Goal: Task Accomplishment & Management: Manage account settings

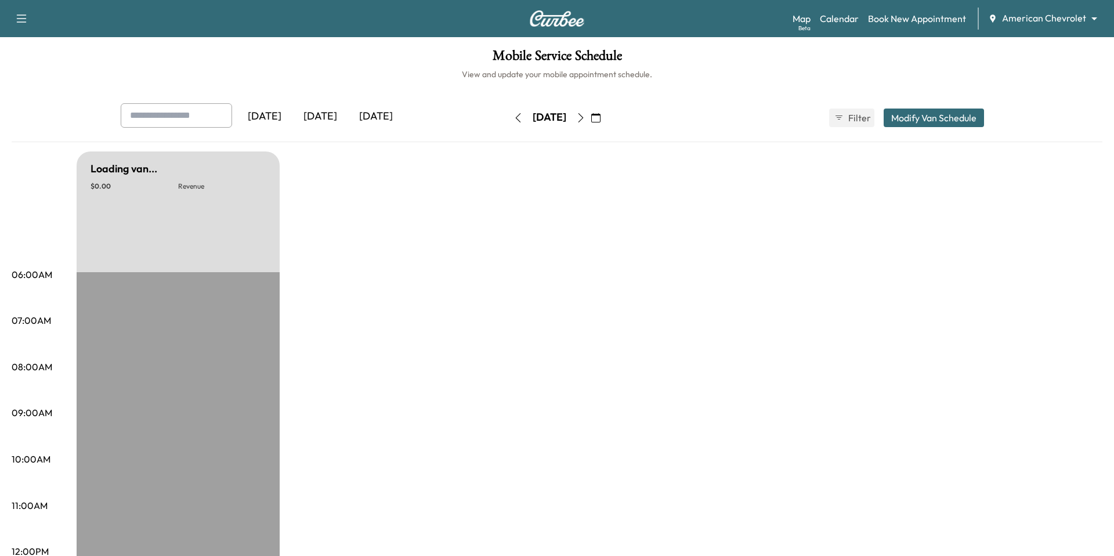
click at [1050, 22] on body "Support Log Out Map Beta Calendar Book New Appointment American Chevrolet *****…" at bounding box center [557, 278] width 1114 height 556
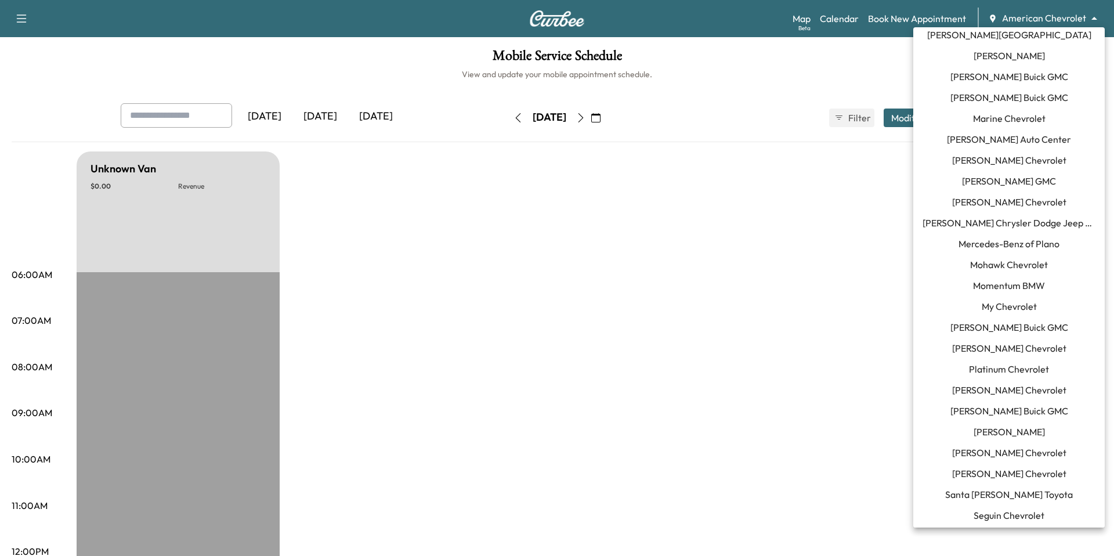
scroll to position [540, 0]
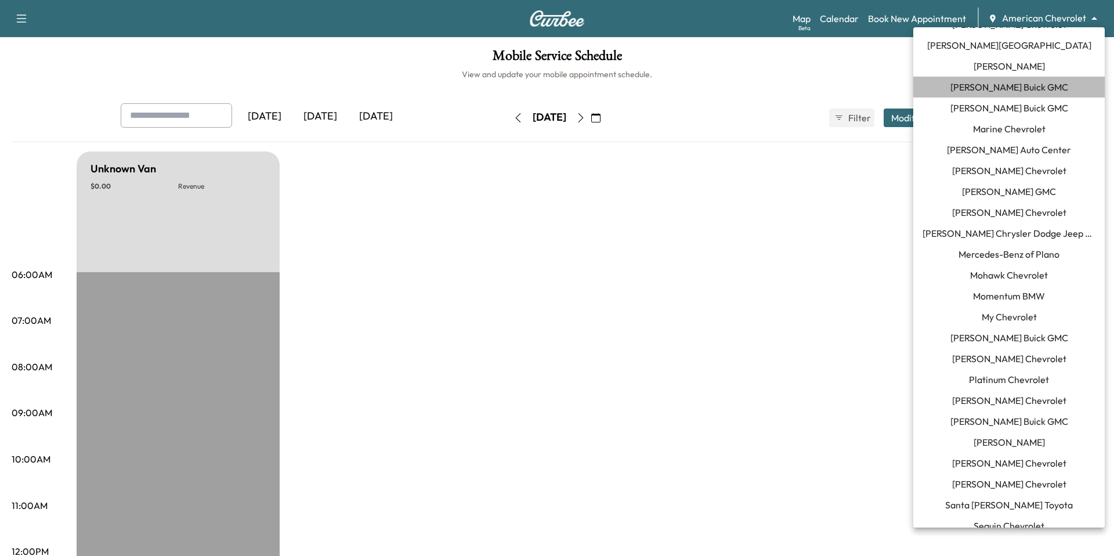
click at [1035, 84] on span "[PERSON_NAME] Buick GMC" at bounding box center [1009, 87] width 118 height 14
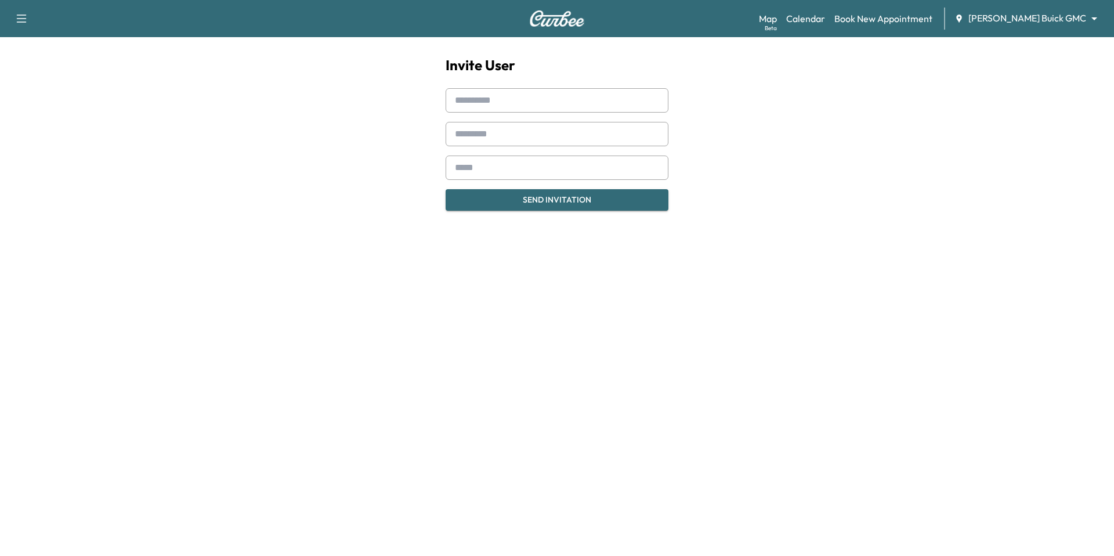
click at [522, 104] on input "text" at bounding box center [557, 100] width 223 height 24
paste input "**********"
type input "**********"
click at [487, 131] on input "text" at bounding box center [557, 134] width 223 height 24
paste input "*****"
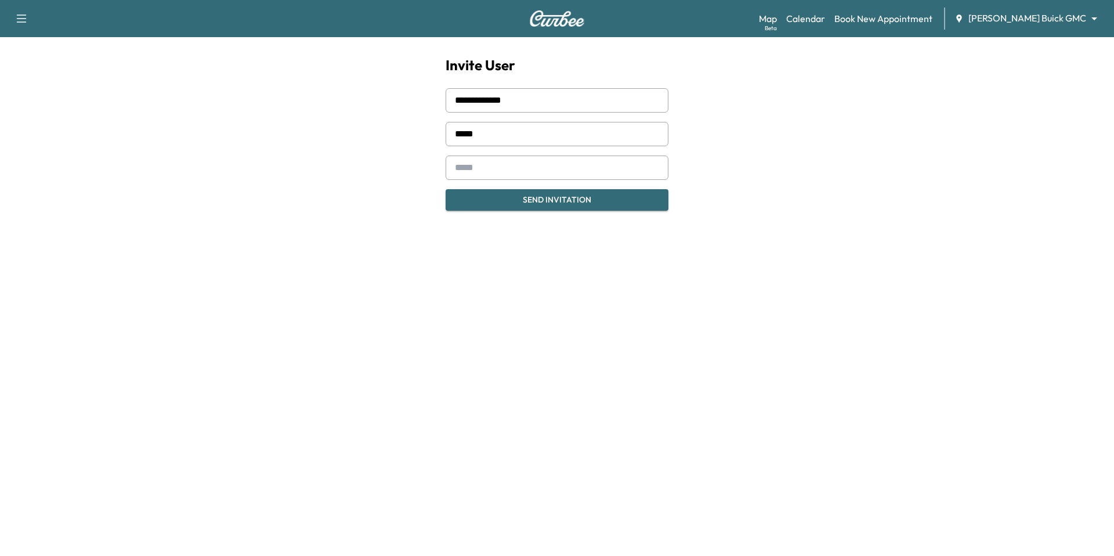
type input "*****"
click at [595, 169] on input "email" at bounding box center [557, 167] width 223 height 24
paste input "**********"
click at [454, 168] on div at bounding box center [457, 168] width 14 height 14
click at [458, 169] on div at bounding box center [457, 168] width 14 height 14
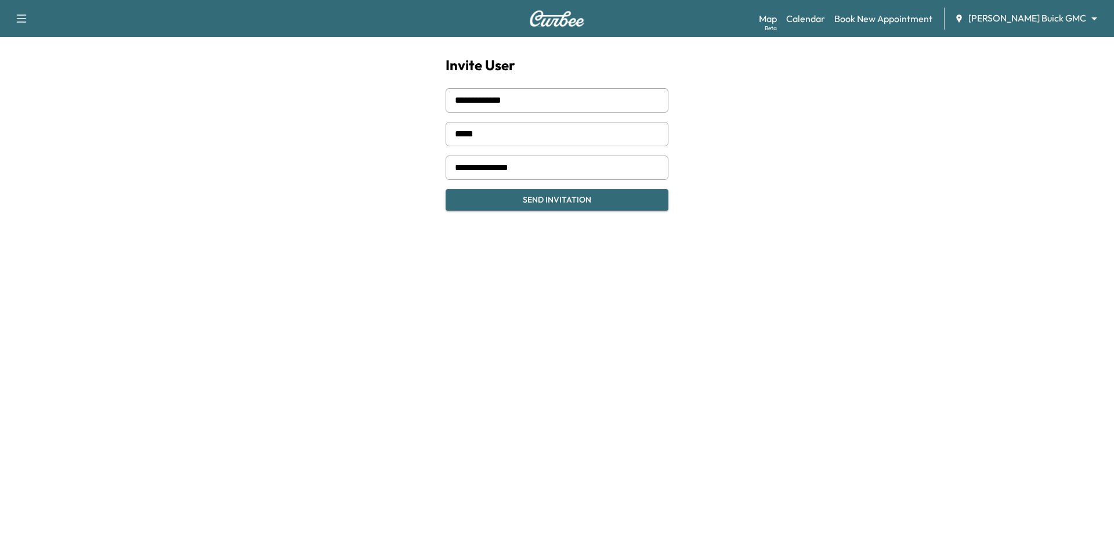
click at [457, 171] on div at bounding box center [457, 168] width 14 height 14
click at [494, 170] on input "**********" at bounding box center [557, 167] width 223 height 24
click at [466, 169] on input "**********" at bounding box center [557, 167] width 223 height 24
paste input "**********"
type input "**********"
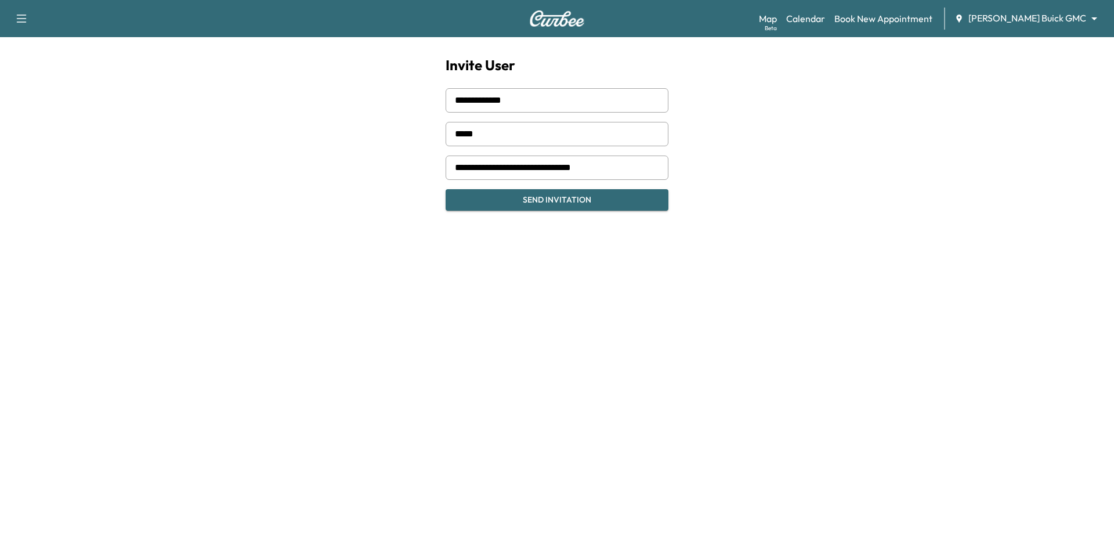
click at [534, 198] on button "Send Invitation" at bounding box center [557, 199] width 223 height 21
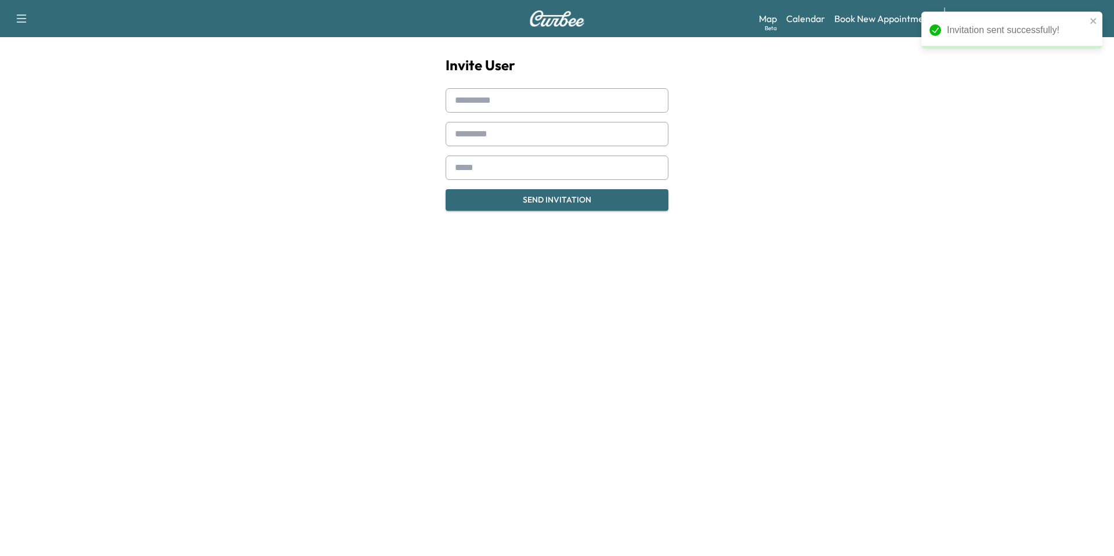
click at [725, 120] on div "Support Log Out Map Beta Calendar Book New Appointment Joyce Koons Buick GMC **…" at bounding box center [557, 114] width 1114 height 229
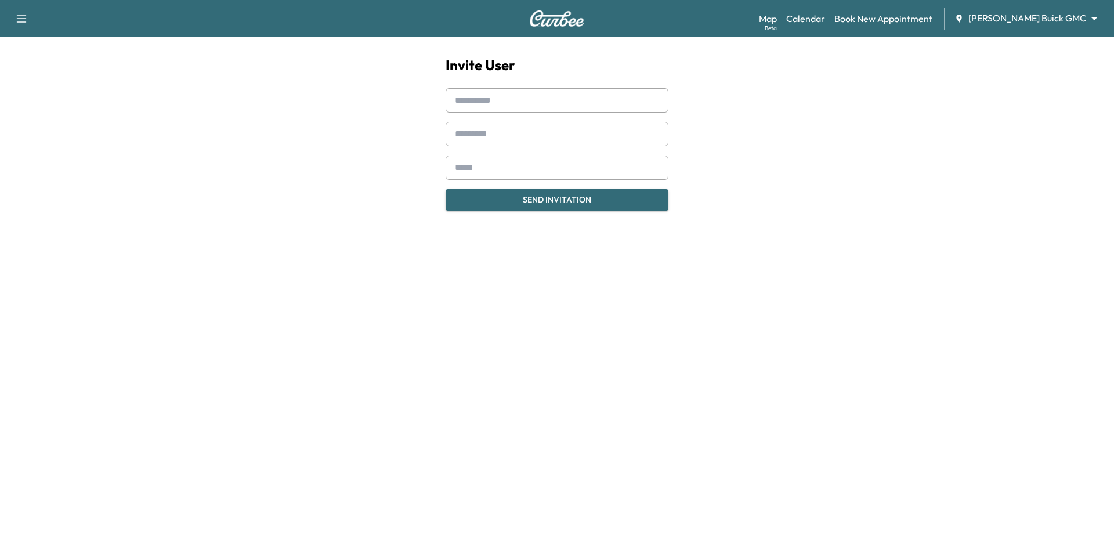
click at [1023, 26] on div "Map Beta Calendar Book New Appointment Joyce Koons Buick GMC ******** ​" at bounding box center [932, 19] width 346 height 22
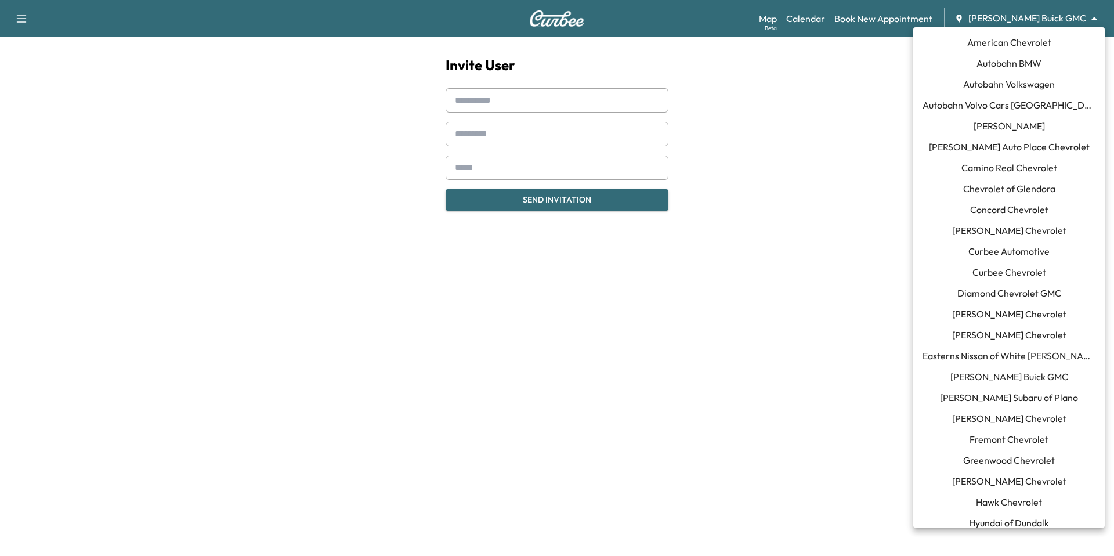
click at [1028, 21] on body "Support Log Out Map Beta Calendar Book New Appointment Joyce Koons Buick GMC **…" at bounding box center [557, 278] width 1114 height 556
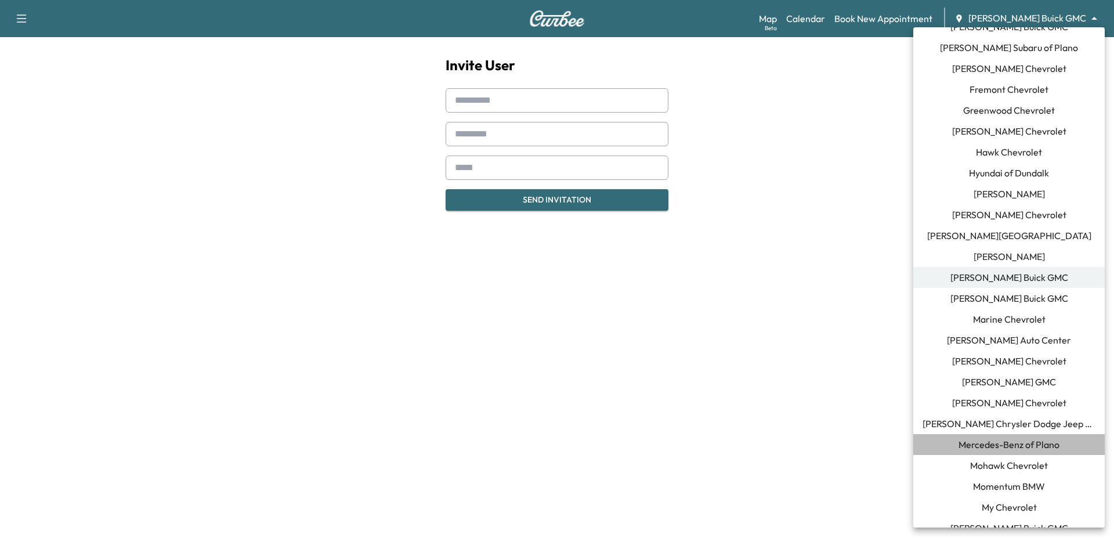
click at [1015, 446] on span "Mercedes-Benz of Plano" at bounding box center [1008, 444] width 101 height 14
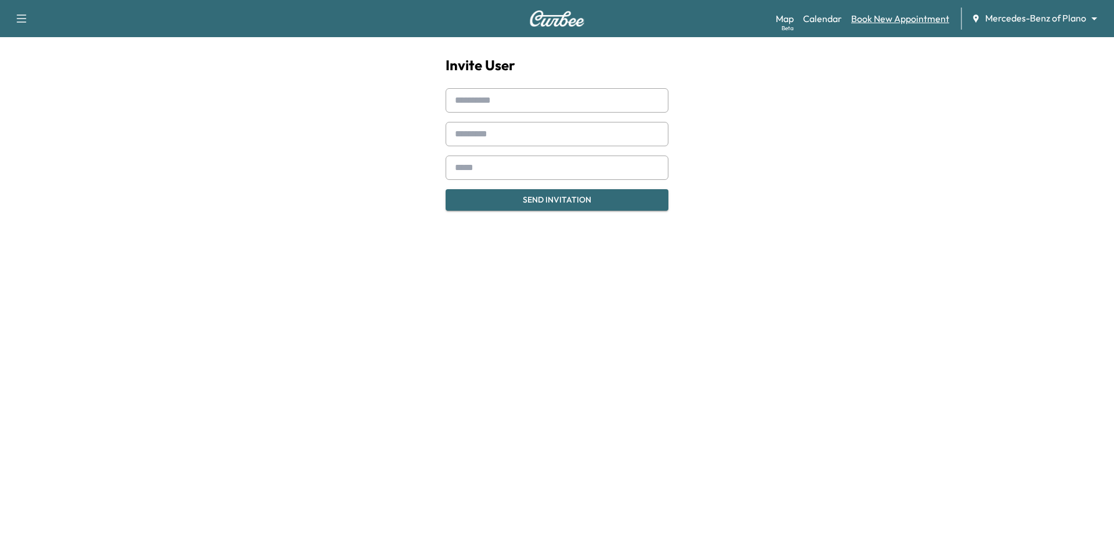
click at [898, 19] on link "Book New Appointment" at bounding box center [900, 19] width 98 height 14
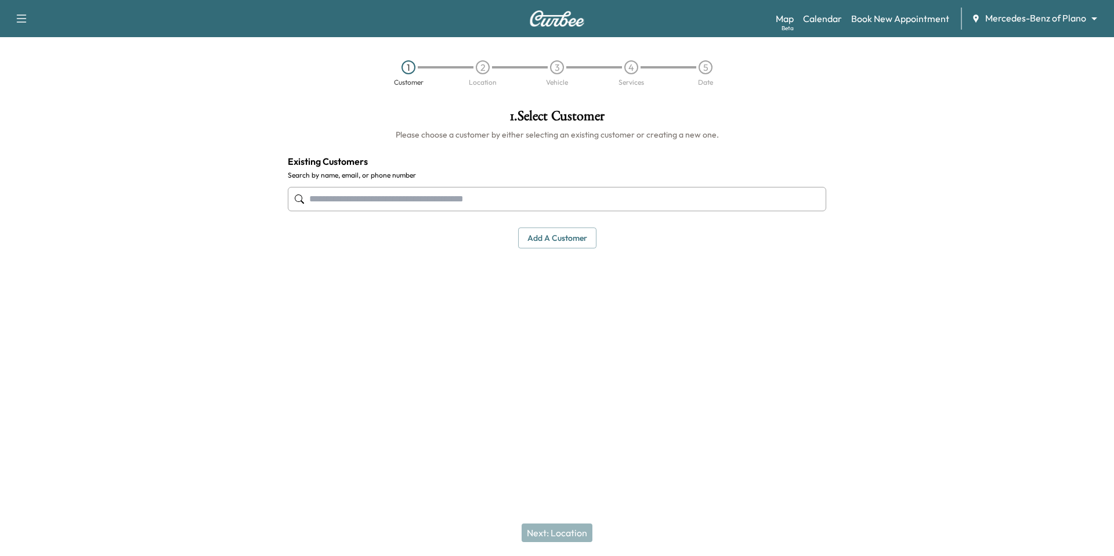
click at [377, 201] on input "text" at bounding box center [557, 199] width 538 height 24
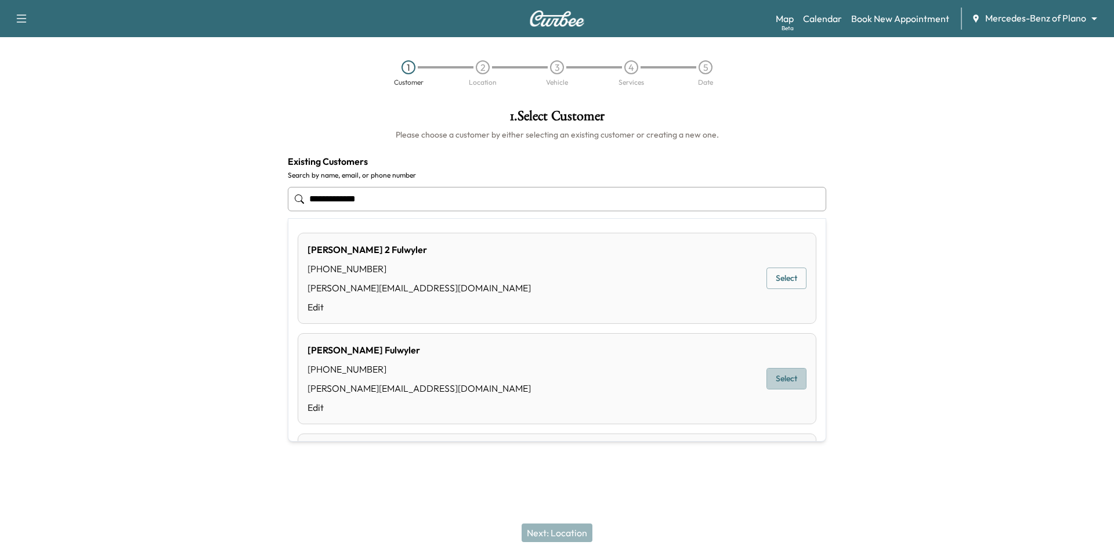
click at [792, 386] on button "Select" at bounding box center [786, 378] width 40 height 21
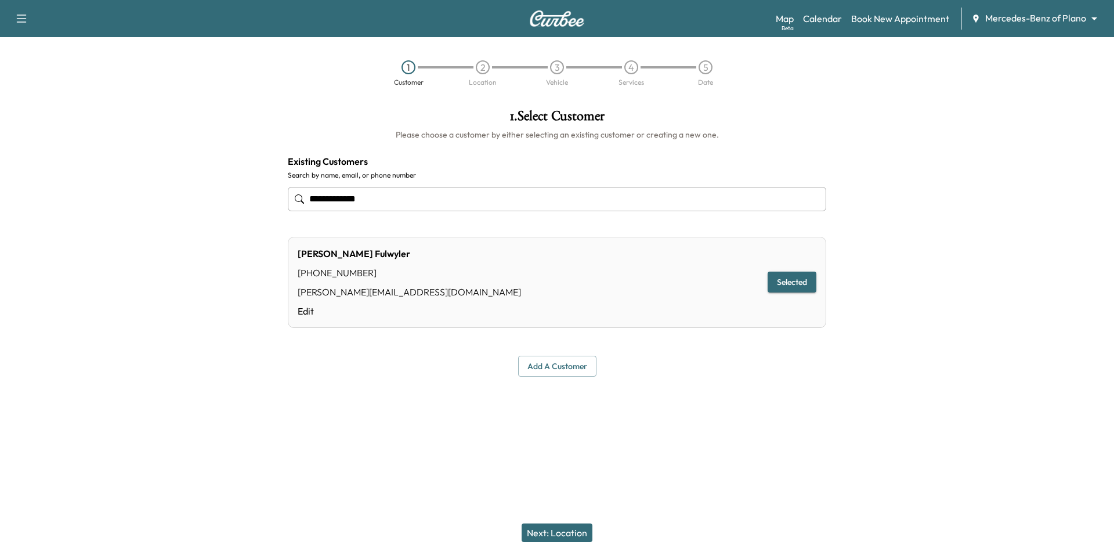
type input "**********"
click at [580, 541] on button "Next: Location" at bounding box center [557, 532] width 71 height 19
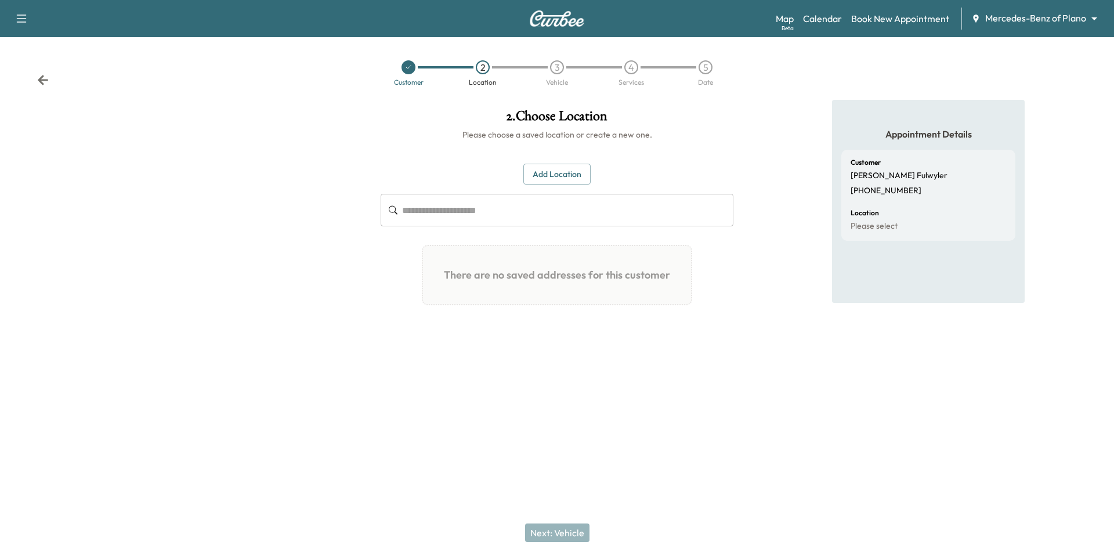
click at [412, 70] on div at bounding box center [408, 67] width 14 height 14
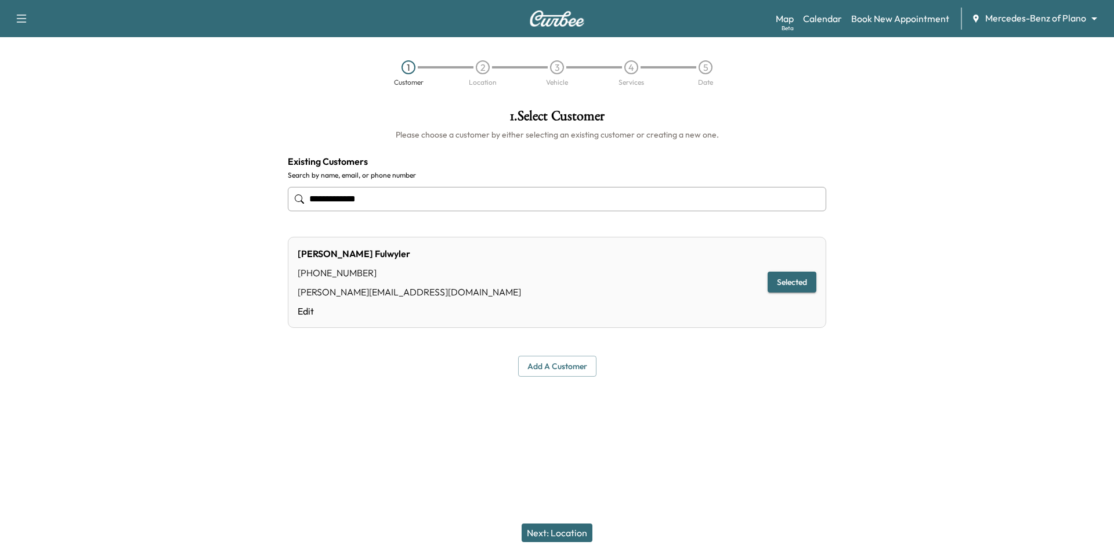
click at [497, 193] on input "**********" at bounding box center [557, 199] width 538 height 24
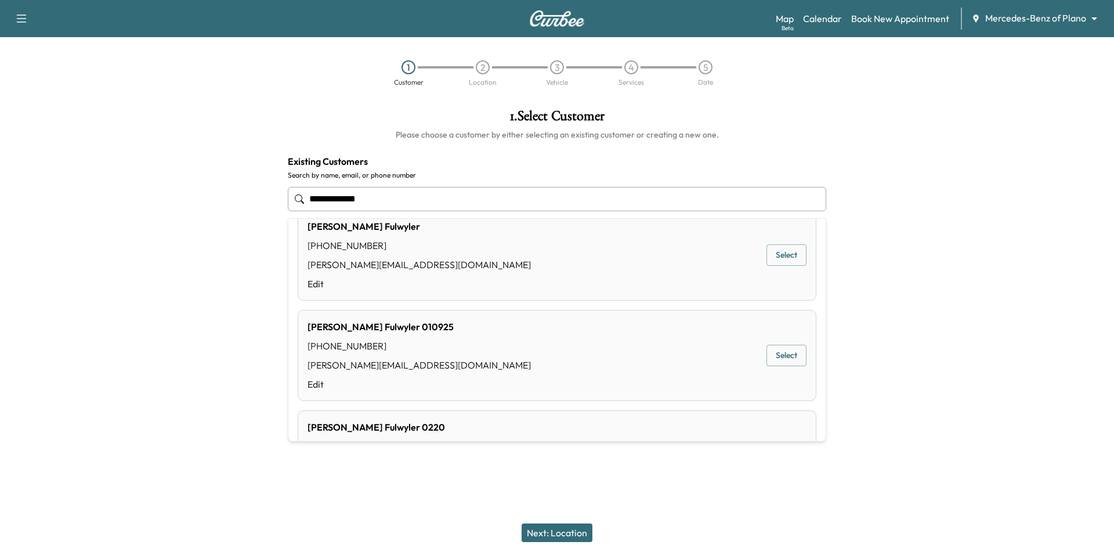
scroll to position [331, 0]
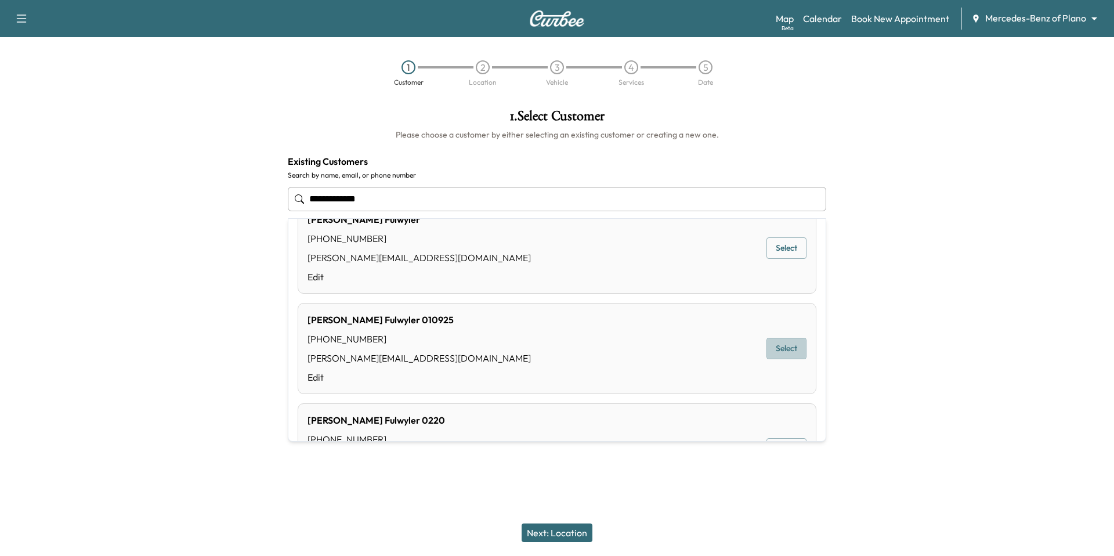
click at [771, 345] on button "Select" at bounding box center [786, 348] width 40 height 21
type input "**********"
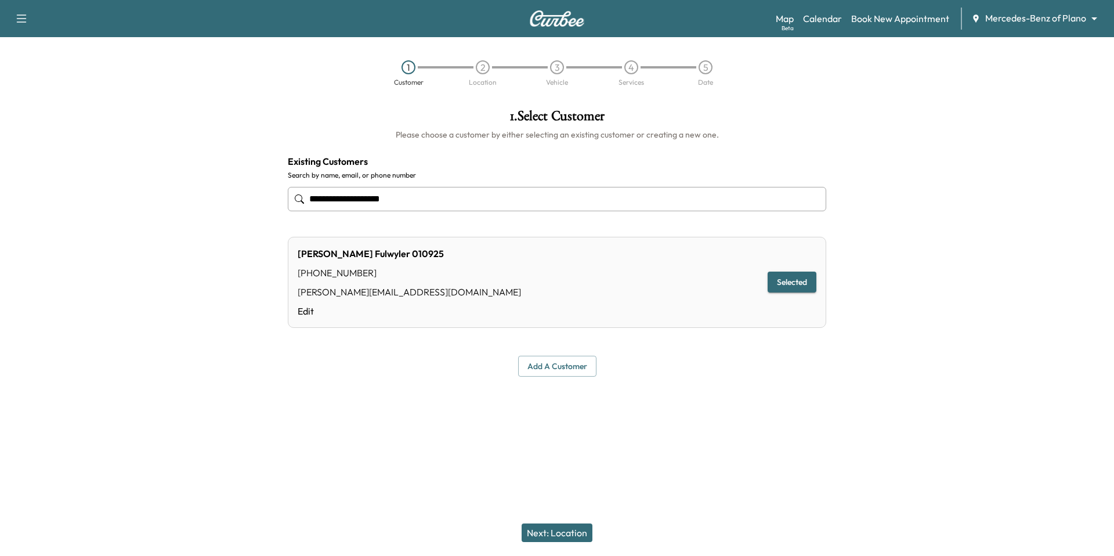
click at [565, 485] on div "**********" at bounding box center [557, 278] width 1114 height 556
click at [573, 531] on button "Next: Location" at bounding box center [557, 532] width 71 height 19
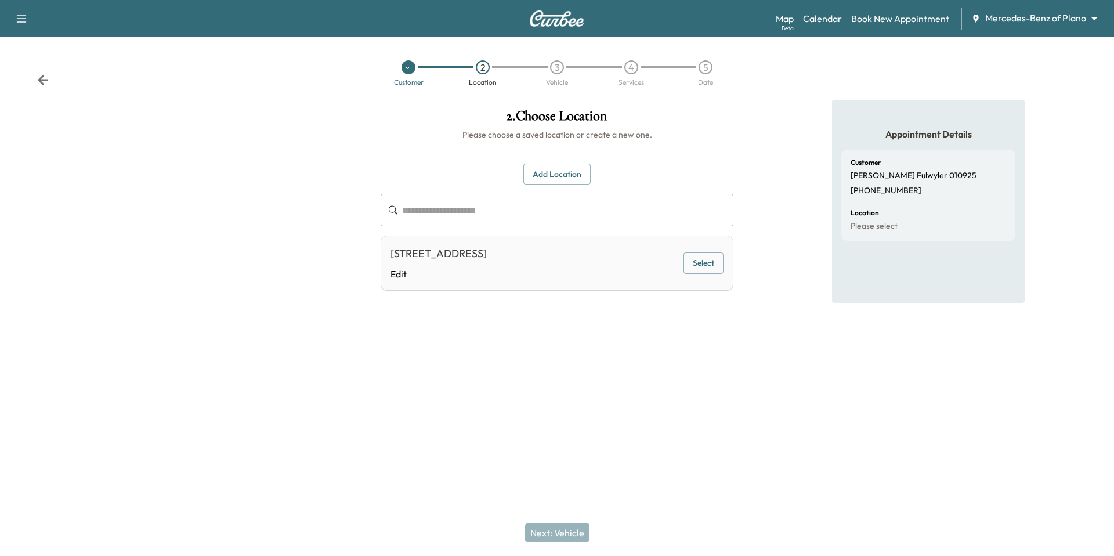
click at [707, 260] on button "Select" at bounding box center [703, 262] width 40 height 21
click at [587, 530] on button "Next: Vehicle" at bounding box center [557, 532] width 64 height 19
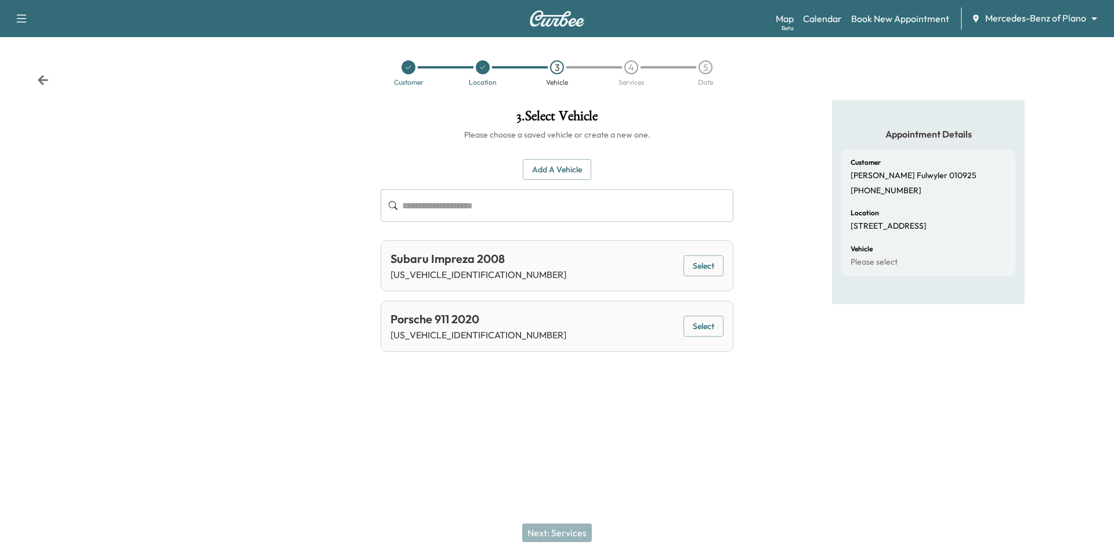
click at [706, 331] on button "Select" at bounding box center [703, 326] width 40 height 21
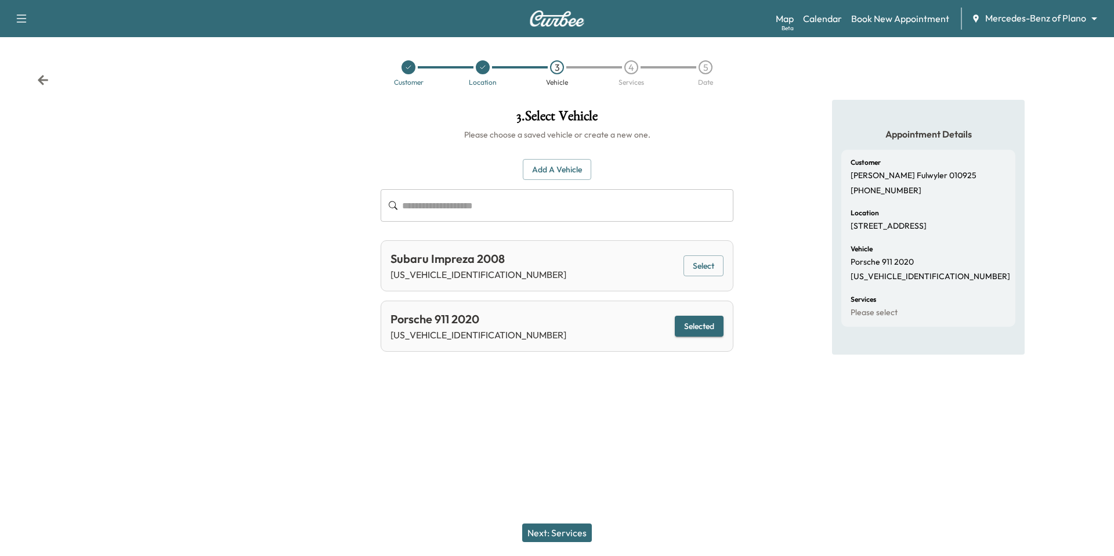
click at [574, 533] on button "Next: Services" at bounding box center [557, 532] width 70 height 19
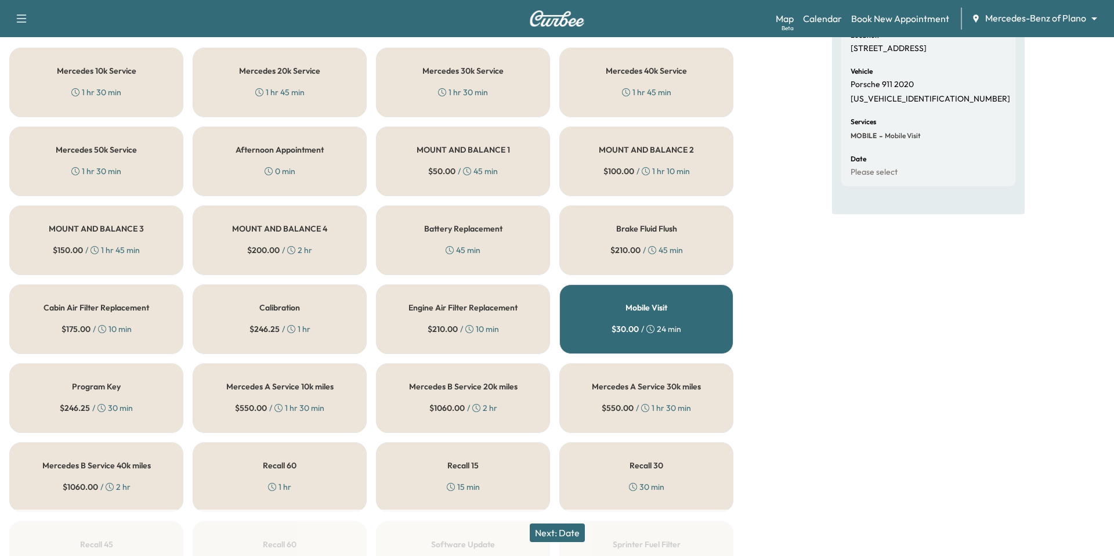
scroll to position [92, 0]
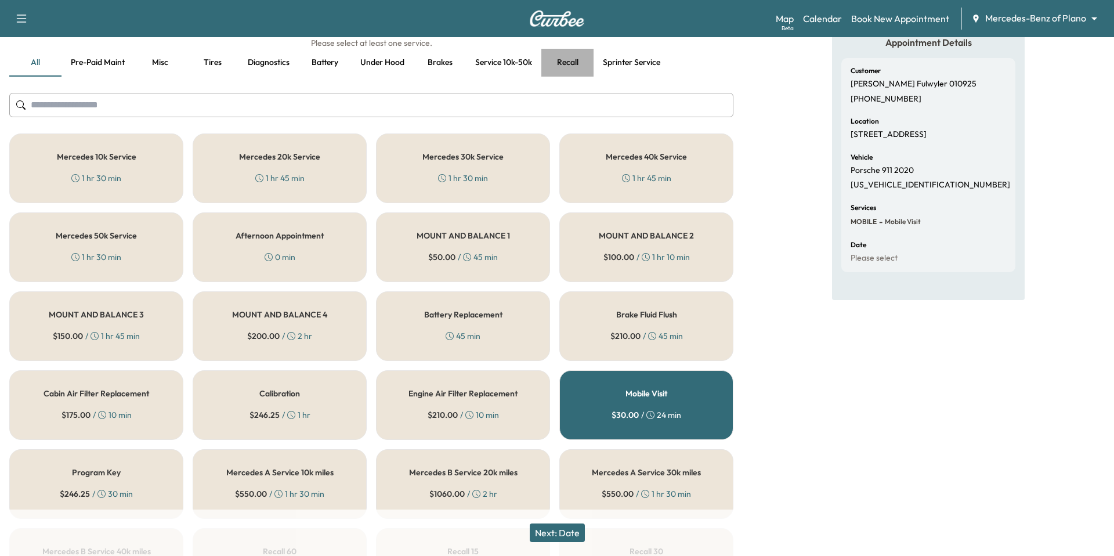
click at [569, 59] on button "Recall" at bounding box center [567, 63] width 52 height 28
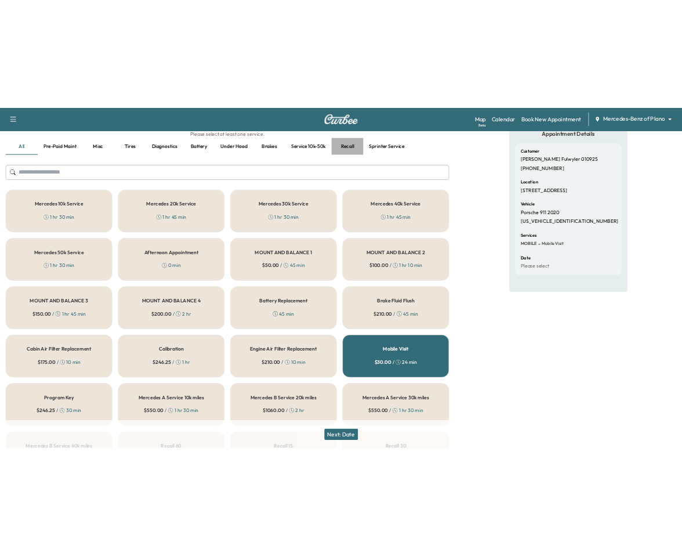
scroll to position [0, 0]
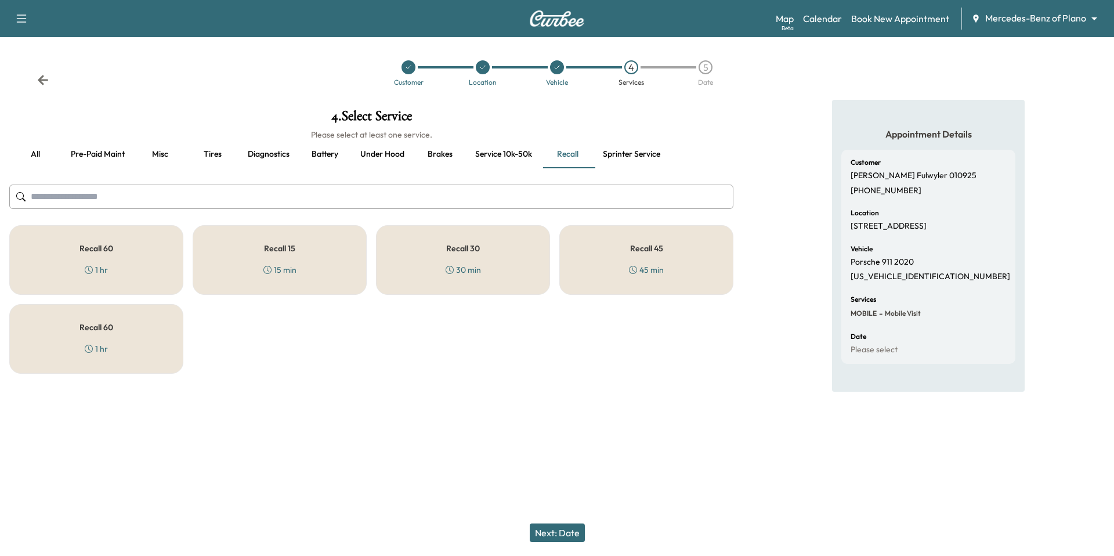
click at [281, 256] on div "Recall 15 15 min" at bounding box center [280, 260] width 174 height 70
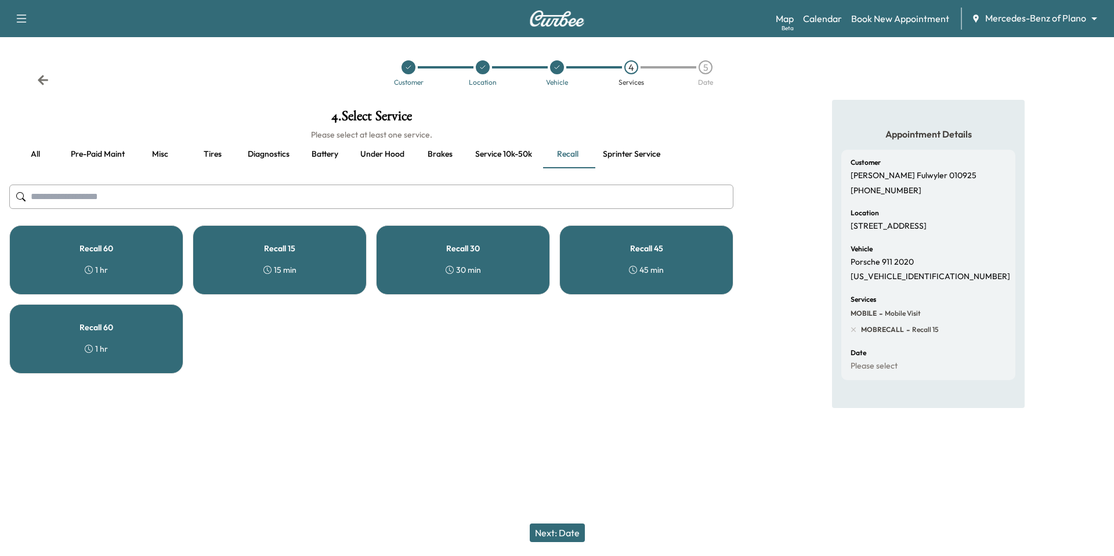
click at [548, 536] on button "Next: Date" at bounding box center [557, 532] width 55 height 19
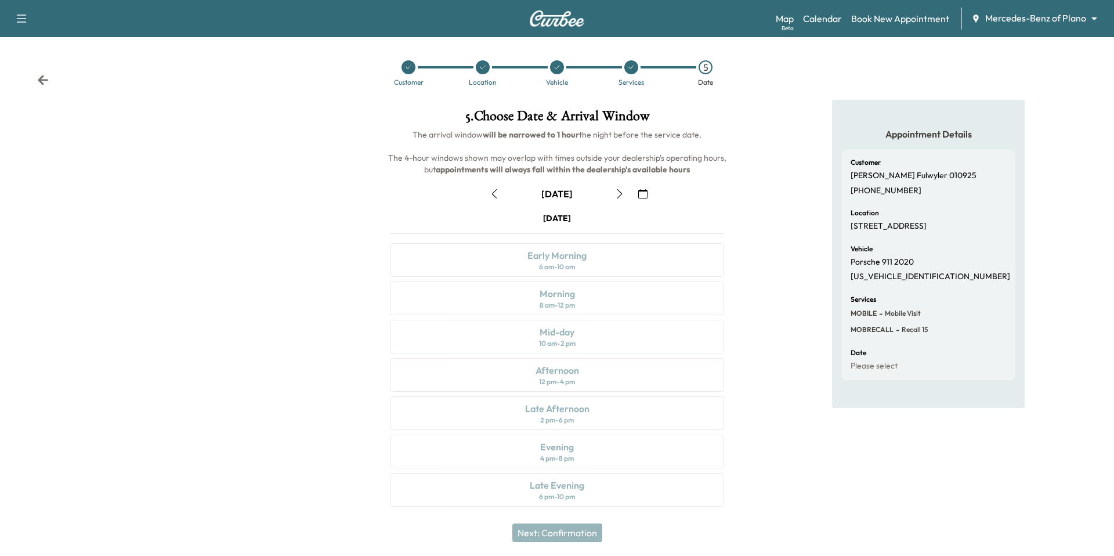
click at [649, 188] on button "button" at bounding box center [643, 194] width 20 height 19
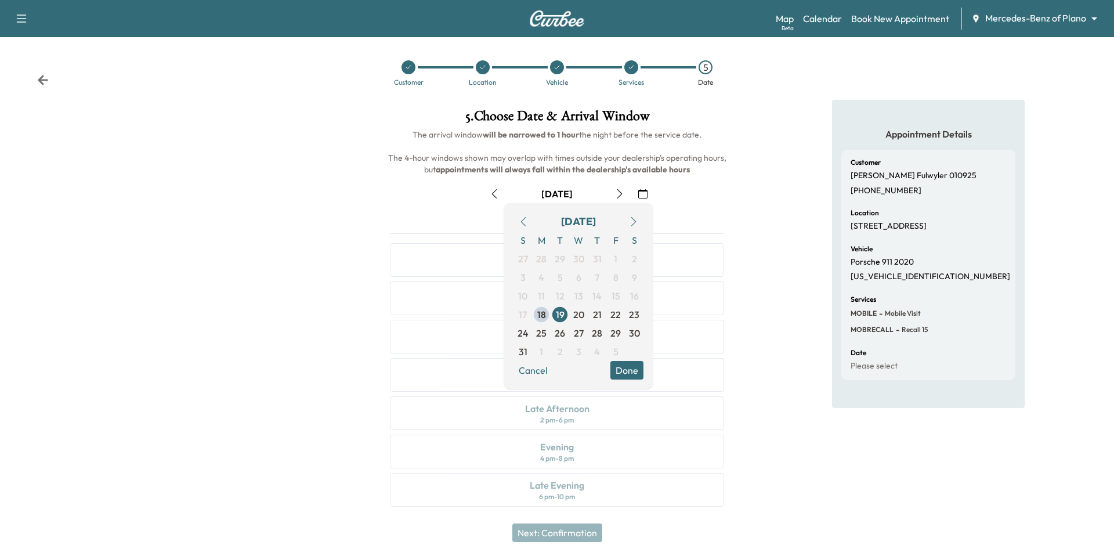
click at [635, 220] on icon "button" at bounding box center [633, 221] width 9 height 9
click at [580, 298] on span "17" at bounding box center [578, 296] width 8 height 14
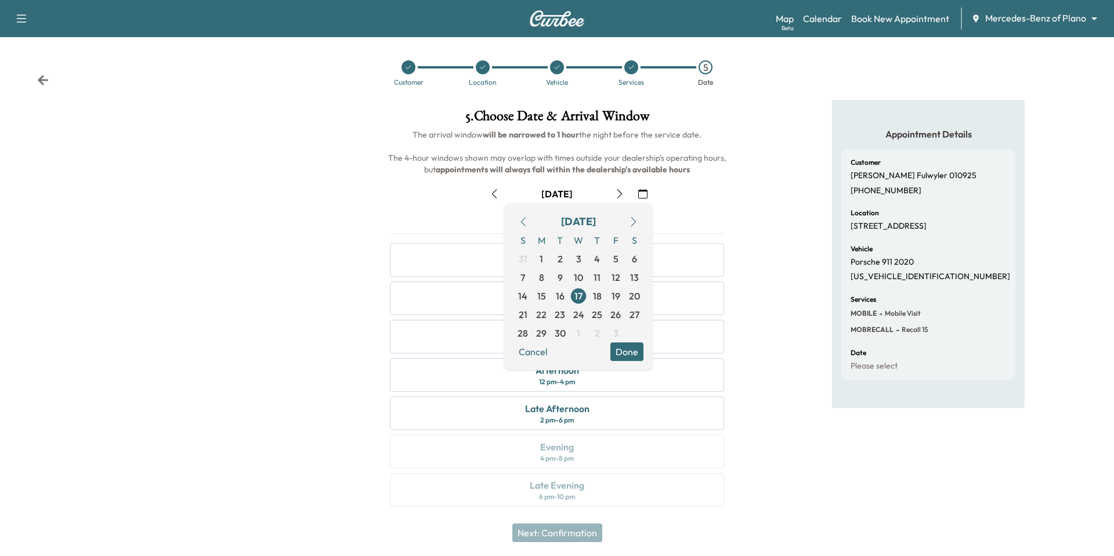
click at [625, 353] on button "Done" at bounding box center [626, 351] width 33 height 19
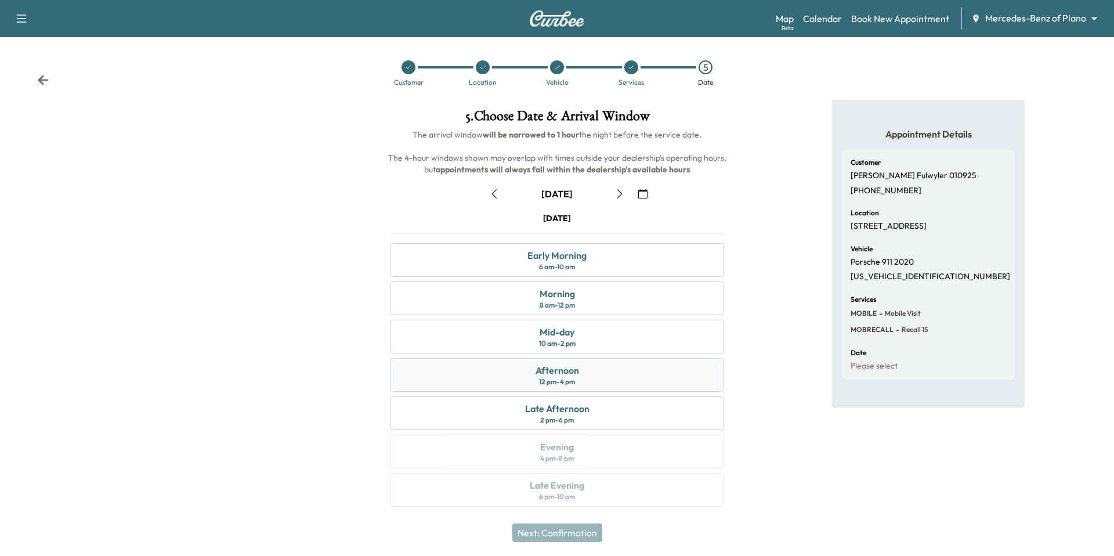
click at [624, 371] on div "Afternoon 12 pm - 4 pm" at bounding box center [557, 375] width 334 height 34
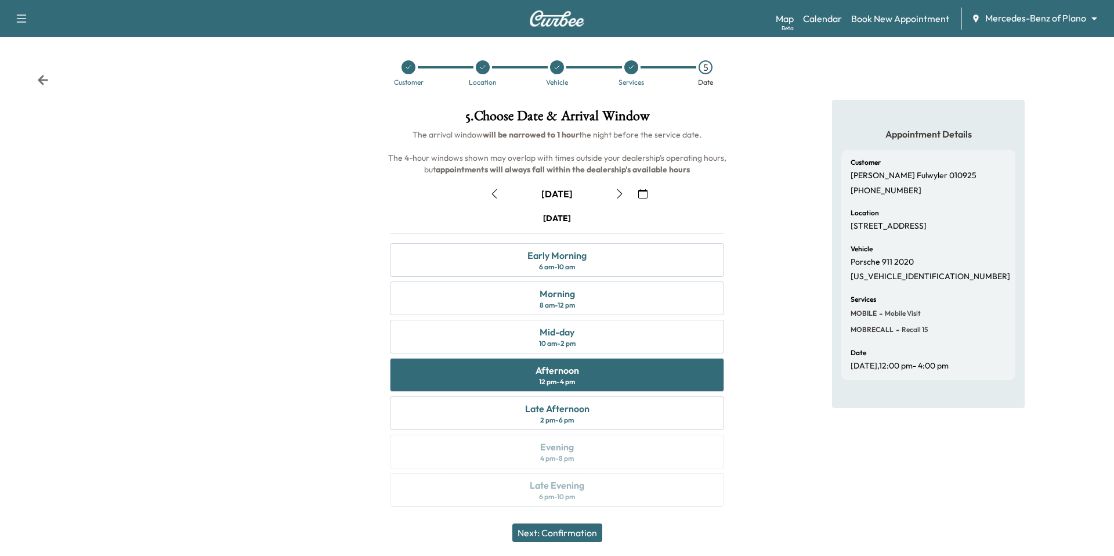
click at [588, 537] on button "Next: Confirmation" at bounding box center [557, 532] width 90 height 19
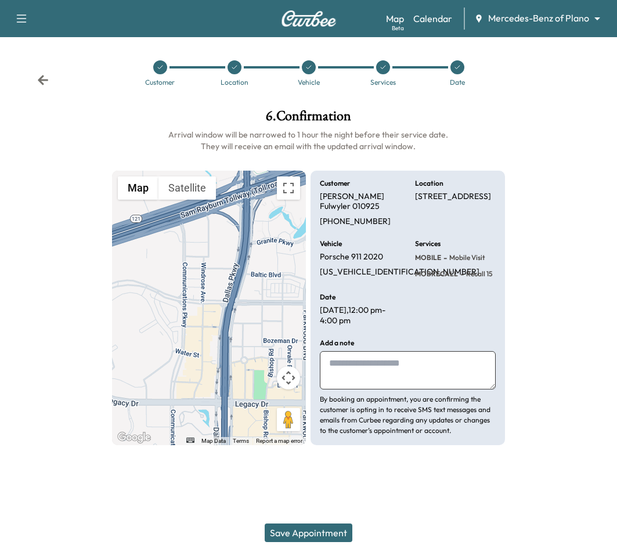
click at [336, 538] on button "Save Appointment" at bounding box center [309, 532] width 88 height 19
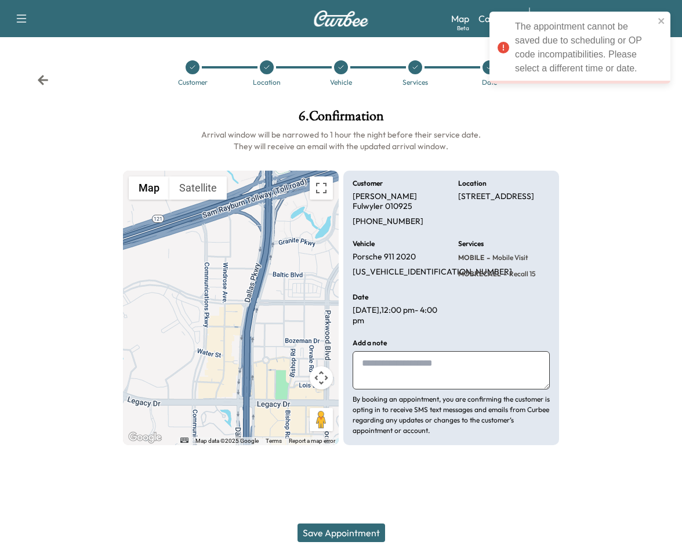
click at [414, 74] on div at bounding box center [415, 67] width 14 height 14
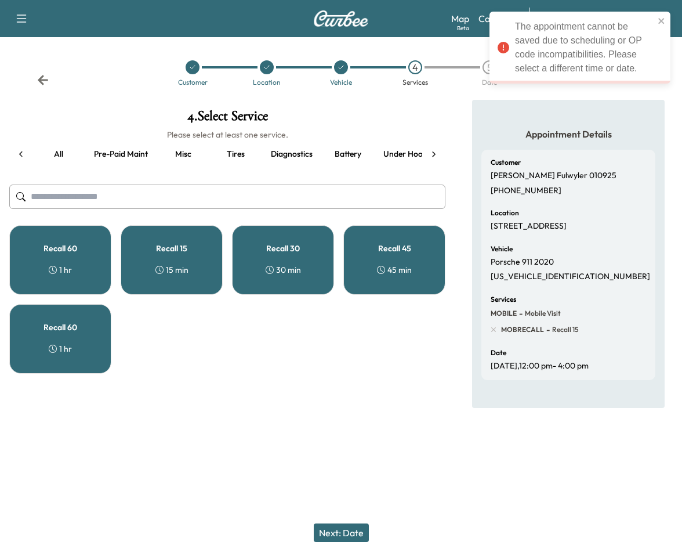
scroll to position [0, 150]
click at [167, 263] on div "Recall 15 15 min" at bounding box center [172, 260] width 102 height 70
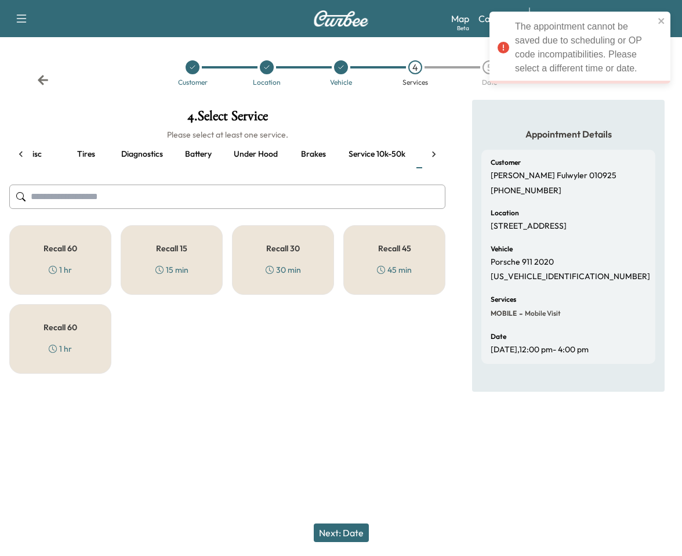
click at [154, 200] on input "text" at bounding box center [227, 197] width 436 height 24
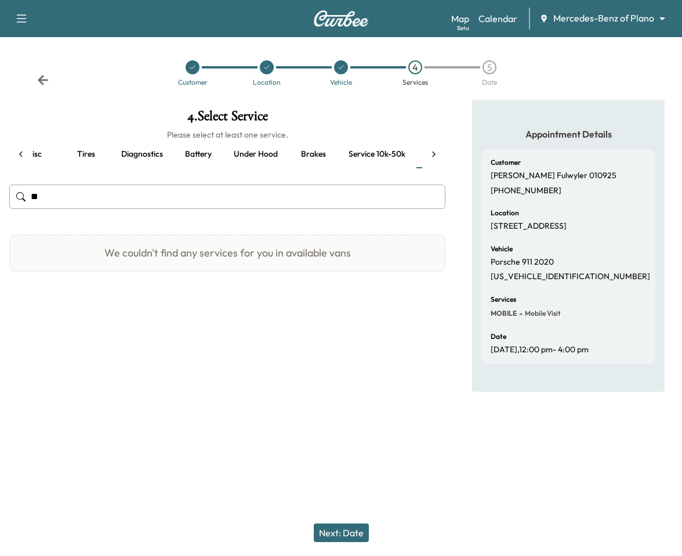
type input "*"
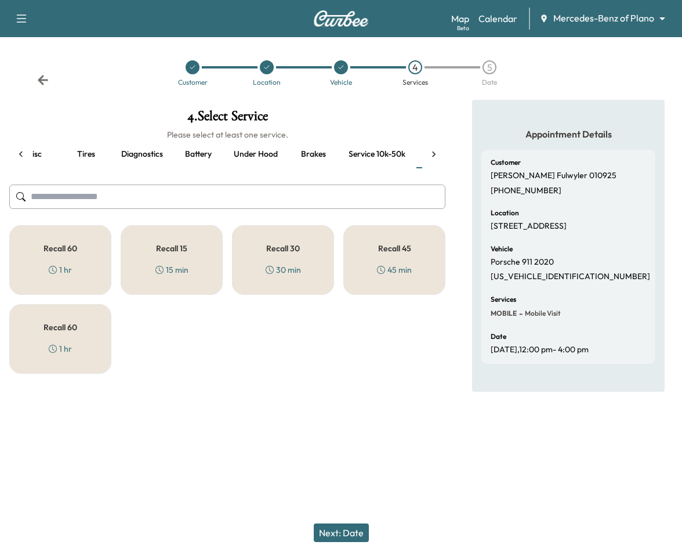
click at [18, 155] on icon at bounding box center [21, 155] width 12 height 12
click at [57, 155] on button "all" at bounding box center [58, 154] width 52 height 28
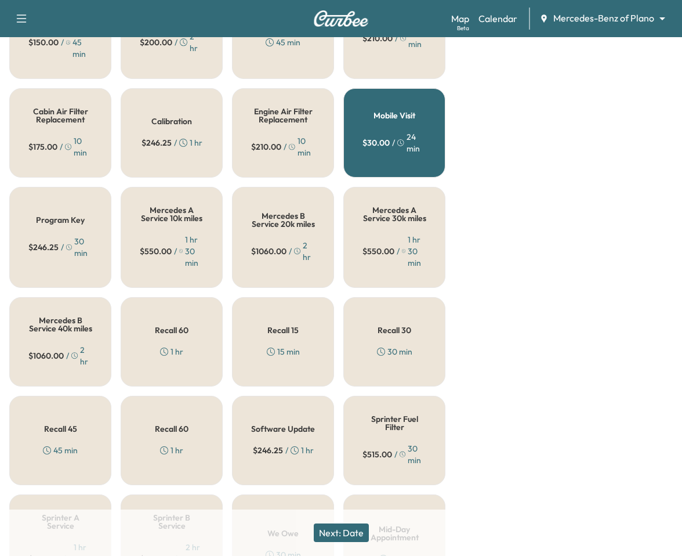
scroll to position [440, 0]
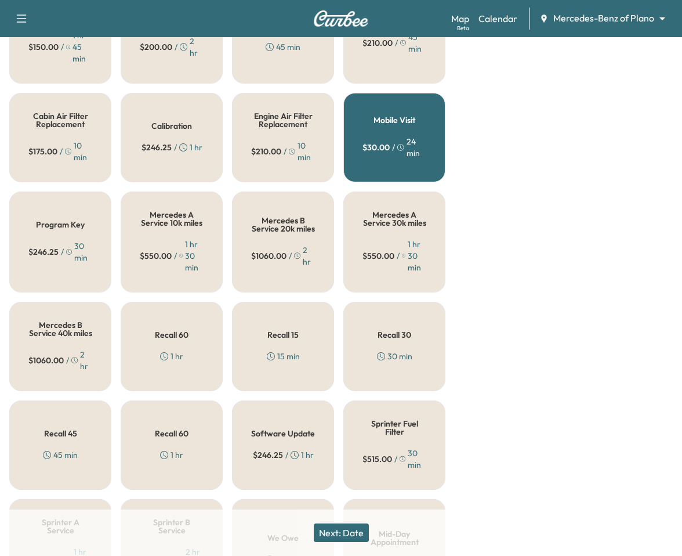
click at [34, 135] on div "Cabin Air Filter Replacement $ 175.00 / 10 min" at bounding box center [60, 137] width 102 height 89
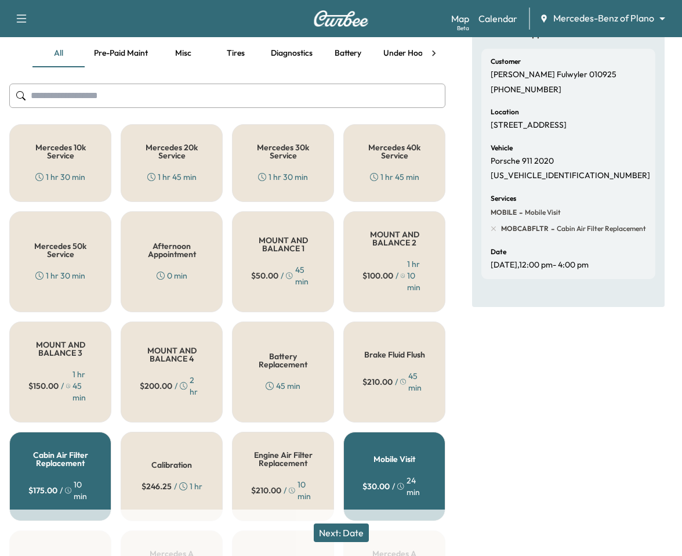
scroll to position [0, 0]
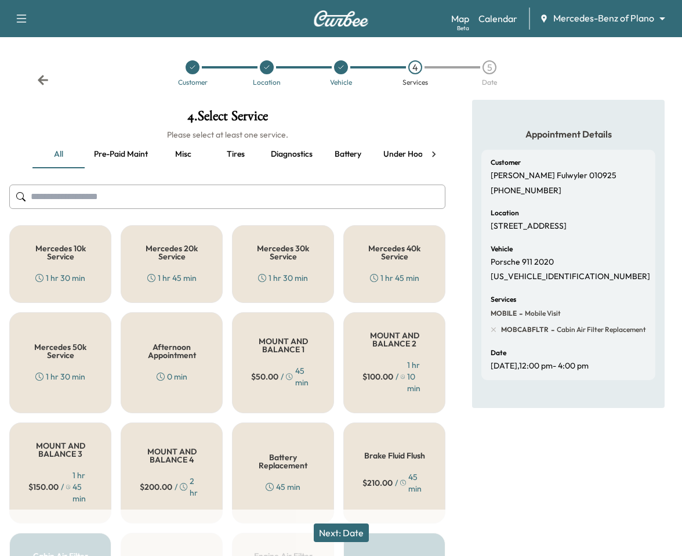
click at [328, 536] on button "Next: Date" at bounding box center [341, 532] width 55 height 19
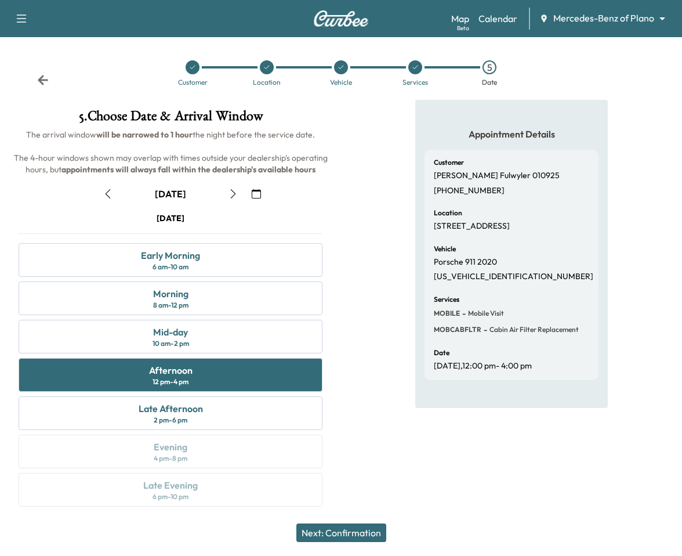
click at [328, 537] on button "Next: Confirmation" at bounding box center [341, 532] width 90 height 19
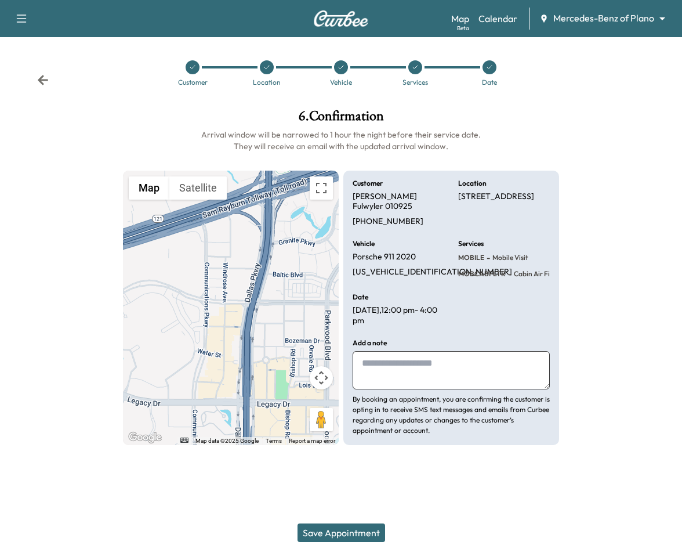
click at [328, 537] on button "Save Appointment" at bounding box center [342, 532] width 88 height 19
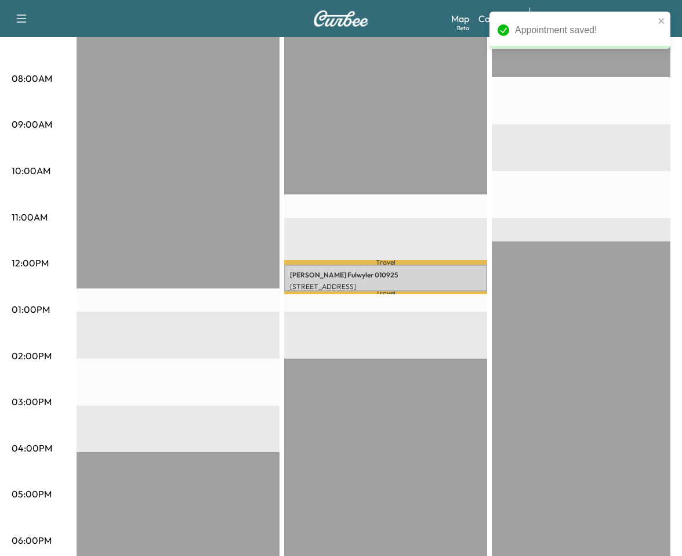
scroll to position [316, 0]
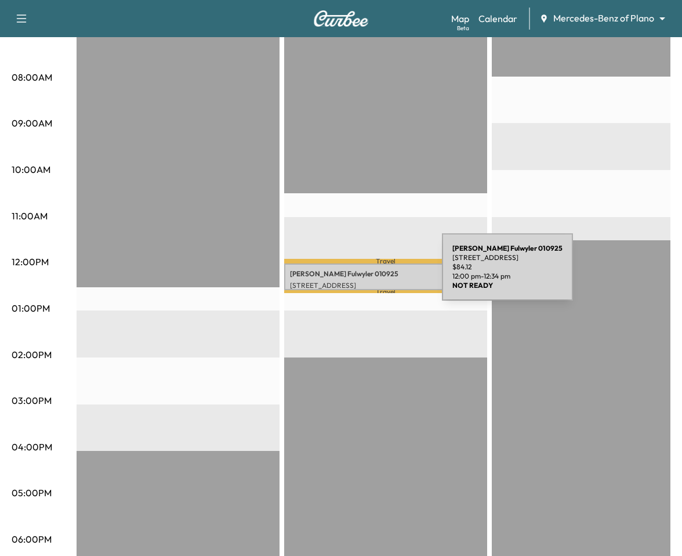
click at [355, 275] on p "Paul Fulwyler 010925" at bounding box center [385, 273] width 191 height 9
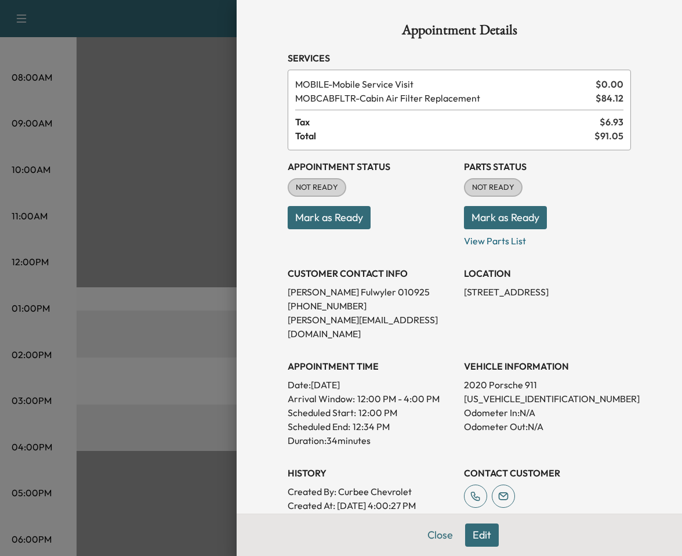
click at [180, 170] on div at bounding box center [341, 278] width 682 height 556
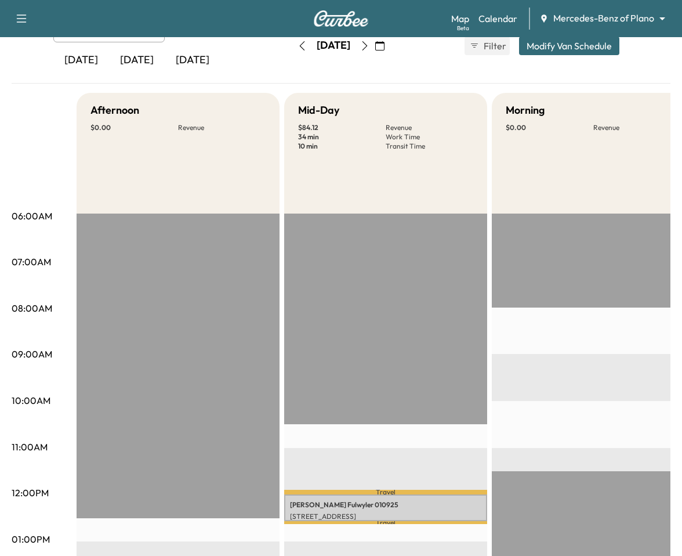
scroll to position [79, 0]
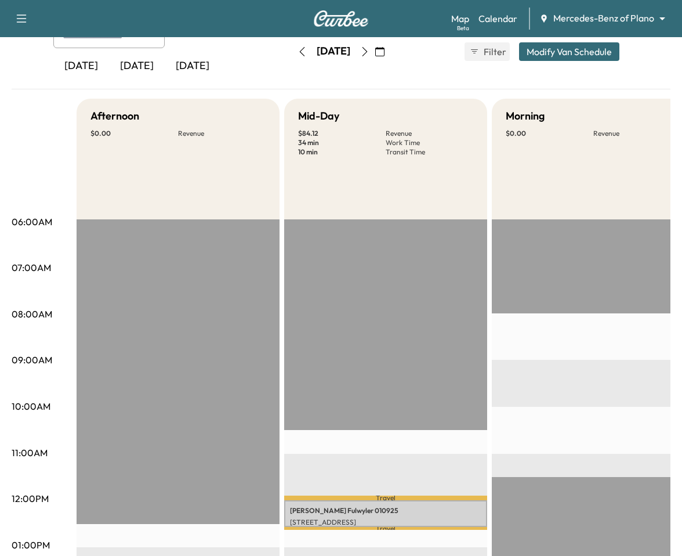
click at [390, 48] on button "button" at bounding box center [380, 51] width 20 height 19
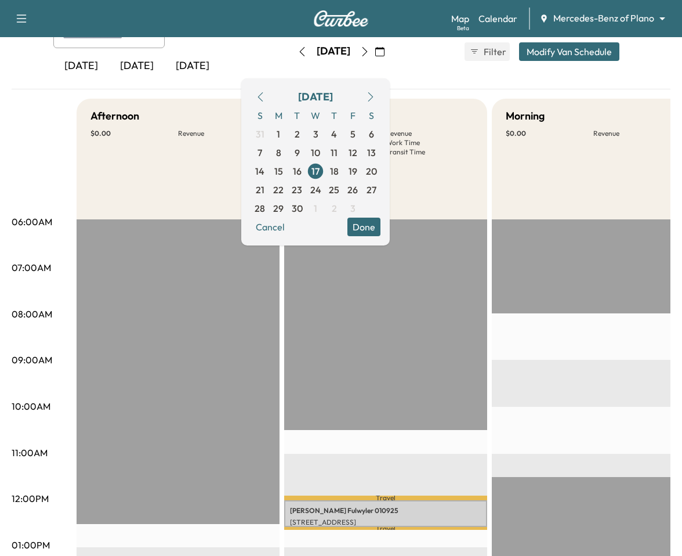
click at [265, 96] on icon "button" at bounding box center [260, 96] width 9 height 9
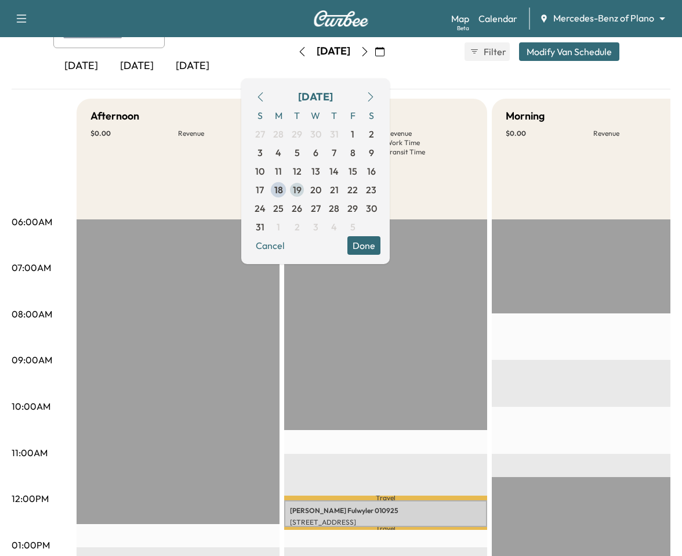
click at [302, 189] on span "19" at bounding box center [297, 190] width 9 height 14
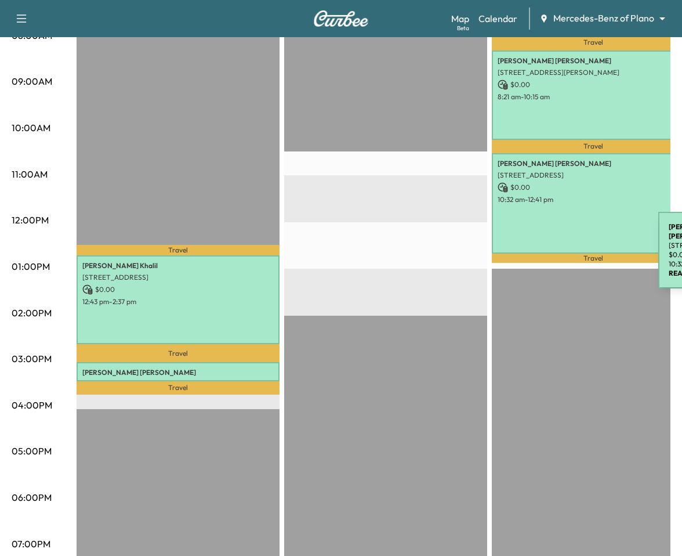
scroll to position [364, 0]
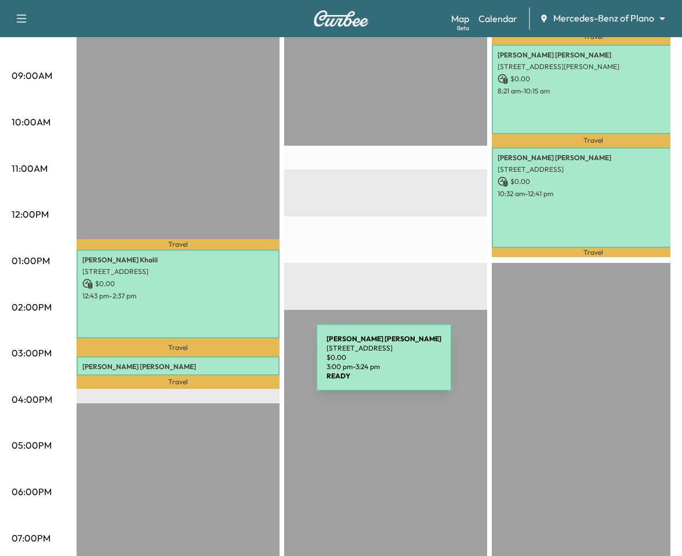
click at [229, 364] on p "John Camacho" at bounding box center [177, 366] width 191 height 9
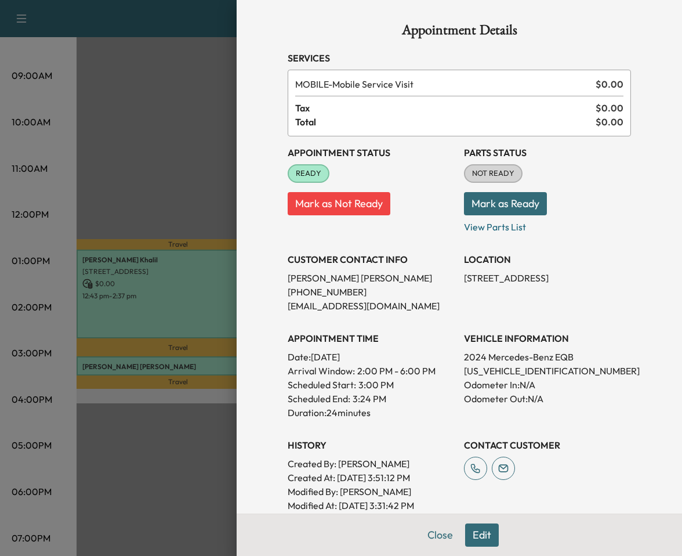
click at [152, 212] on div at bounding box center [341, 278] width 682 height 556
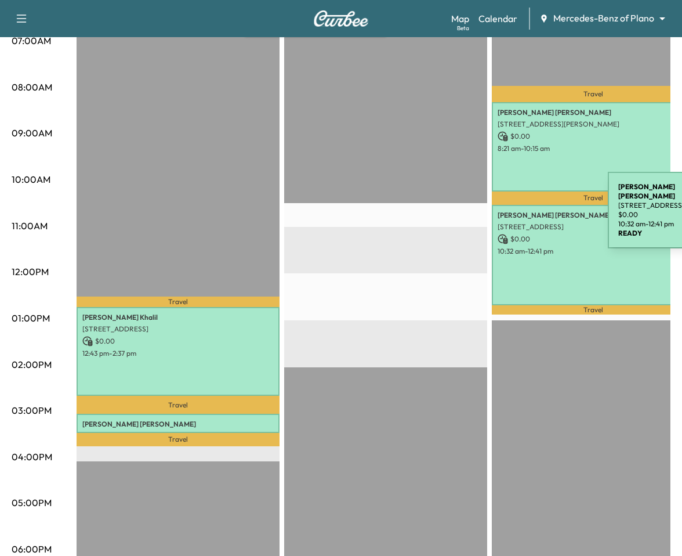
scroll to position [306, 0]
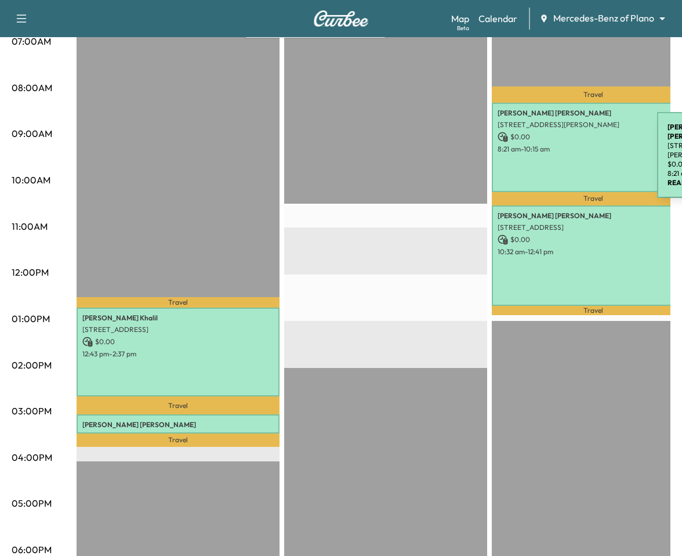
click at [570, 153] on p "8:21 am - 10:15 am" at bounding box center [593, 148] width 191 height 9
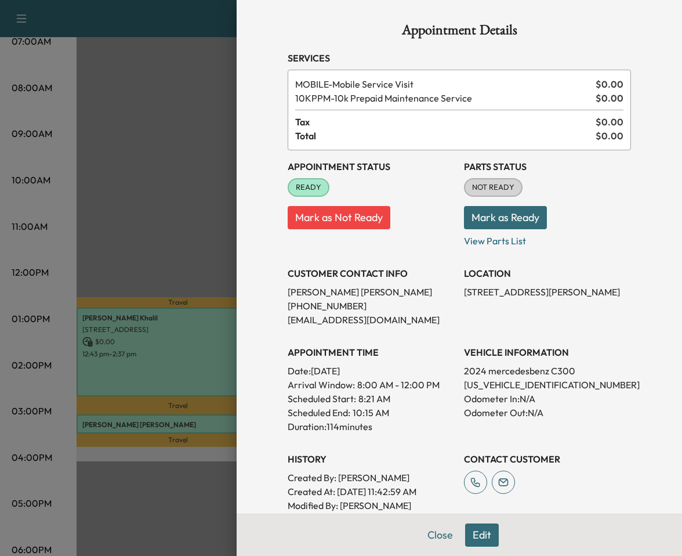
click at [179, 161] on div at bounding box center [341, 278] width 682 height 556
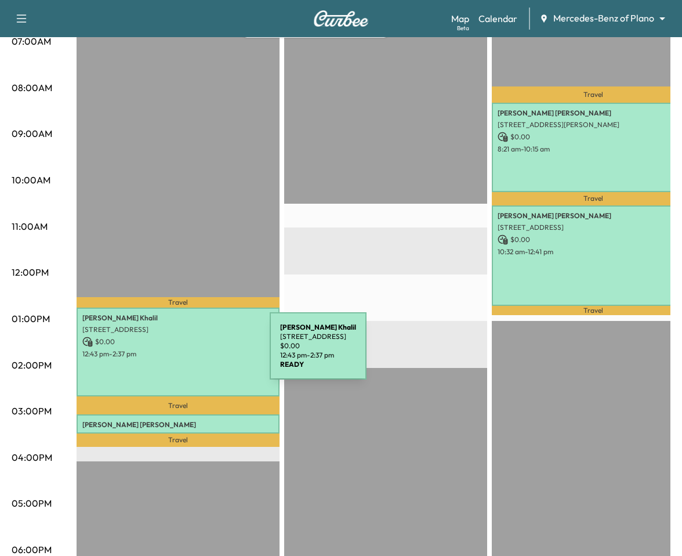
click at [183, 353] on p "12:43 pm - 2:37 pm" at bounding box center [177, 353] width 191 height 9
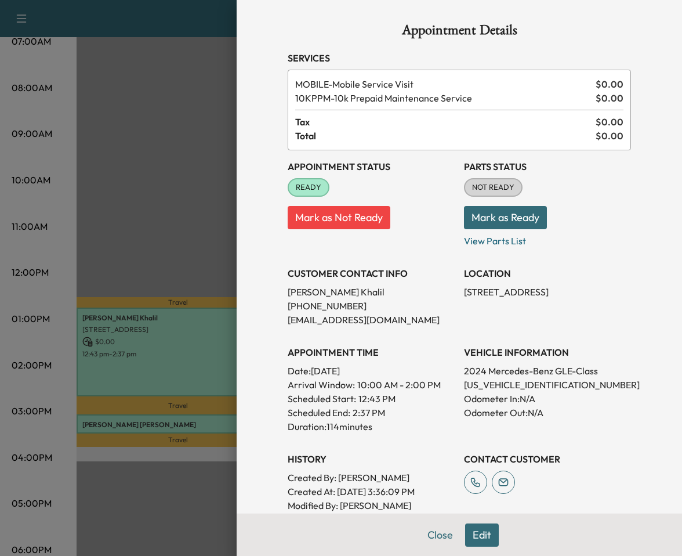
click at [183, 203] on div at bounding box center [341, 278] width 682 height 556
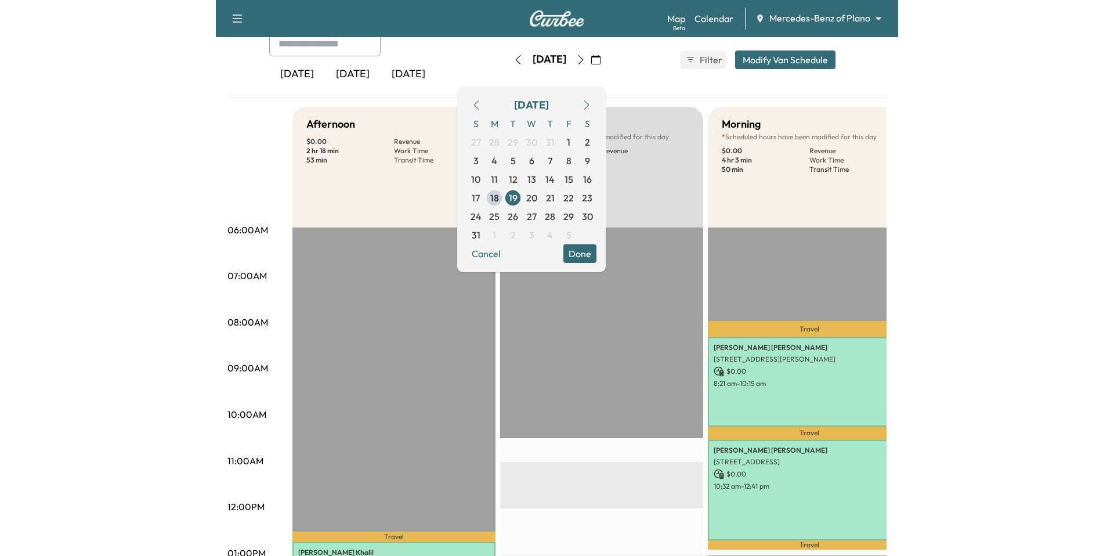
scroll to position [11, 0]
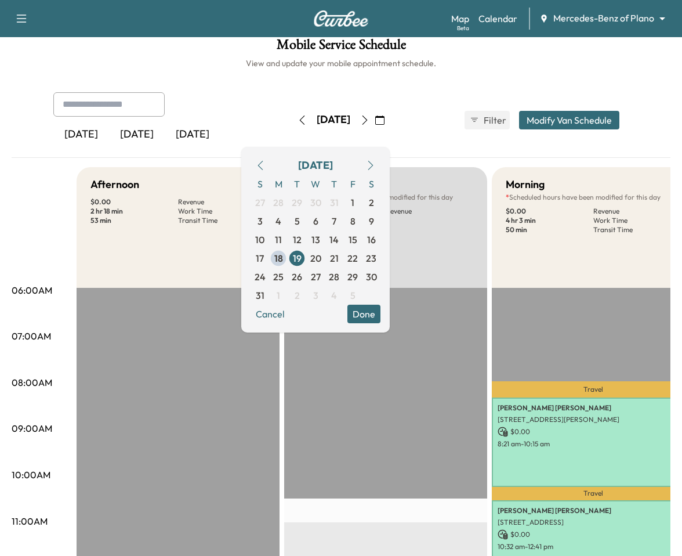
click at [565, 82] on div "Mobile Service Schedule View and update your mobile appointment schedule. Yeste…" at bounding box center [341, 537] width 682 height 1023
click at [541, 104] on div "Yesterday Today Tomorrow Tuesday, August 19 August 2025 S M T W T F S 27 28 29 …" at bounding box center [341, 120] width 594 height 56
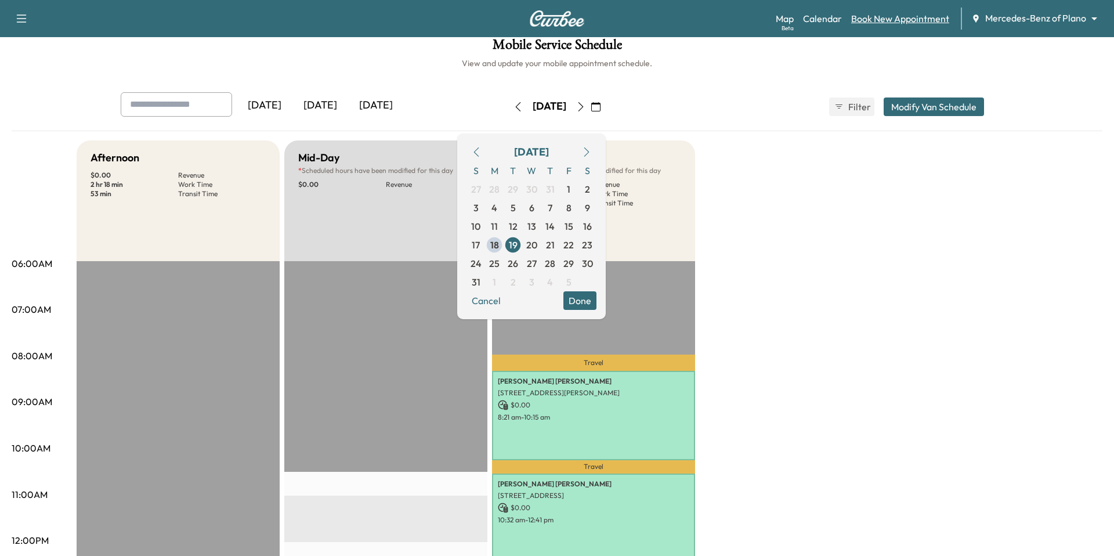
click at [929, 12] on link "Book New Appointment" at bounding box center [900, 19] width 98 height 14
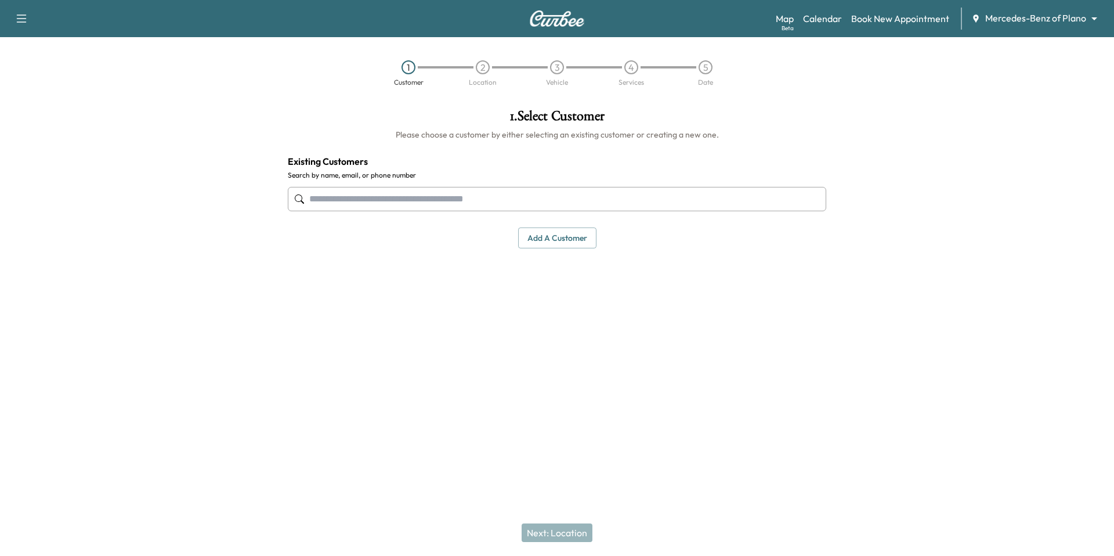
click at [447, 191] on input "text" at bounding box center [557, 199] width 538 height 24
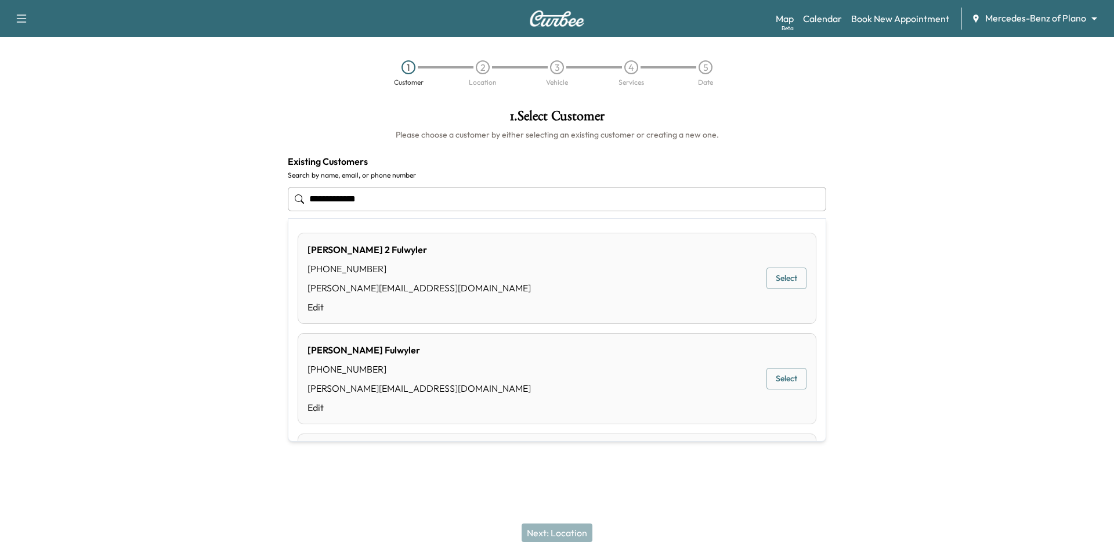
click at [791, 380] on button "Select" at bounding box center [786, 378] width 40 height 21
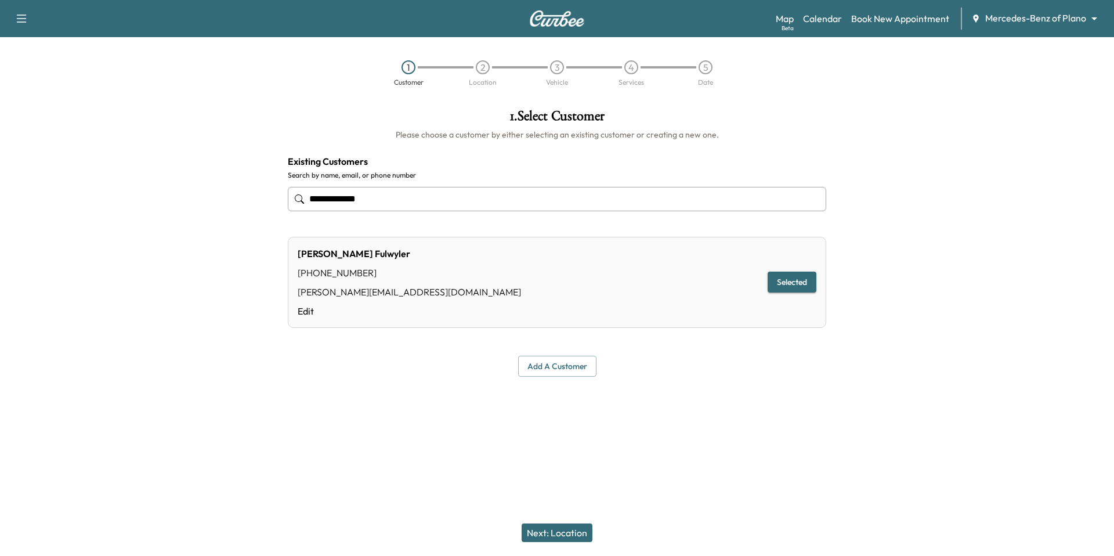
type input "**********"
click at [570, 533] on button "Next: Location" at bounding box center [557, 532] width 71 height 19
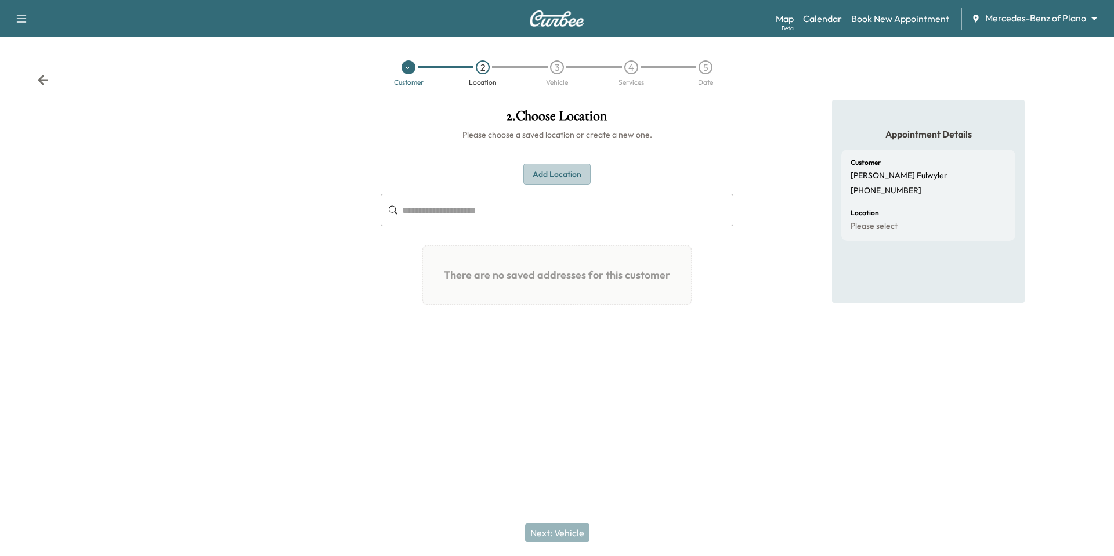
click at [563, 168] on button "Add Location" at bounding box center [556, 174] width 67 height 21
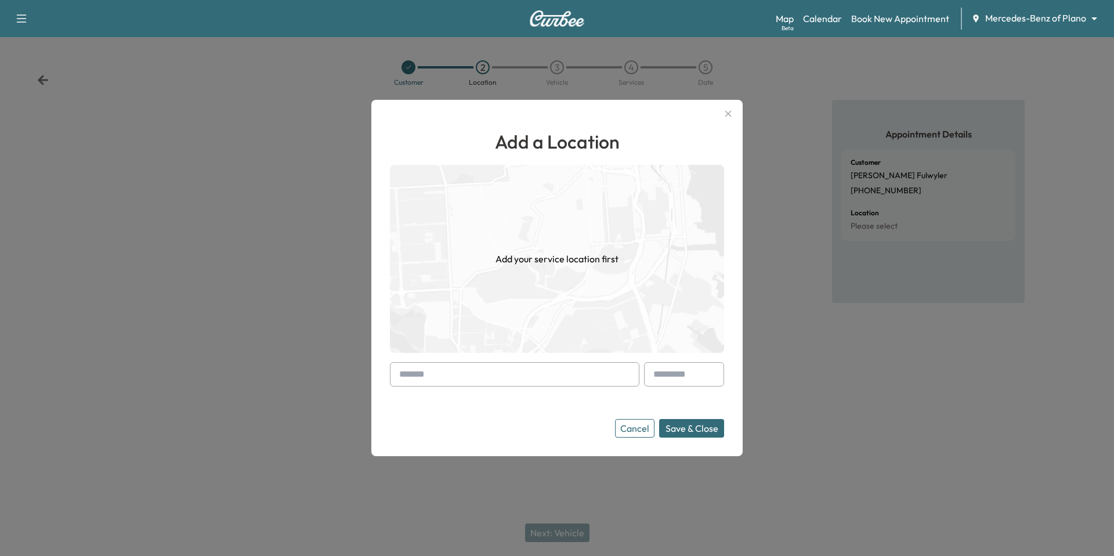
click at [576, 360] on div "Add a Location Add your service location first Cancel Save & Close" at bounding box center [557, 283] width 334 height 310
click at [568, 370] on input "text" at bounding box center [514, 374] width 249 height 24
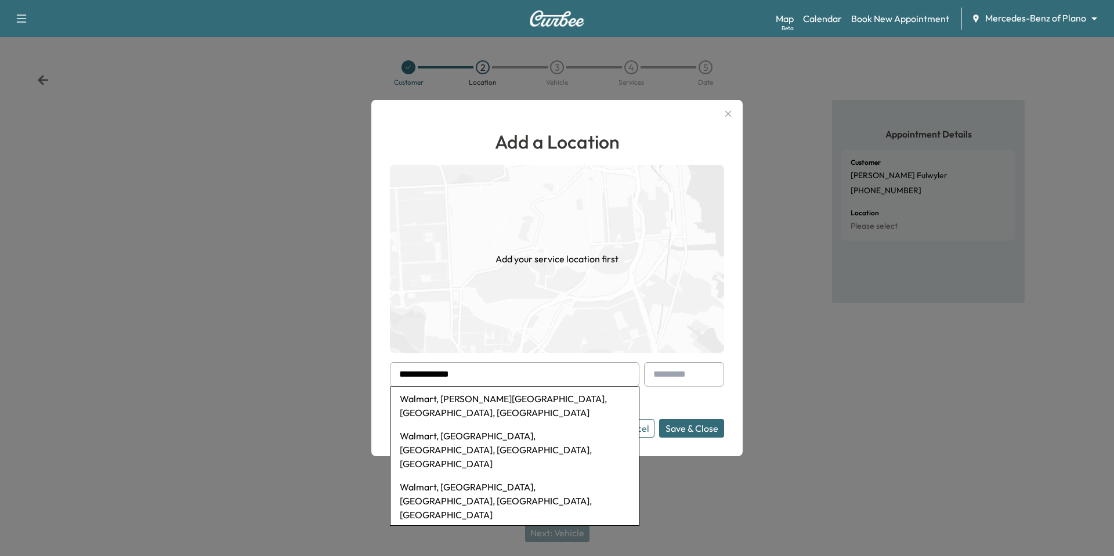
click at [528, 400] on li "Walmart, Coit Road, Dallas, TX, USA" at bounding box center [514, 405] width 248 height 37
type input "**********"
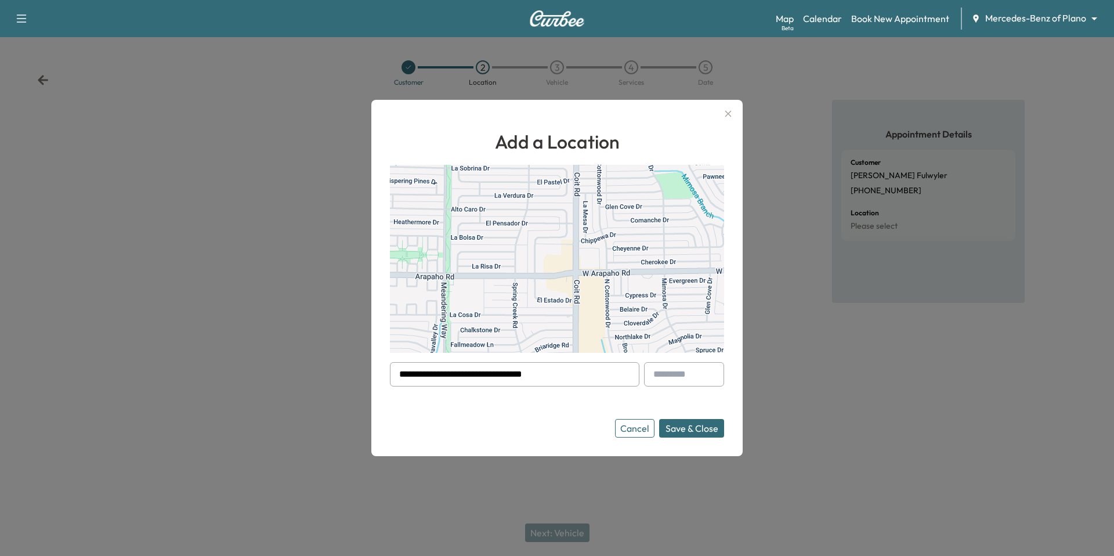
click at [668, 426] on button "Save & Close" at bounding box center [691, 428] width 65 height 19
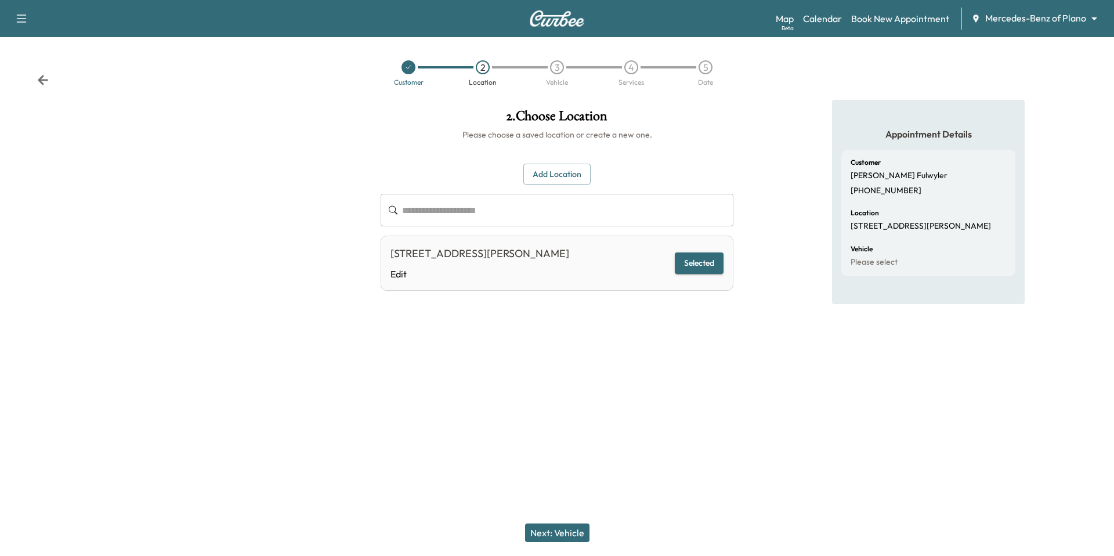
click at [559, 537] on button "Next: Vehicle" at bounding box center [557, 532] width 64 height 19
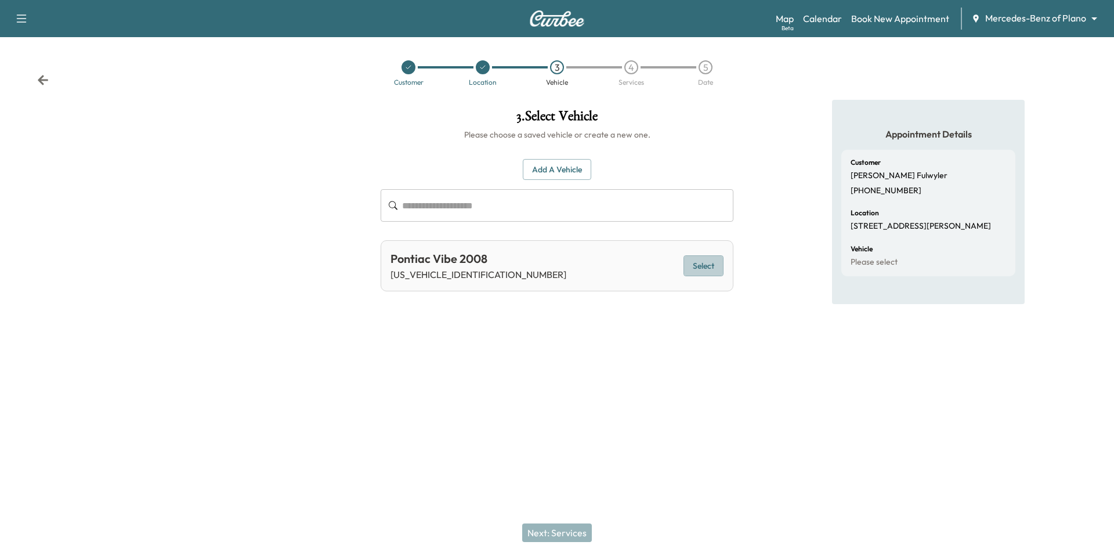
click at [704, 255] on button "Select" at bounding box center [703, 265] width 40 height 21
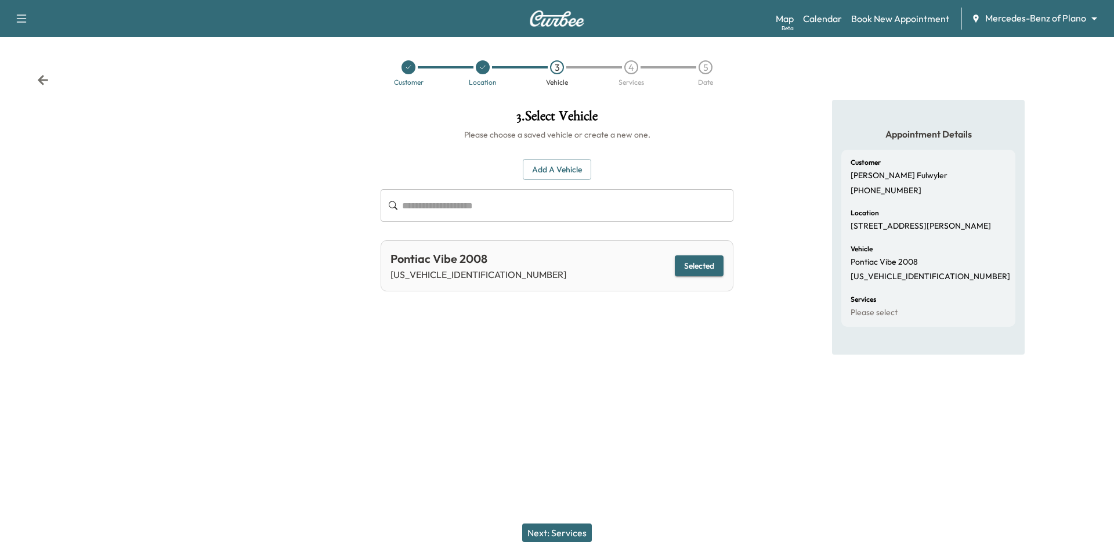
click at [556, 526] on button "Next: Services" at bounding box center [557, 532] width 70 height 19
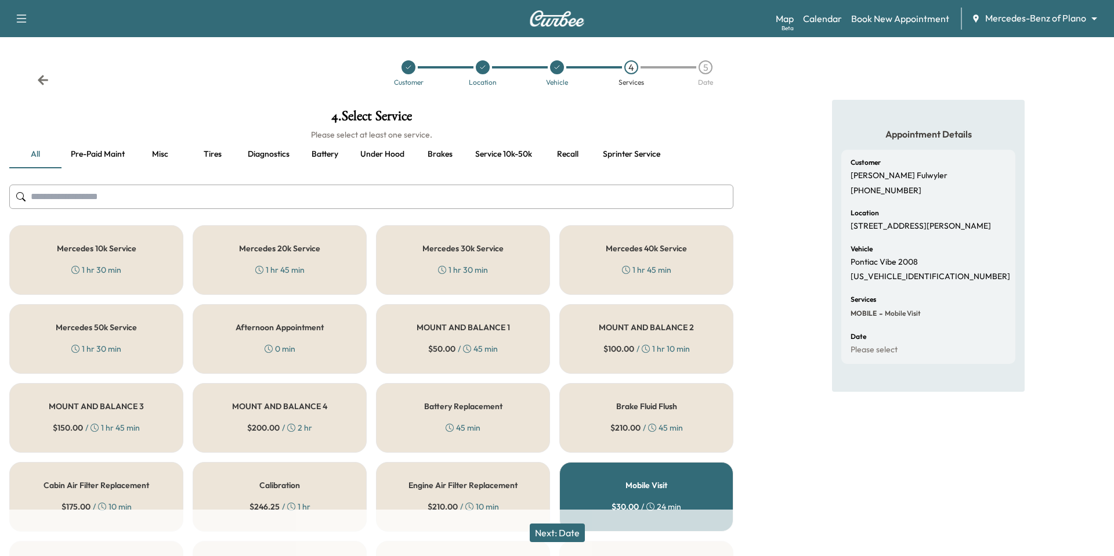
click at [563, 164] on button "Recall" at bounding box center [567, 154] width 52 height 28
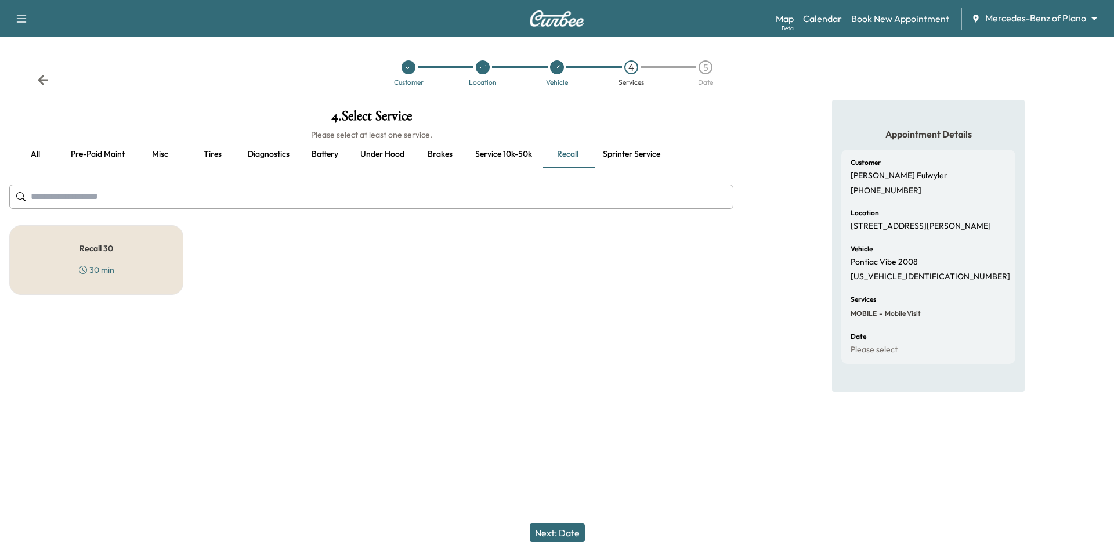
click at [155, 255] on div "Recall 30 30 min" at bounding box center [96, 260] width 174 height 70
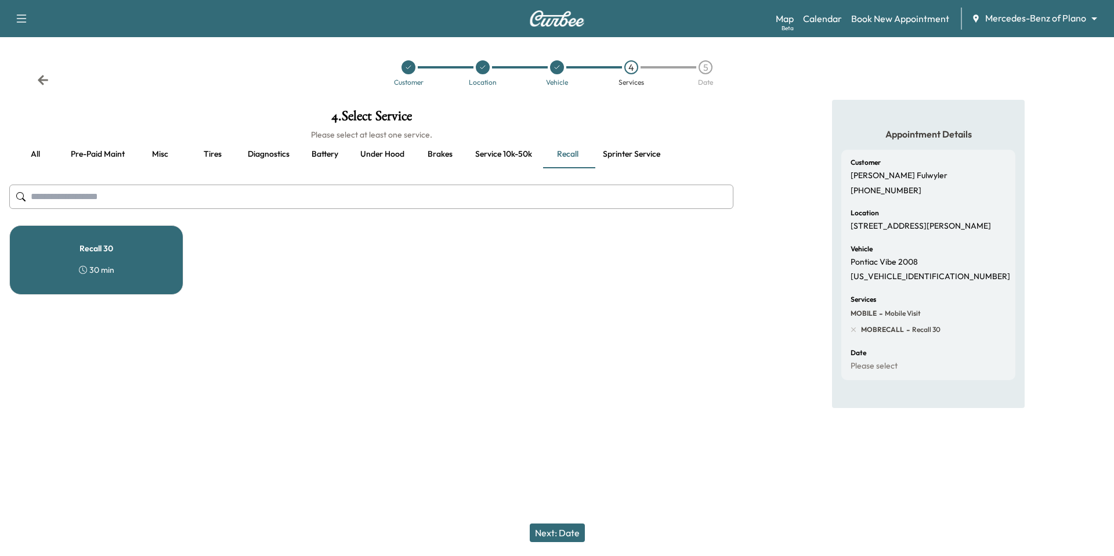
click at [558, 525] on button "Next: Date" at bounding box center [557, 532] width 55 height 19
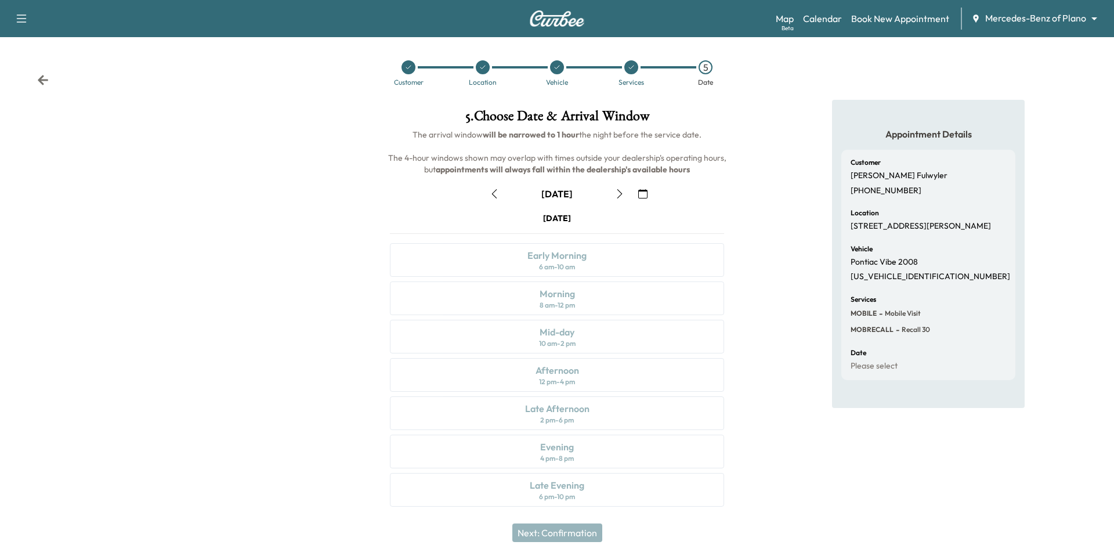
click at [646, 190] on icon "button" at bounding box center [642, 193] width 9 height 9
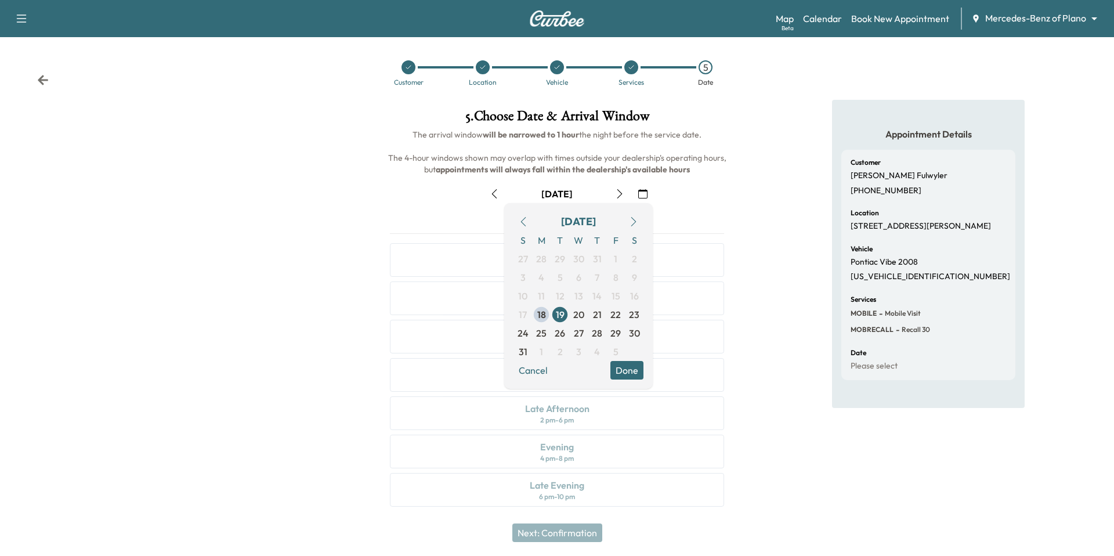
click at [634, 216] on button "button" at bounding box center [634, 221] width 20 height 19
click at [572, 290] on span "17" at bounding box center [578, 296] width 19 height 19
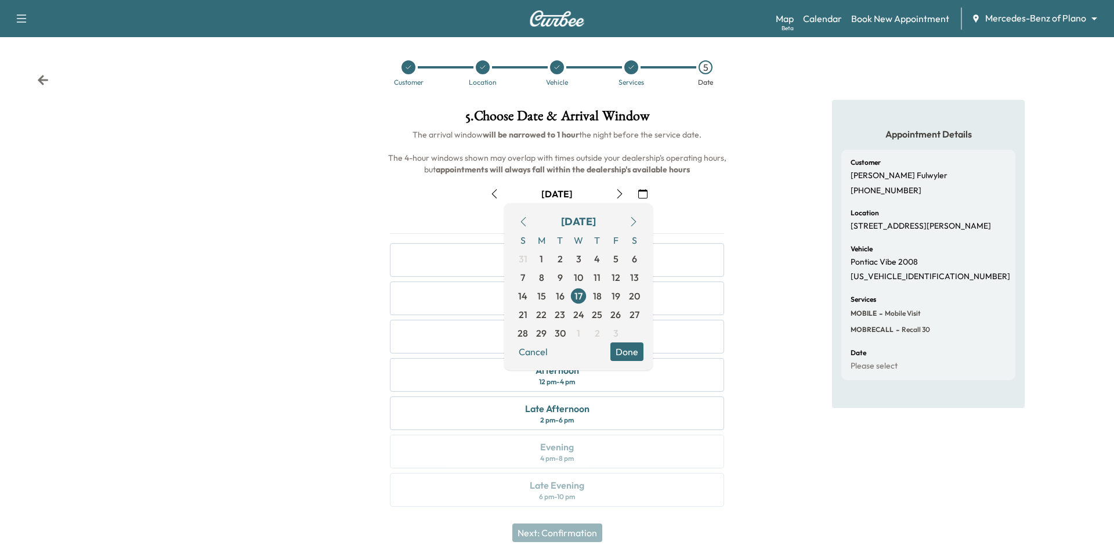
click at [623, 350] on button "Done" at bounding box center [626, 351] width 33 height 19
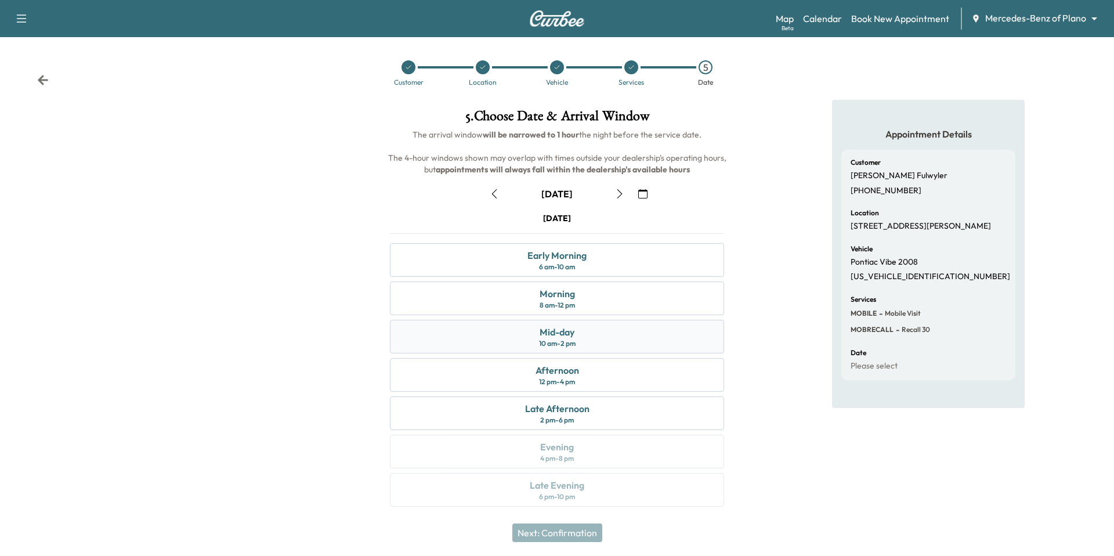
click at [602, 342] on div "Mid-day 10 am - 2 pm" at bounding box center [557, 337] width 334 height 34
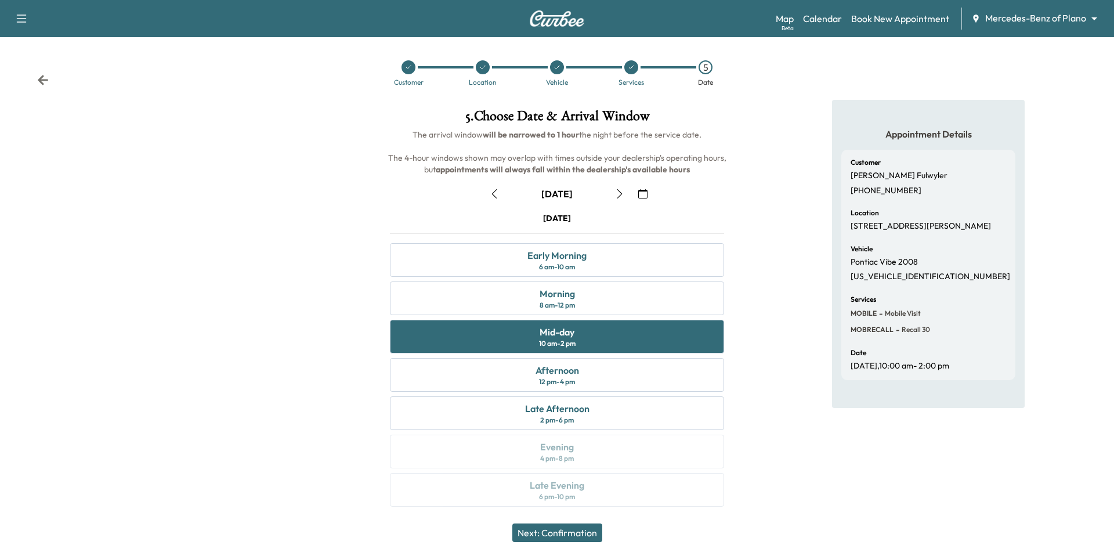
click at [560, 537] on button "Next: Confirmation" at bounding box center [557, 532] width 90 height 19
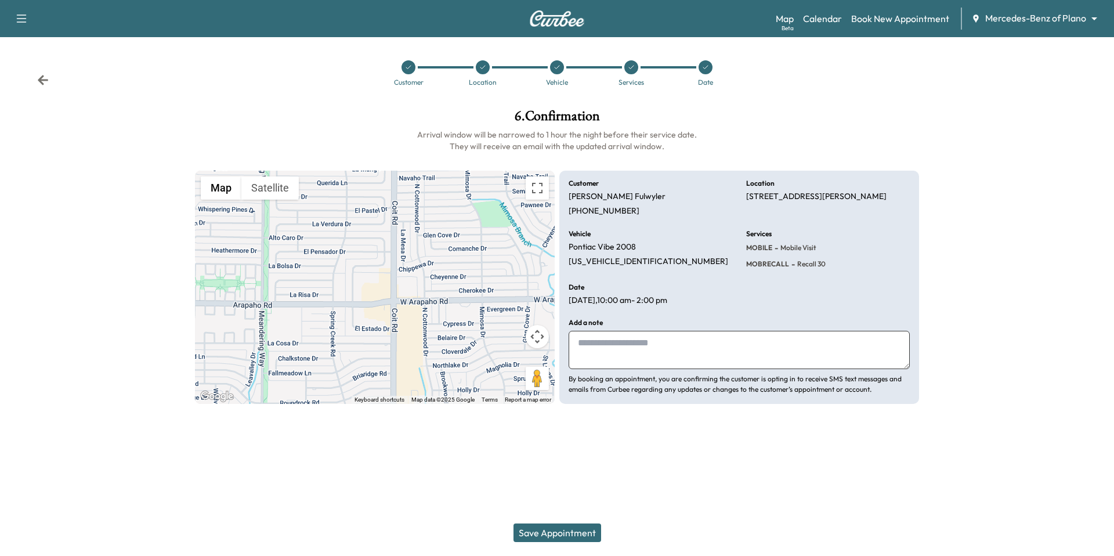
click at [555, 515] on div "Save Appointment" at bounding box center [557, 532] width 1114 height 46
click at [555, 524] on button "Save Appointment" at bounding box center [557, 532] width 88 height 19
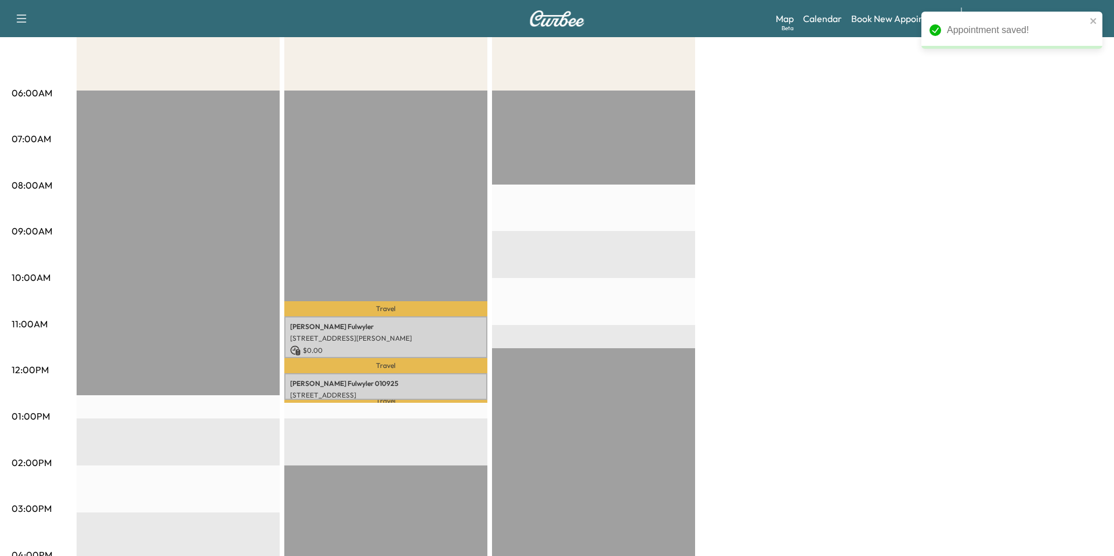
scroll to position [254, 0]
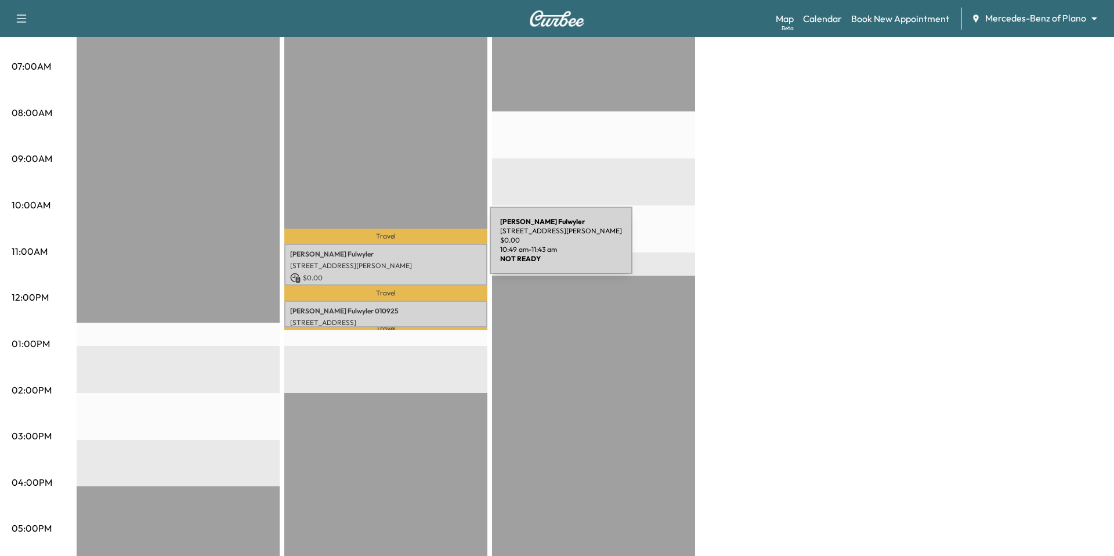
click at [403, 247] on div "Paul Fulwyler 15757 Coit Rd, Dallas, TX 75248, USA $ 0.00 10:49 am - 11:43 am" at bounding box center [385, 265] width 203 height 42
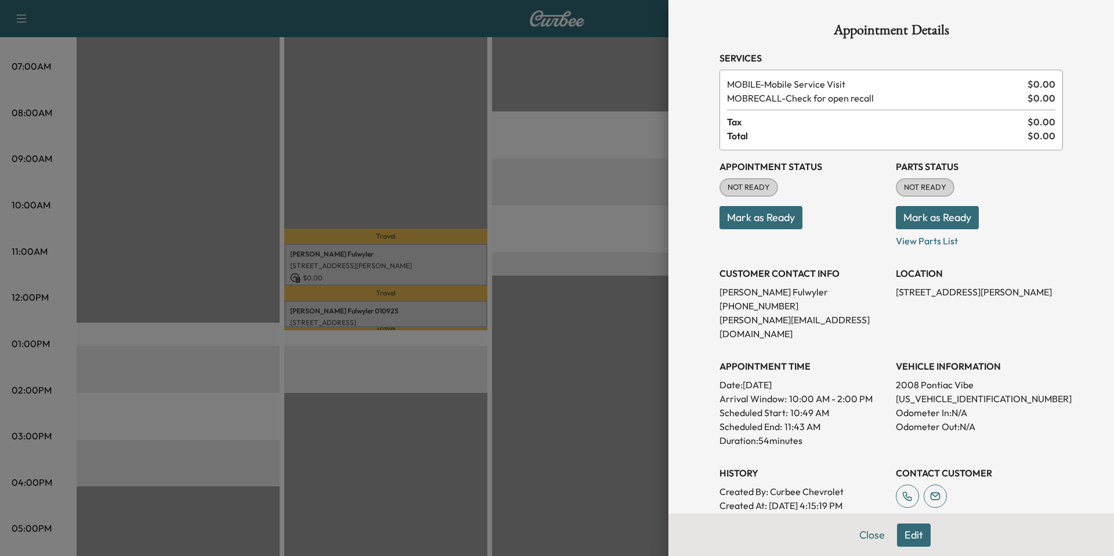
click at [421, 393] on div at bounding box center [557, 278] width 1114 height 556
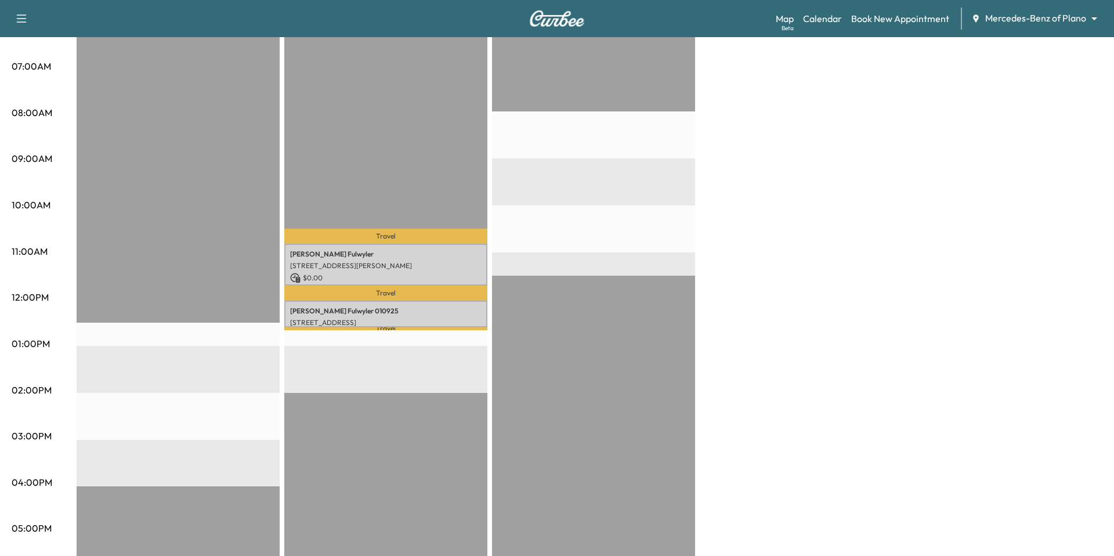
click at [465, 292] on p "Travel" at bounding box center [385, 292] width 203 height 15
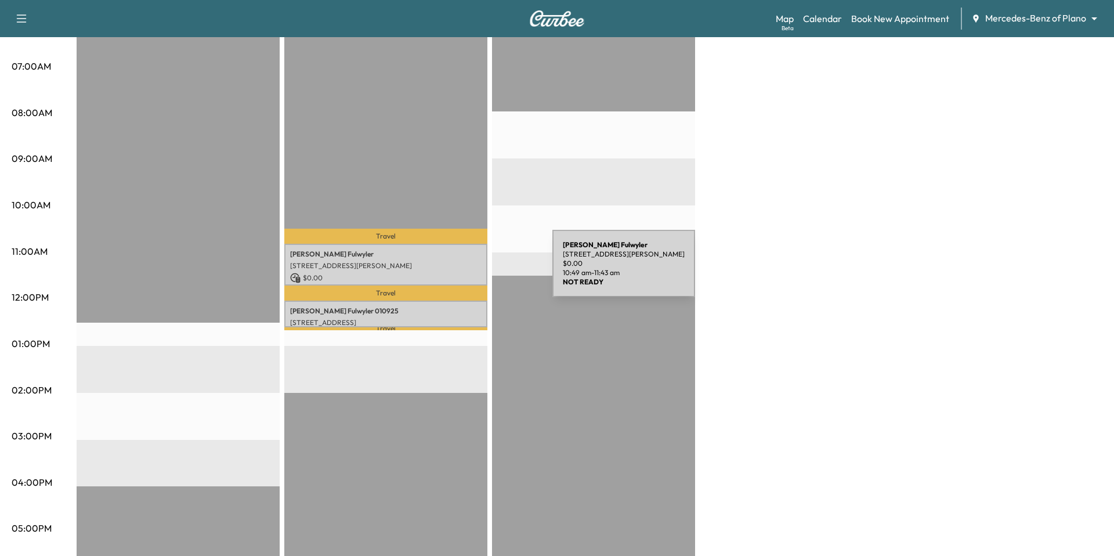
click at [465, 270] on div "Paul Fulwyler 15757 Coit Rd, Dallas, TX 75248, USA $ 0.00 10:49 am - 11:43 am" at bounding box center [385, 265] width 203 height 42
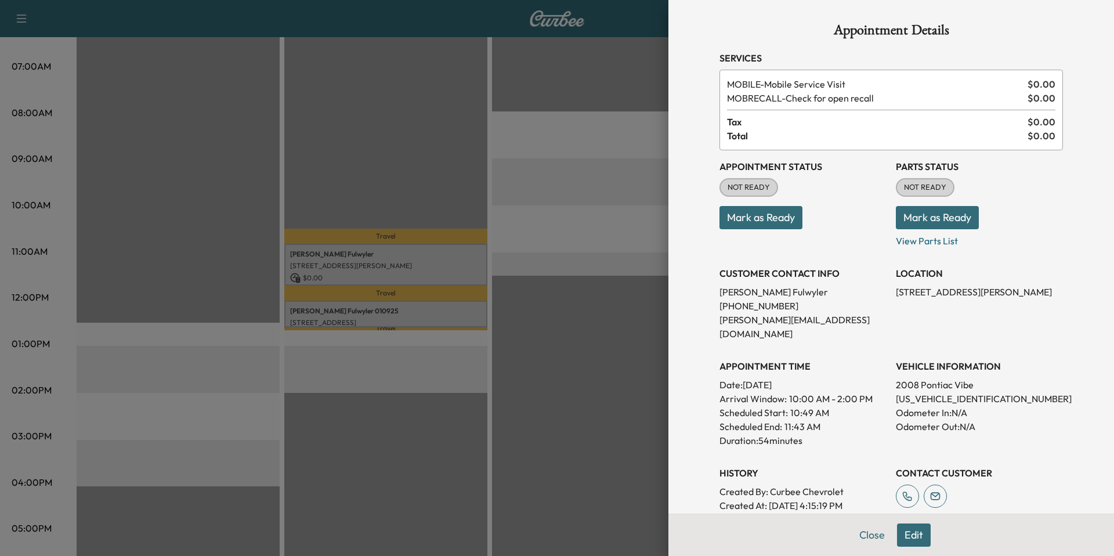
click at [924, 536] on button "Edit" at bounding box center [914, 534] width 34 height 23
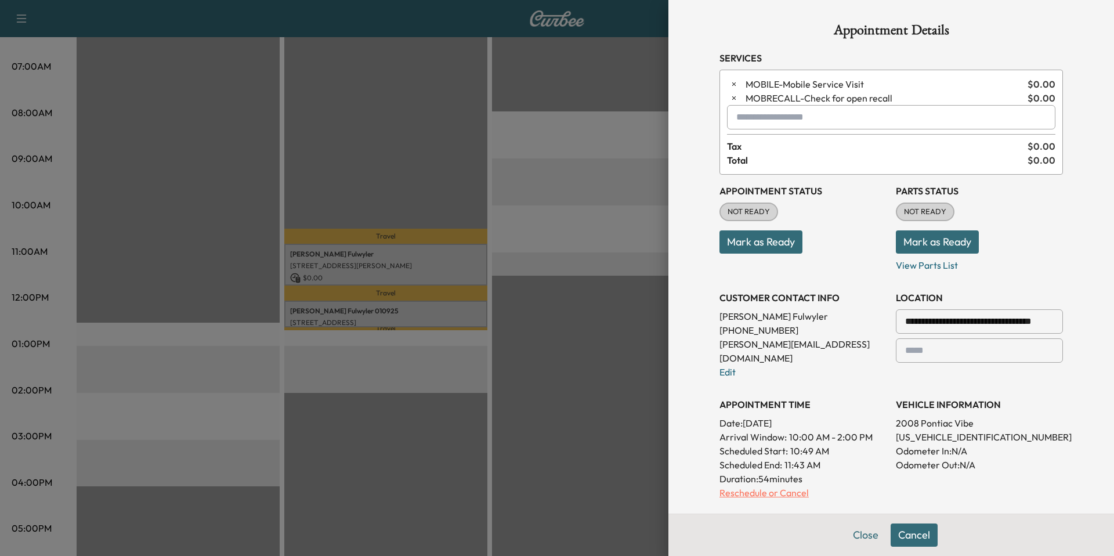
click at [771, 486] on p "Reschedule or Cancel" at bounding box center [802, 493] width 167 height 14
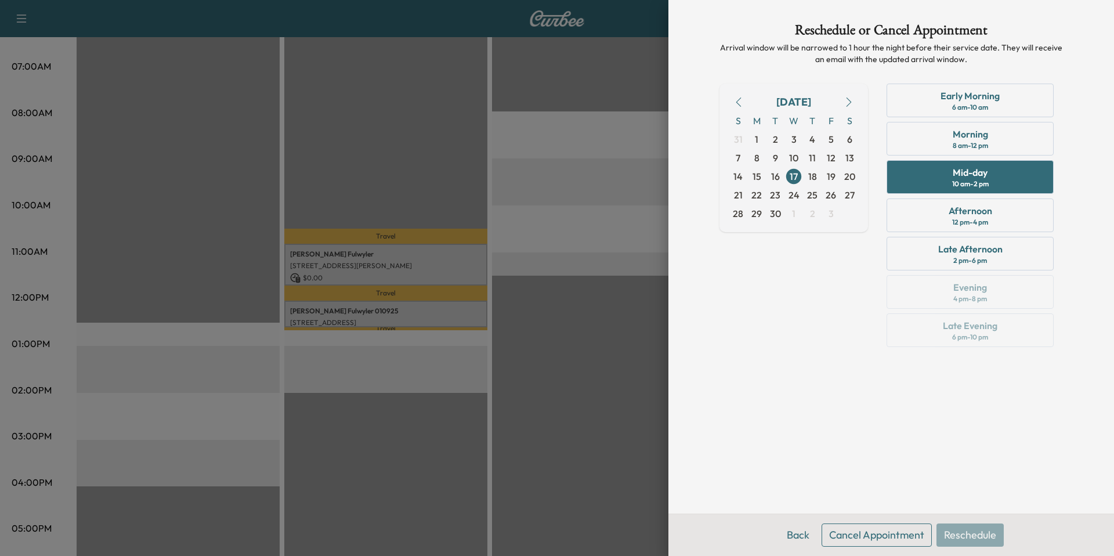
click at [869, 538] on button "Cancel Appointment" at bounding box center [877, 534] width 110 height 23
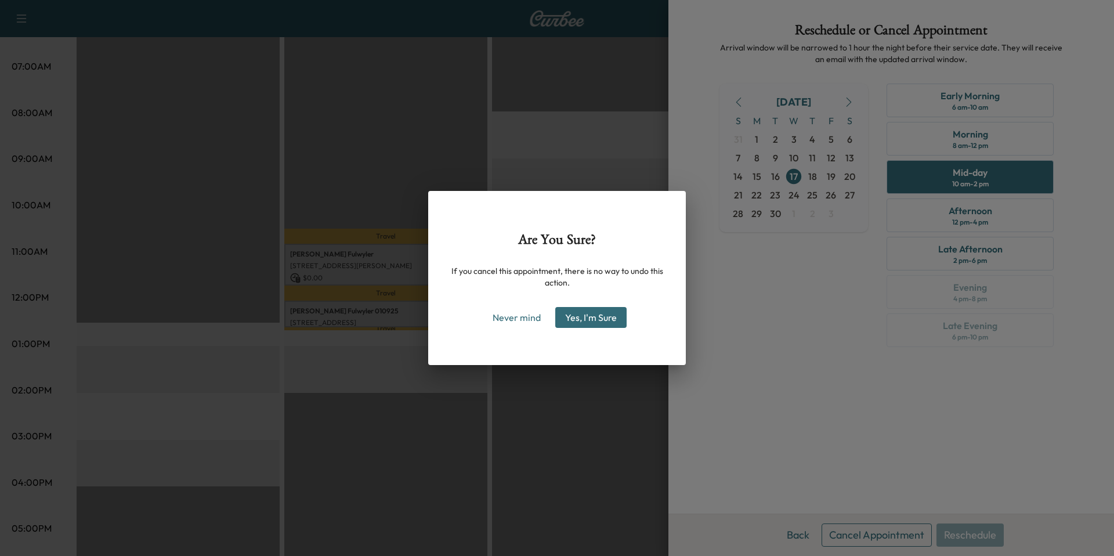
click at [599, 314] on button "Yes, I'm Sure" at bounding box center [590, 317] width 71 height 21
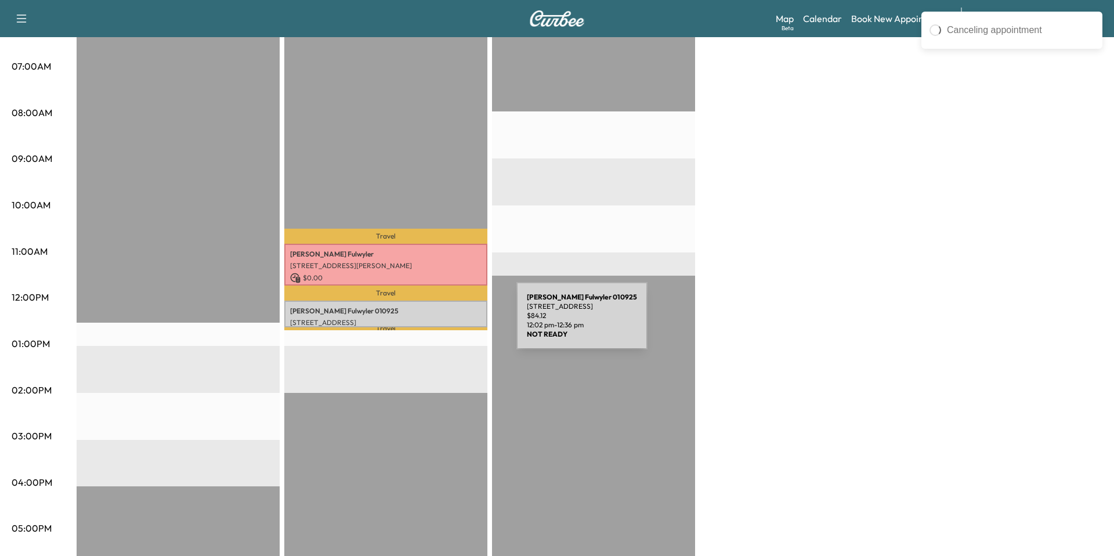
click at [429, 323] on p "5908 Headquarters Dr, Plano, TX 75024, US" at bounding box center [385, 322] width 191 height 9
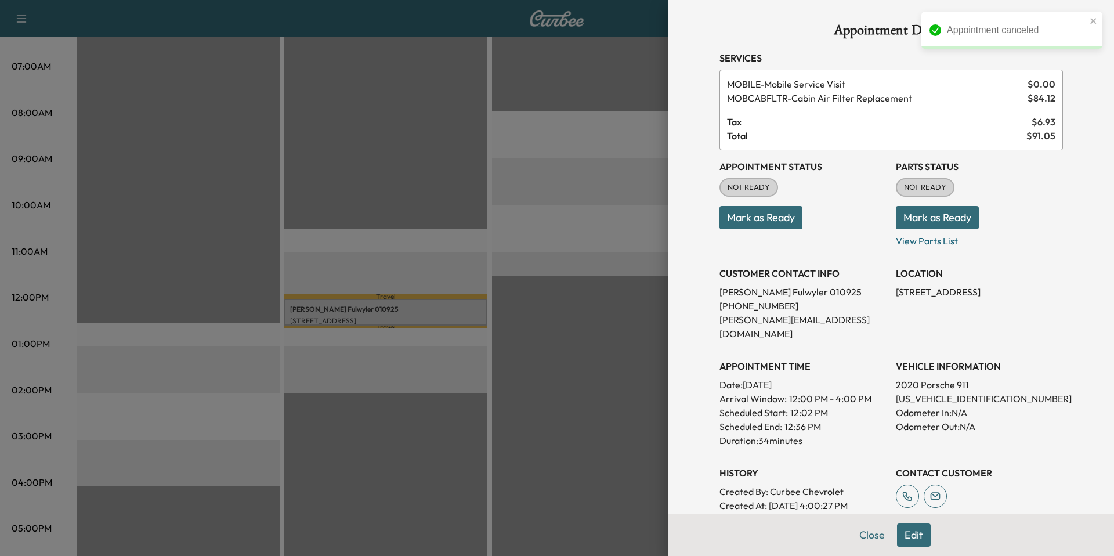
click at [665, 201] on div at bounding box center [557, 278] width 1114 height 556
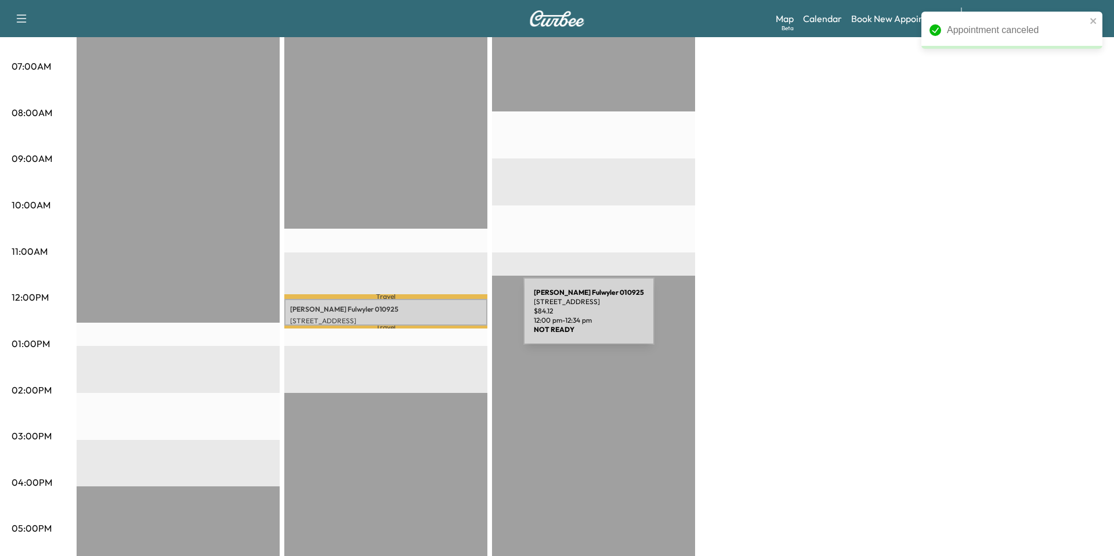
click at [436, 315] on div "Paul Fulwyler 010925 5908 Headquarters Dr, Plano, TX 75024, US $ 84.12 12:00 pm…" at bounding box center [385, 312] width 203 height 27
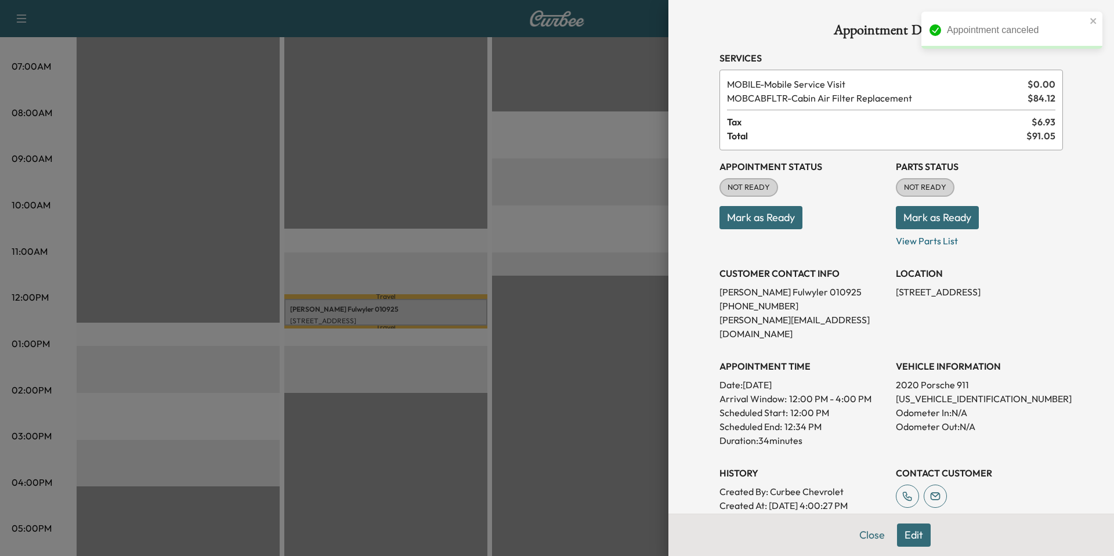
click at [923, 532] on button "Edit" at bounding box center [914, 534] width 34 height 23
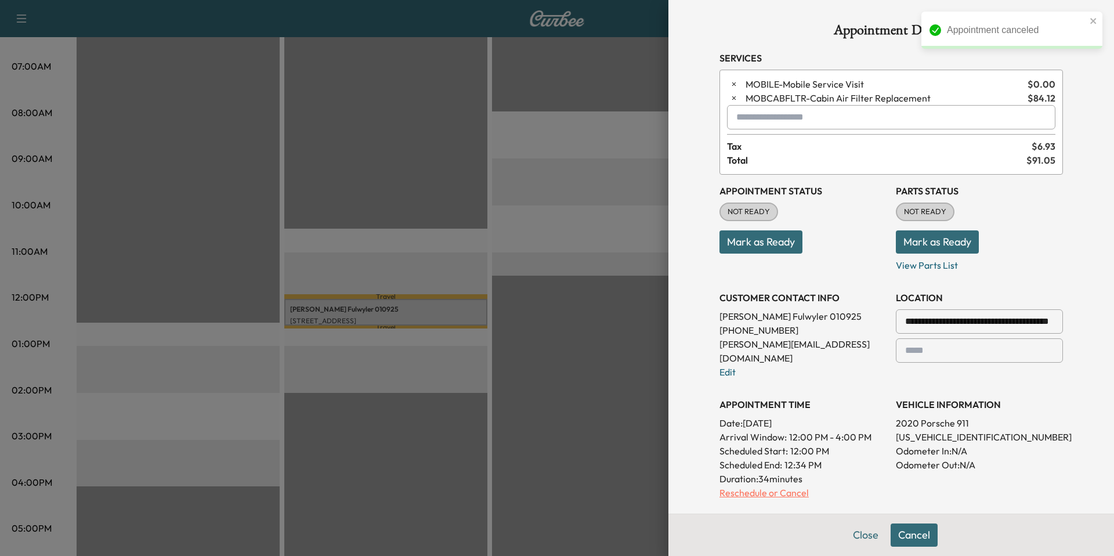
click at [783, 486] on p "Reschedule or Cancel" at bounding box center [802, 493] width 167 height 14
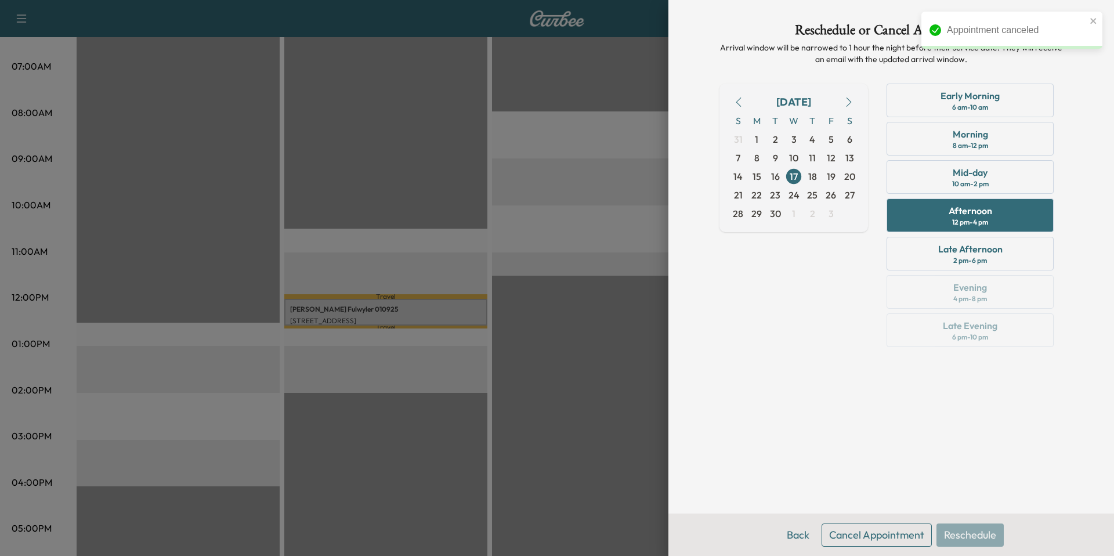
click at [851, 537] on button "Cancel Appointment" at bounding box center [877, 534] width 110 height 23
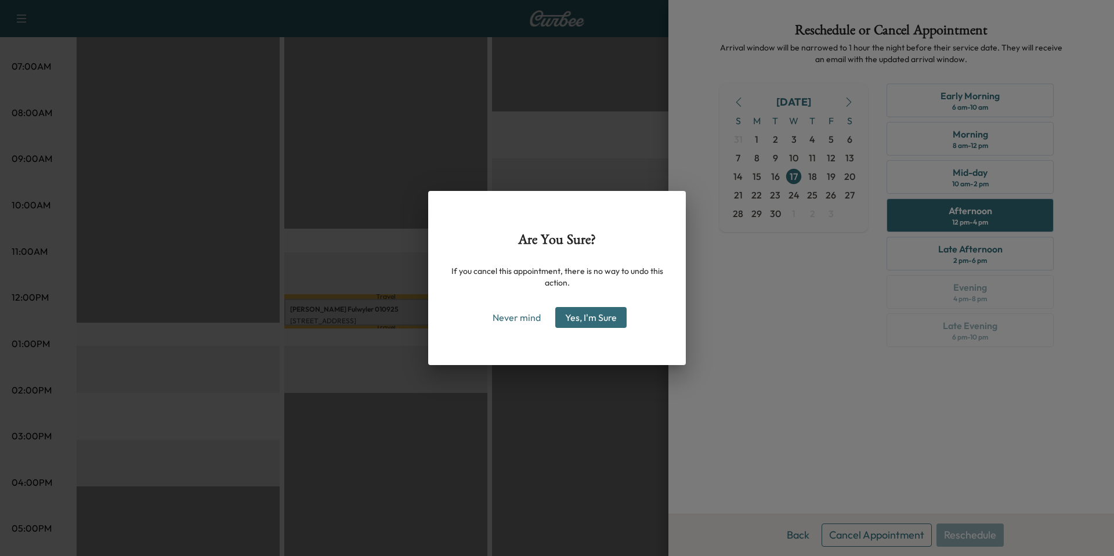
click at [613, 322] on button "Yes, I'm Sure" at bounding box center [590, 317] width 71 height 21
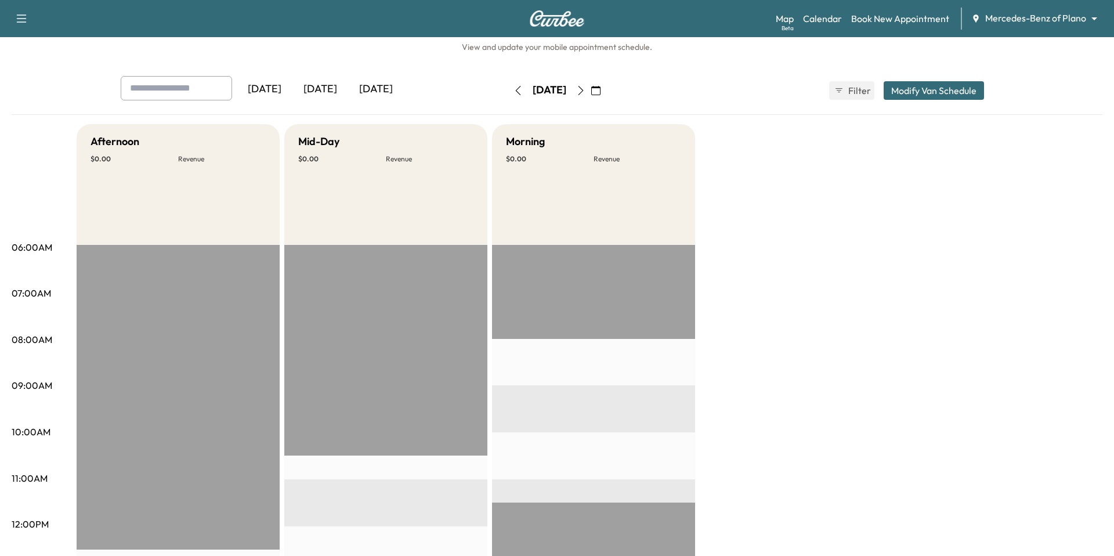
scroll to position [0, 0]
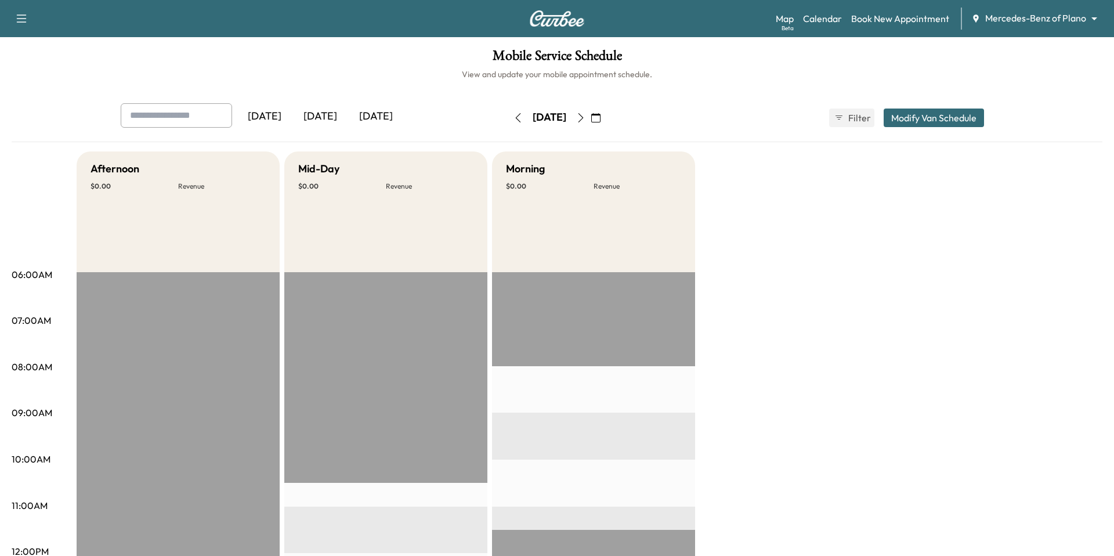
click at [584, 120] on icon "button" at bounding box center [580, 117] width 5 height 9
click at [508, 118] on button "button" at bounding box center [518, 117] width 20 height 19
click at [513, 118] on icon "button" at bounding box center [517, 117] width 9 height 9
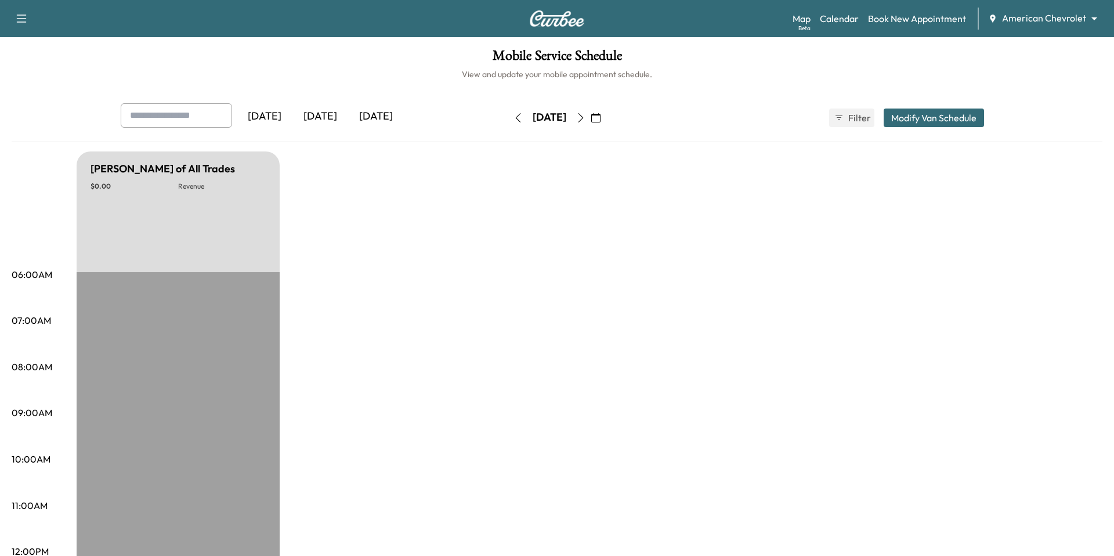
click at [1082, 16] on body "Support Log Out Map Beta Calendar Book New Appointment American Chevrolet *****…" at bounding box center [557, 278] width 1114 height 556
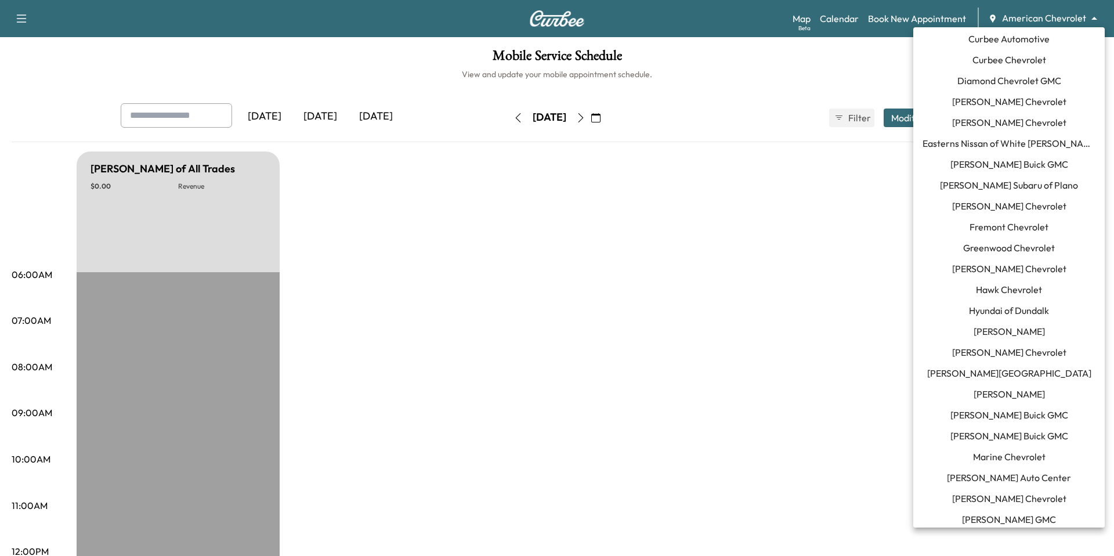
scroll to position [406, 0]
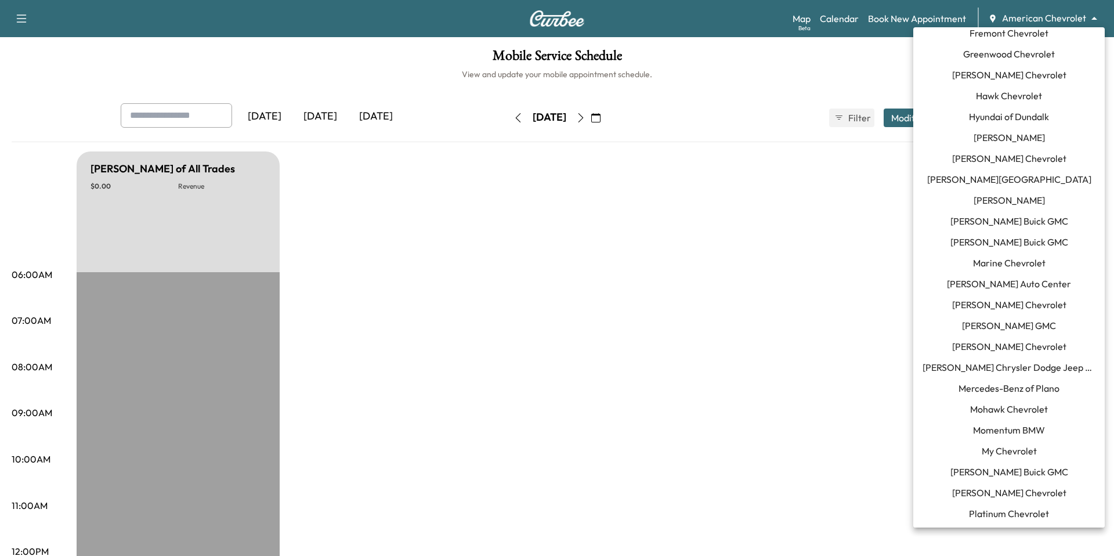
click at [1048, 389] on span "Mercedes-Benz of Plano" at bounding box center [1008, 388] width 101 height 14
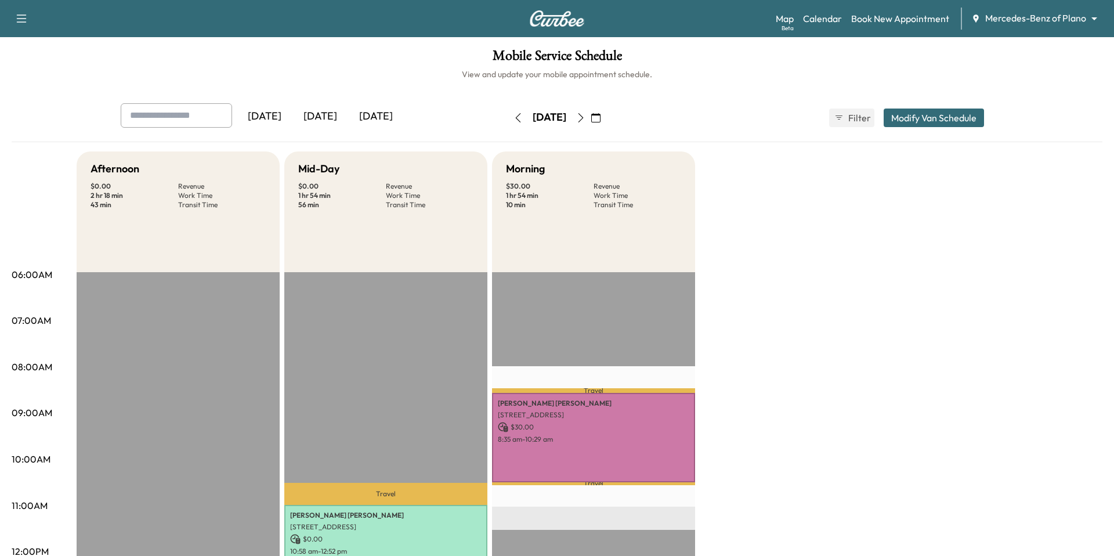
click at [934, 5] on div "Support Log Out Map Beta Calendar Book New Appointment Mercedes-Benz of Plano *…" at bounding box center [557, 18] width 1114 height 37
click at [932, 17] on link "Book New Appointment" at bounding box center [900, 19] width 98 height 14
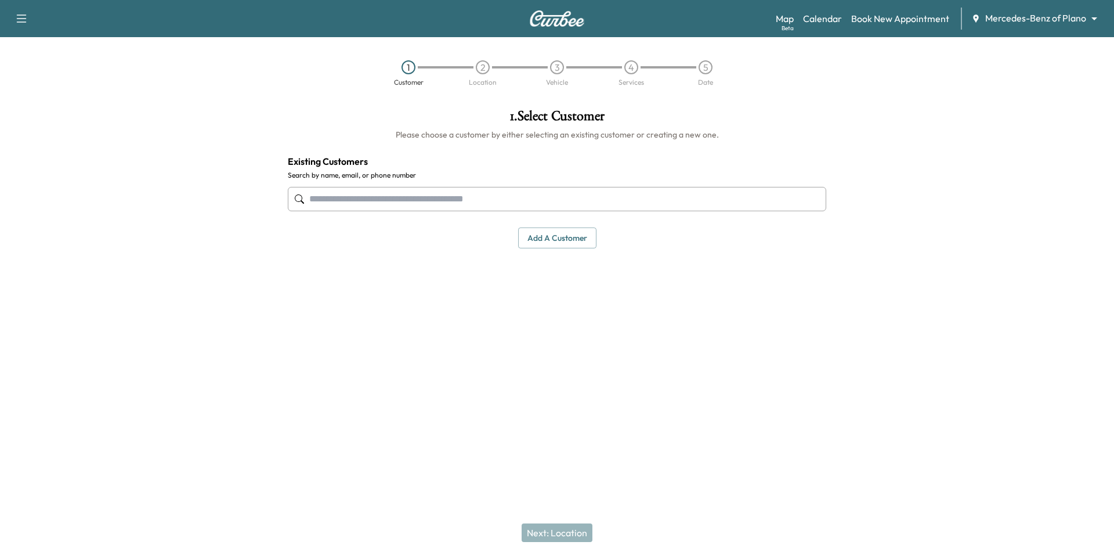
click at [534, 205] on input "text" at bounding box center [557, 199] width 538 height 24
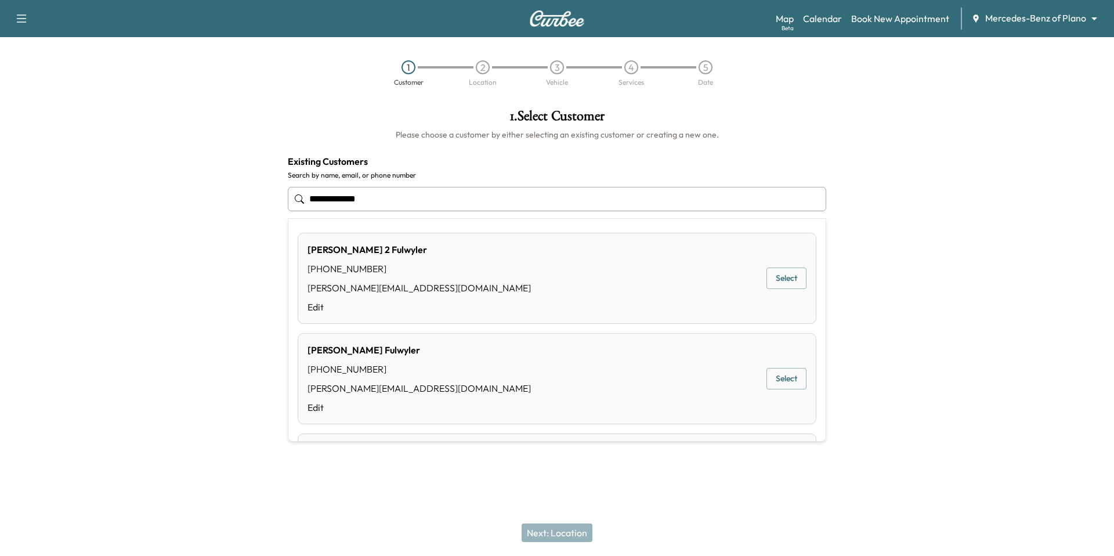
click at [784, 374] on button "Select" at bounding box center [786, 378] width 40 height 21
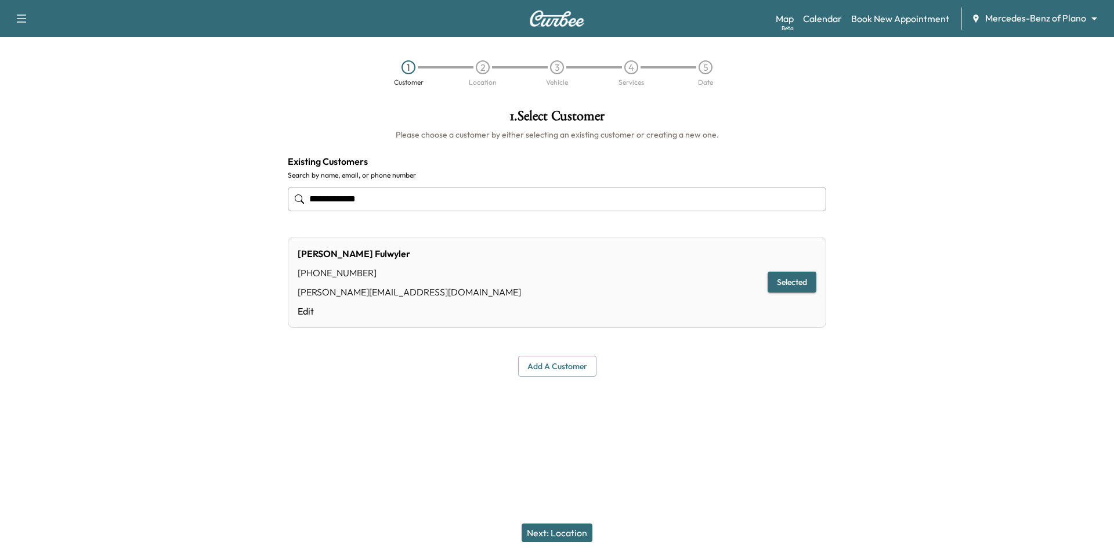
type input "**********"
drag, startPoint x: 549, startPoint y: 536, endPoint x: 567, endPoint y: 520, distance: 23.5
click at [550, 536] on button "Next: Location" at bounding box center [557, 532] width 71 height 19
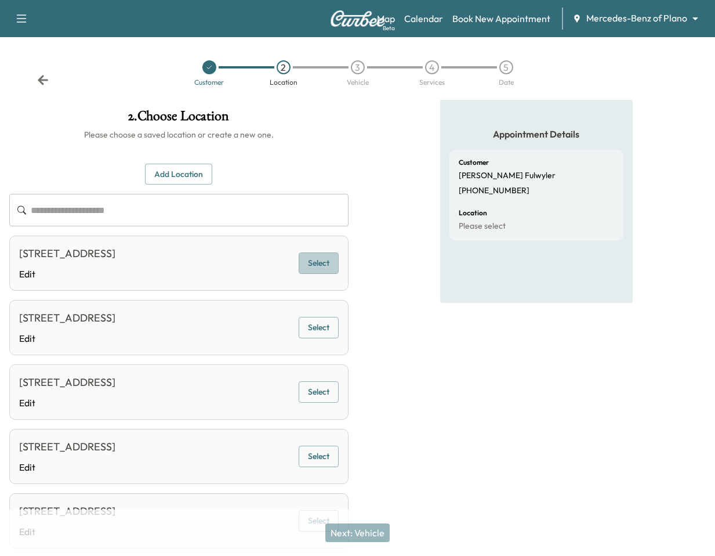
click at [326, 266] on button "Select" at bounding box center [319, 262] width 40 height 21
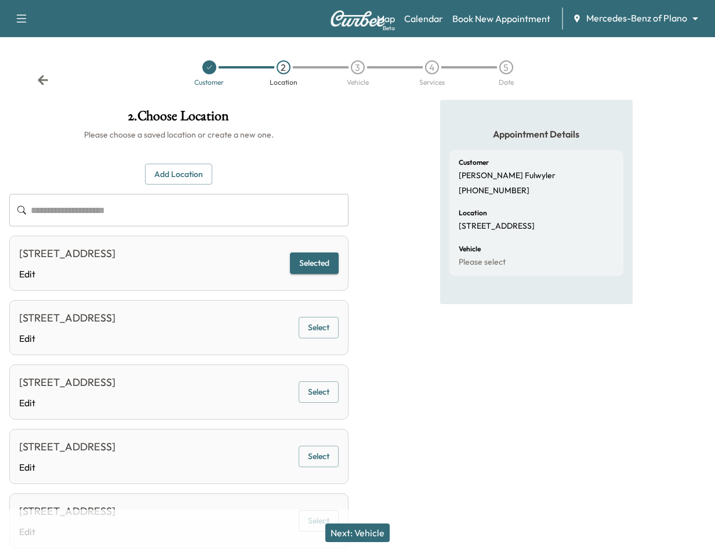
click at [358, 529] on button "Next: Vehicle" at bounding box center [357, 532] width 64 height 19
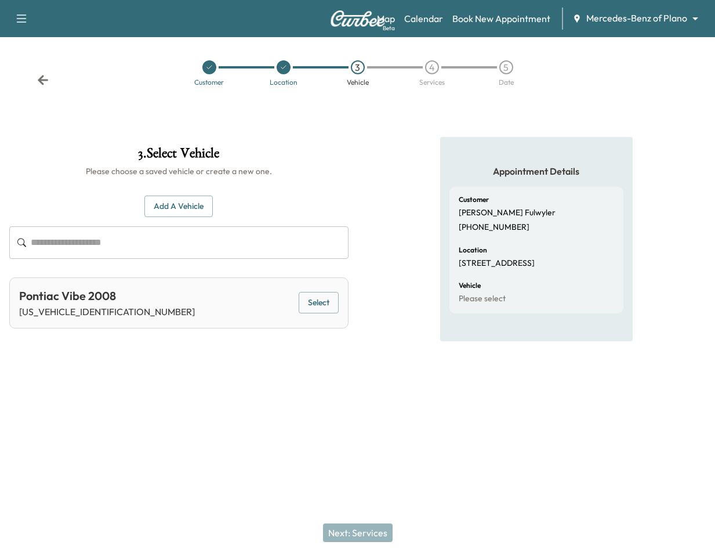
click at [313, 302] on button "Select" at bounding box center [319, 302] width 40 height 21
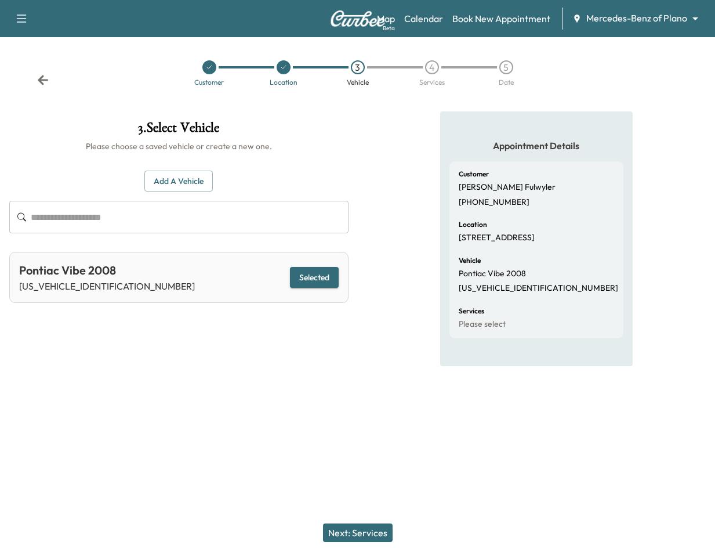
drag, startPoint x: 377, startPoint y: 525, endPoint x: 432, endPoint y: 485, distance: 68.1
click at [377, 526] on button "Next: Services" at bounding box center [358, 532] width 70 height 19
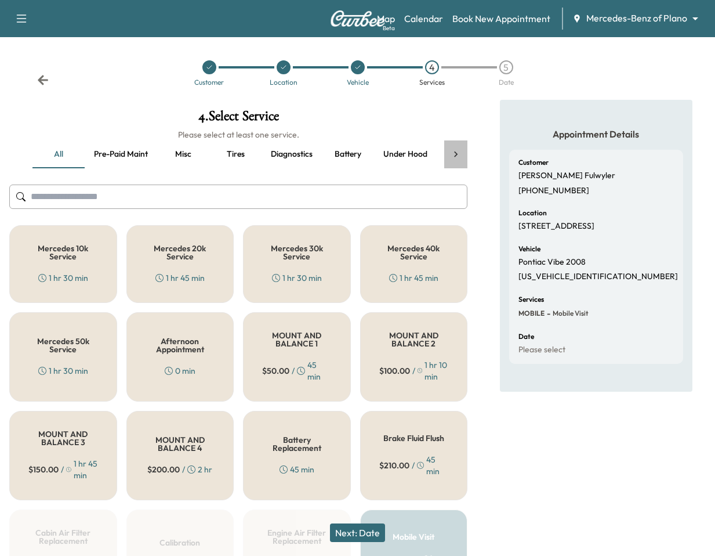
click at [455, 153] on icon at bounding box center [455, 154] width 3 height 6
click at [337, 152] on button "Recall" at bounding box center [342, 154] width 52 height 28
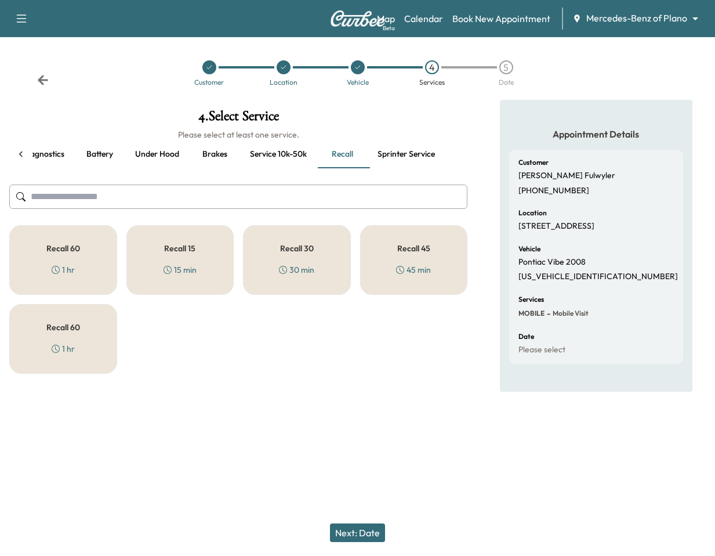
click at [204, 261] on div "Recall 15 15 min" at bounding box center [180, 260] width 108 height 70
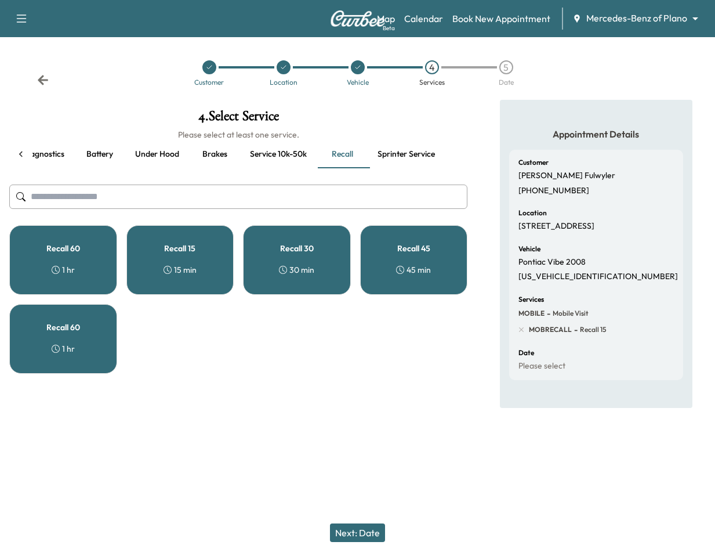
click at [204, 261] on div "Recall 15 15 min" at bounding box center [180, 260] width 108 height 70
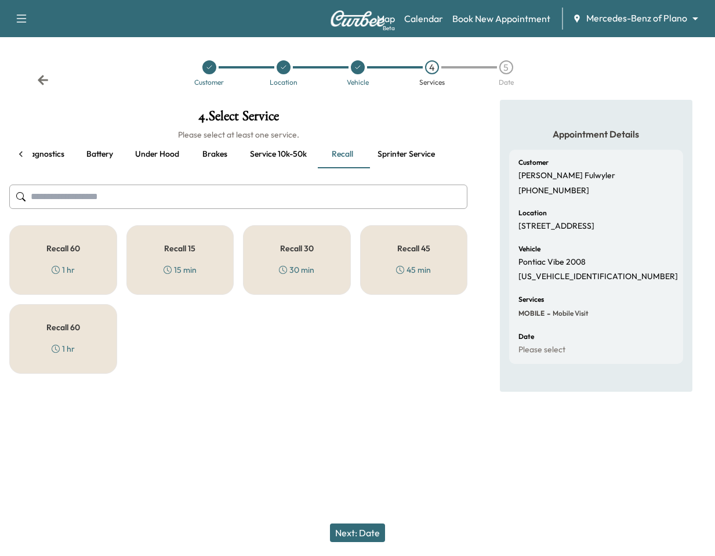
click at [316, 258] on div "Recall 30 30 min" at bounding box center [297, 260] width 108 height 70
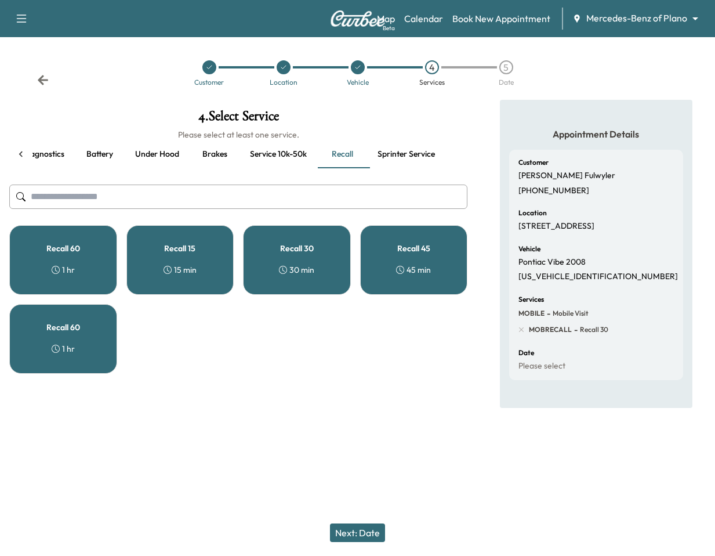
click at [379, 527] on button "Next: Date" at bounding box center [357, 532] width 55 height 19
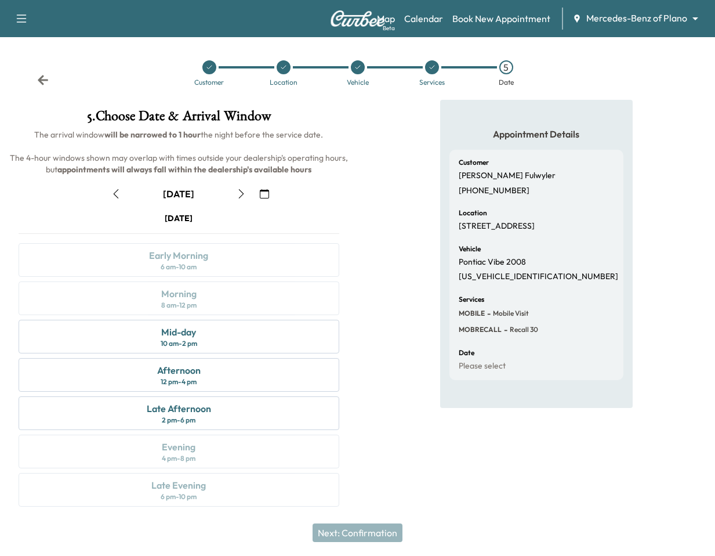
click at [266, 195] on icon "button" at bounding box center [264, 193] width 9 height 9
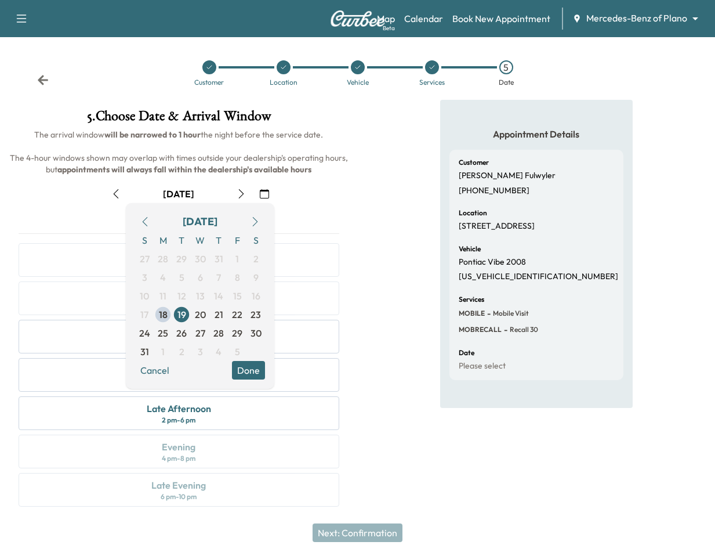
click at [259, 215] on button "button" at bounding box center [255, 221] width 20 height 19
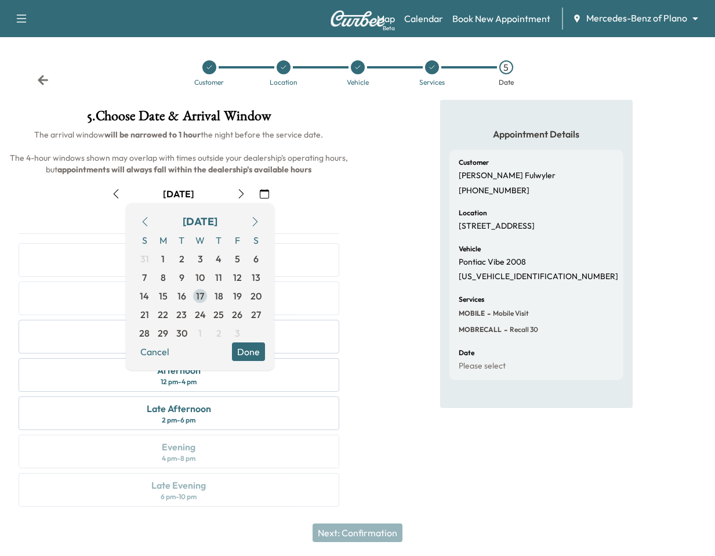
click at [196, 287] on span "17" at bounding box center [200, 296] width 19 height 19
drag, startPoint x: 249, startPoint y: 354, endPoint x: 243, endPoint y: 352, distance: 6.2
click at [249, 354] on button "Done" at bounding box center [248, 351] width 33 height 19
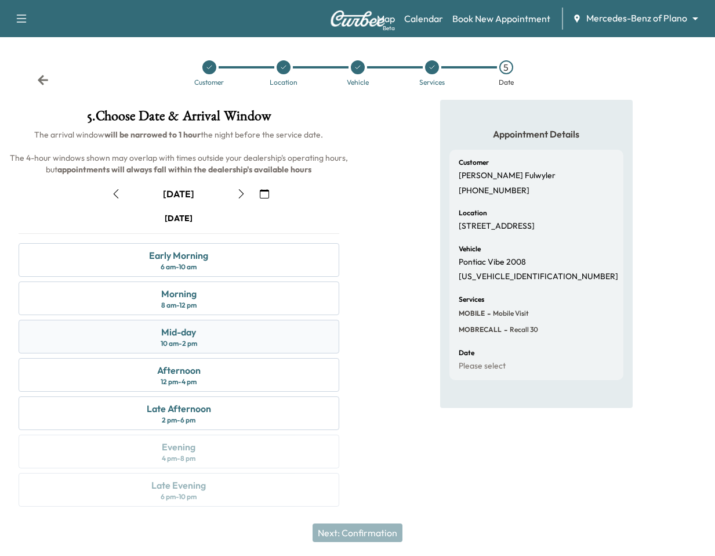
click at [238, 351] on div "Mid-day 10 am - 2 pm" at bounding box center [179, 337] width 321 height 34
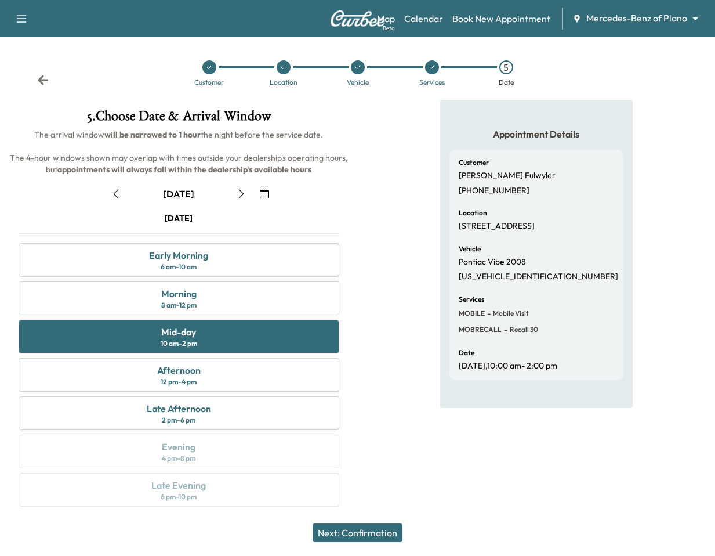
click at [355, 532] on button "Next: Confirmation" at bounding box center [358, 532] width 90 height 19
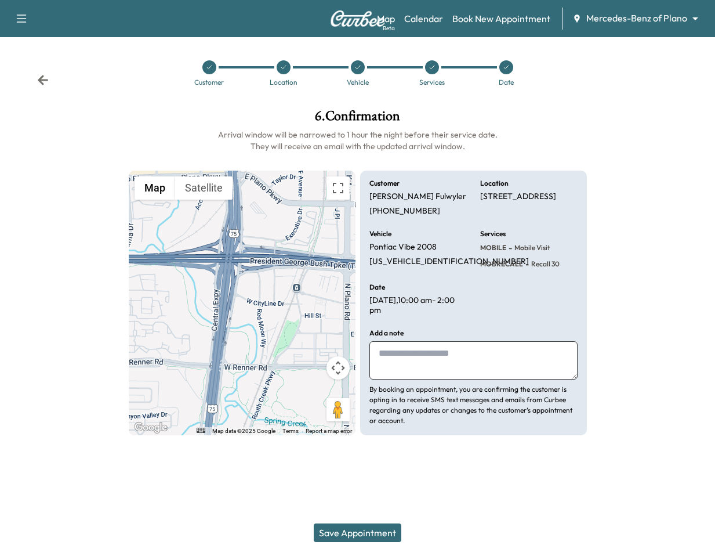
click at [372, 534] on button "Save Appointment" at bounding box center [358, 532] width 88 height 19
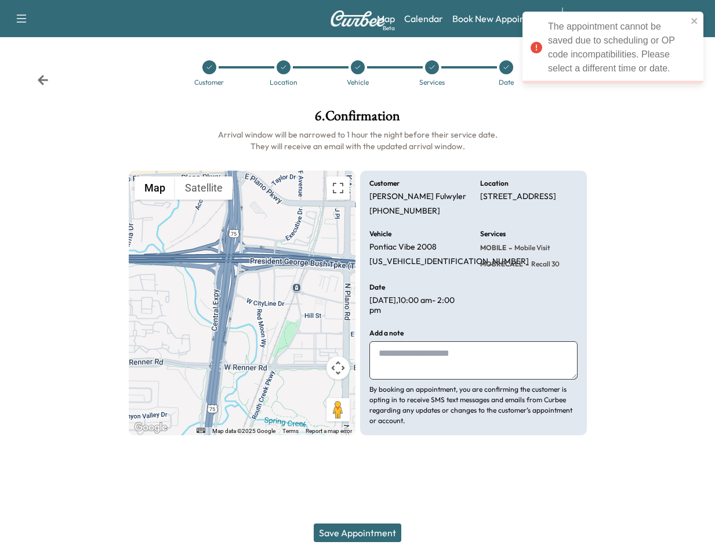
click at [631, 203] on div at bounding box center [656, 272] width 120 height 345
click at [509, 265] on span "MOBRECALL" at bounding box center [501, 263] width 43 height 9
copy span "MOBRECALL"
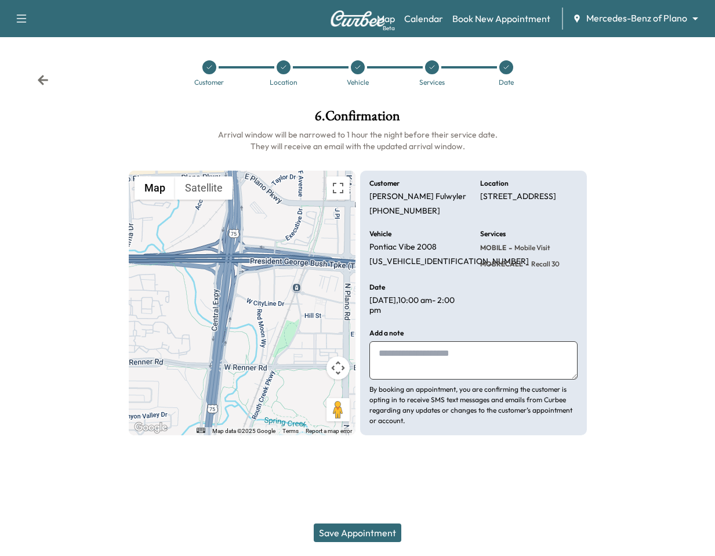
click at [435, 72] on div at bounding box center [432, 67] width 14 height 14
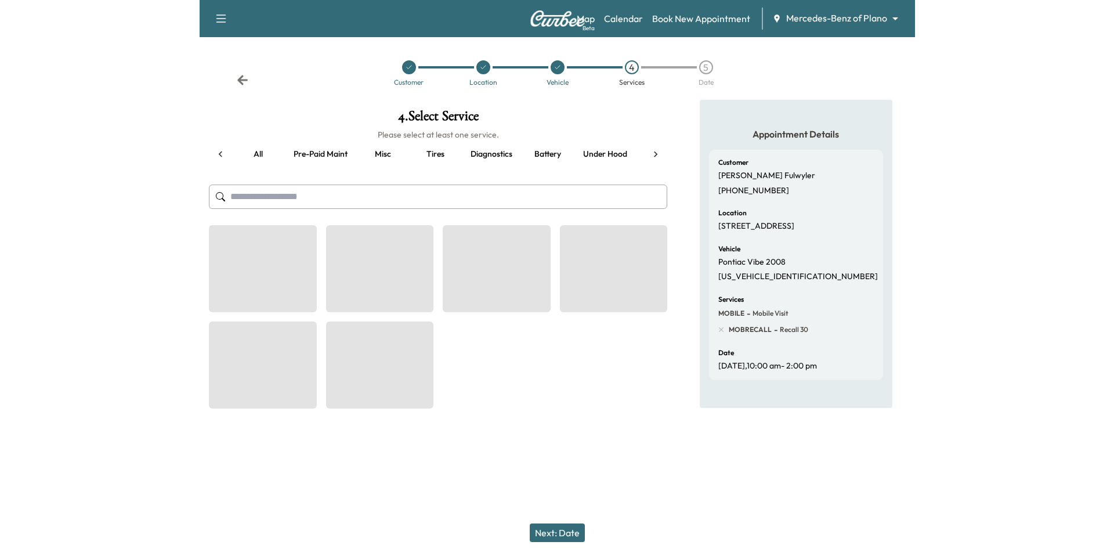
scroll to position [0, 128]
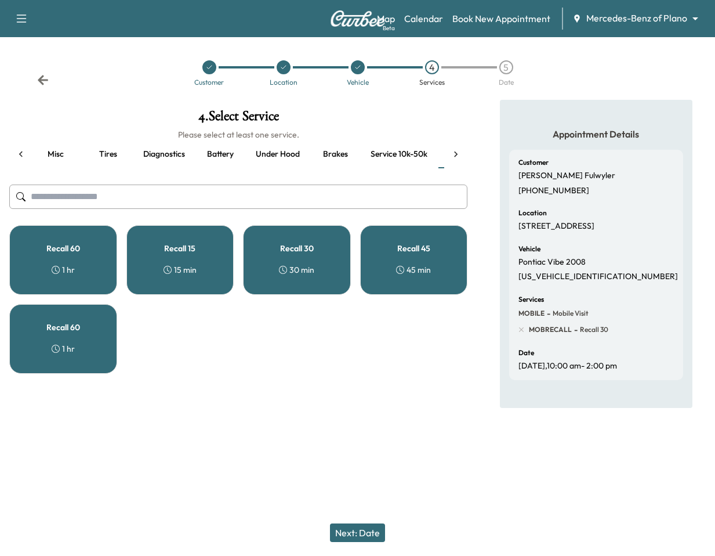
click at [82, 256] on div "Recall 60 1 hr" at bounding box center [63, 260] width 108 height 70
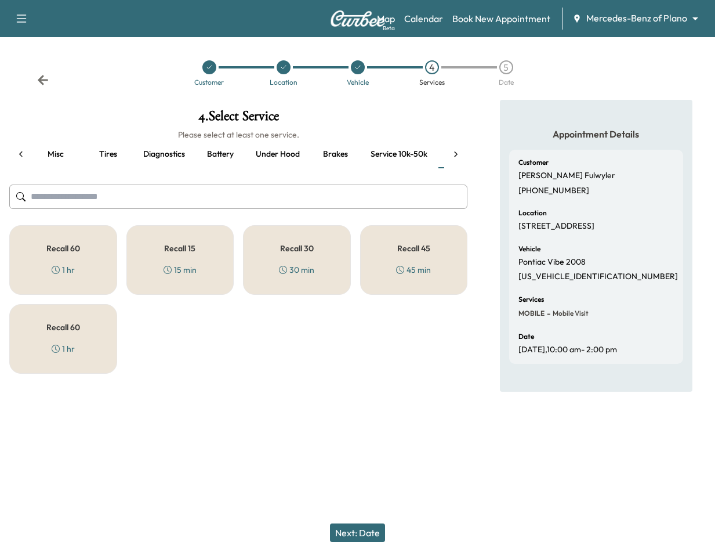
click at [80, 256] on div "Recall 60 1 hr" at bounding box center [63, 260] width 108 height 70
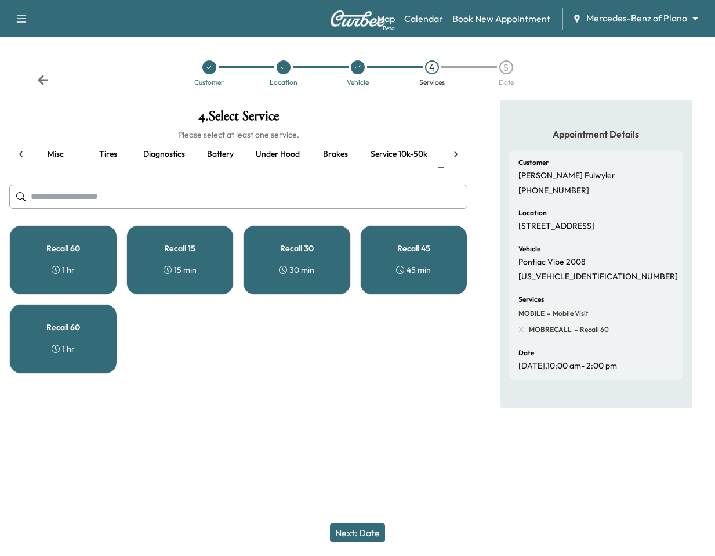
click at [78, 256] on div "Recall 60 1 hr" at bounding box center [63, 260] width 108 height 70
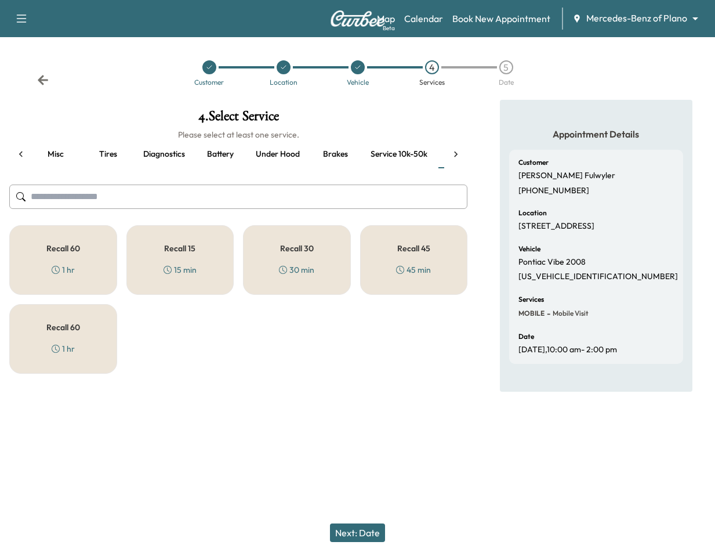
click at [110, 328] on div "Recall 60 1 hr" at bounding box center [63, 339] width 108 height 70
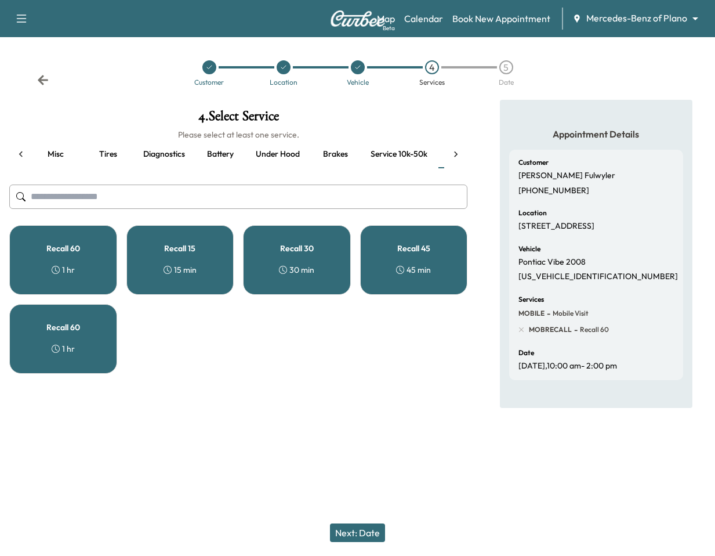
click at [110, 328] on div "Recall 60 1 hr" at bounding box center [63, 339] width 108 height 70
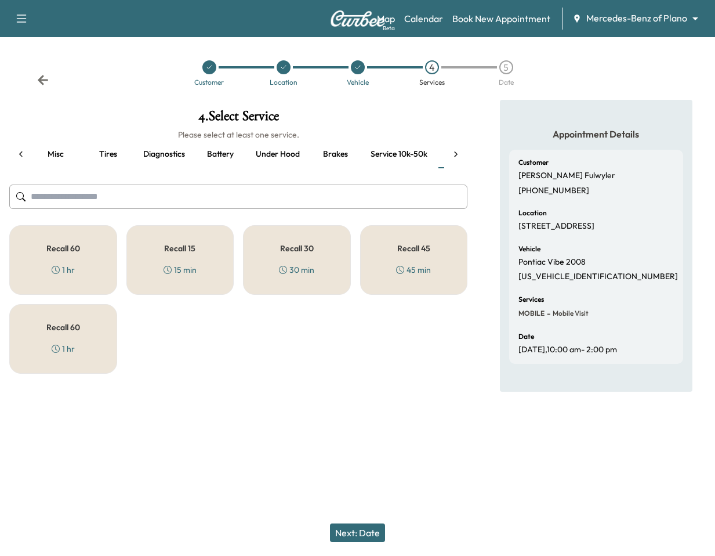
click at [80, 229] on div "Recall 60 1 hr" at bounding box center [63, 260] width 108 height 70
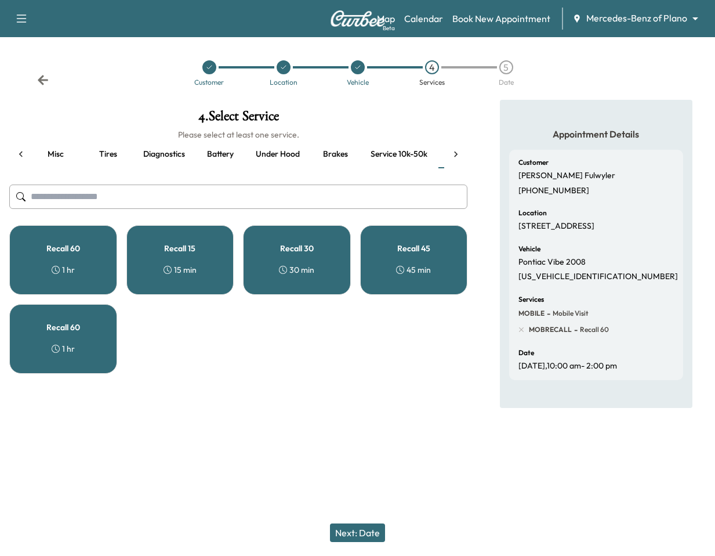
click at [82, 243] on div "Recall 60 1 hr" at bounding box center [63, 260] width 108 height 70
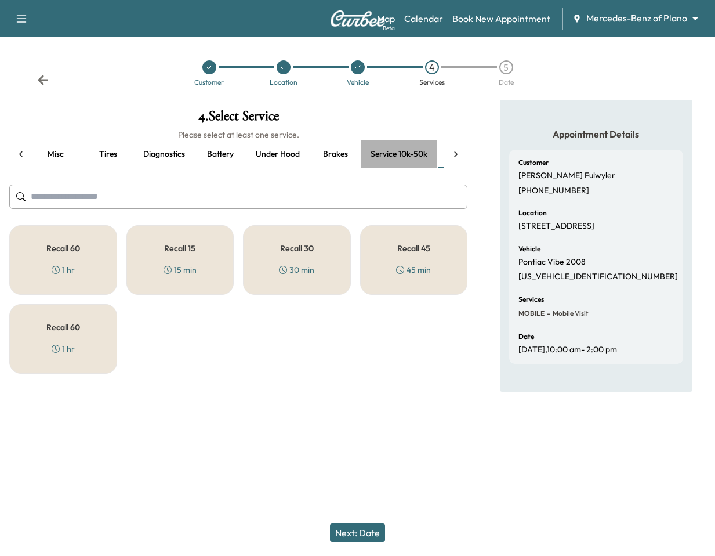
click at [403, 159] on button "Service 10k-50k" at bounding box center [398, 154] width 75 height 28
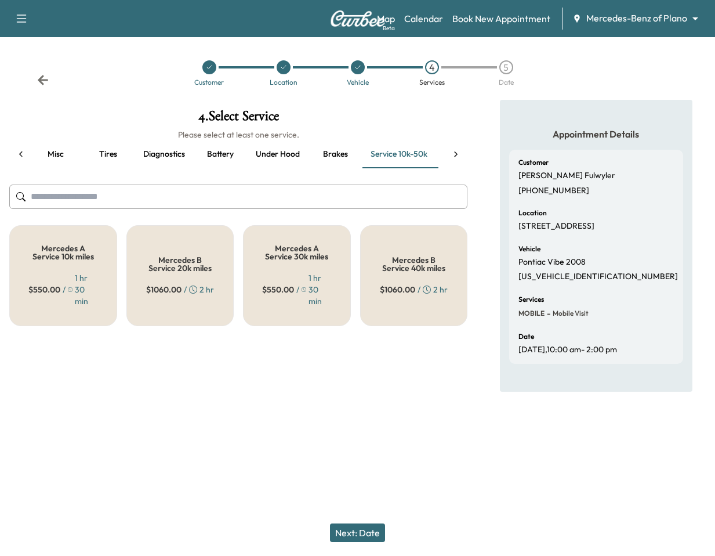
click at [360, 533] on button "Next: Date" at bounding box center [357, 532] width 55 height 19
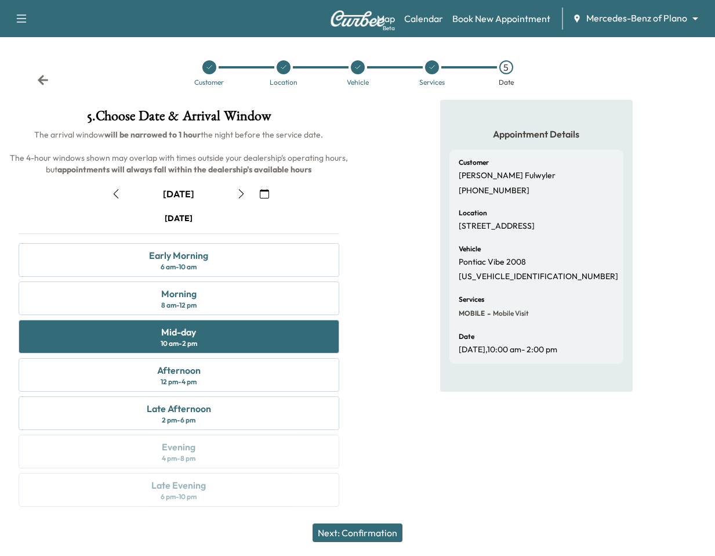
click at [360, 530] on button "Next: Confirmation" at bounding box center [358, 532] width 90 height 19
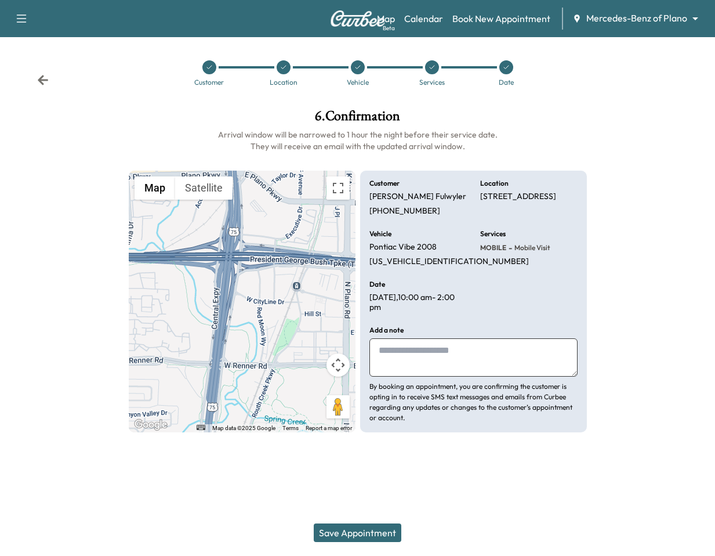
click at [393, 531] on button "Save Appointment" at bounding box center [358, 532] width 88 height 19
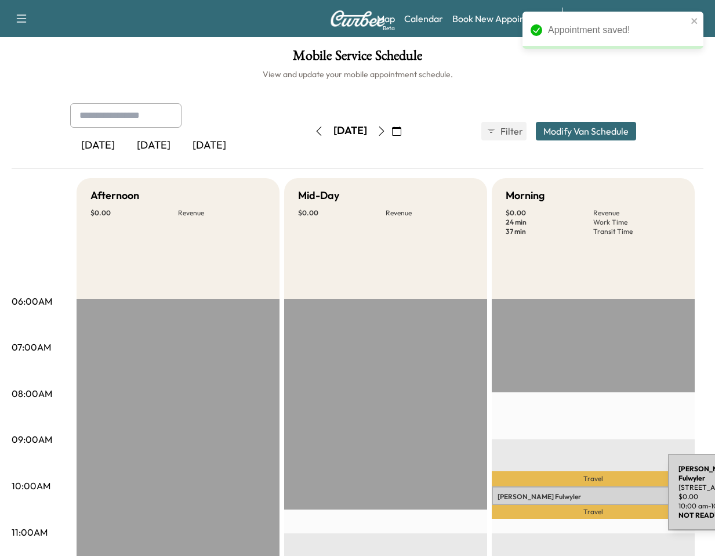
click at [581, 494] on p "Paul Fulwyler" at bounding box center [593, 496] width 191 height 9
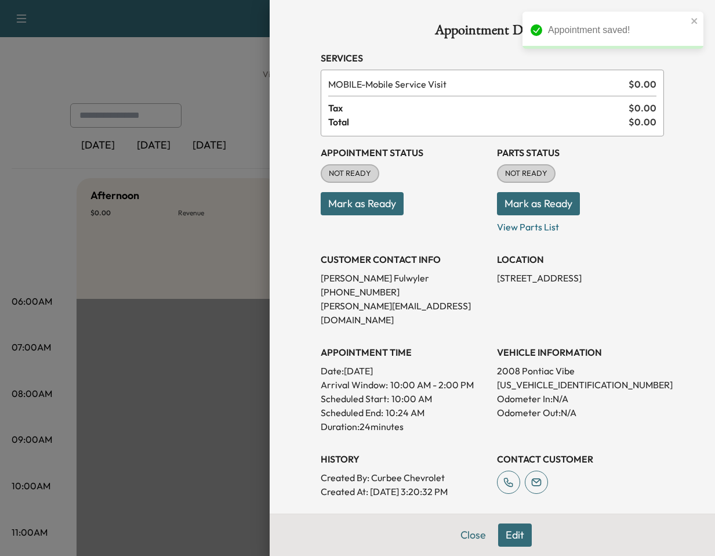
click at [516, 538] on button "Edit" at bounding box center [515, 534] width 34 height 23
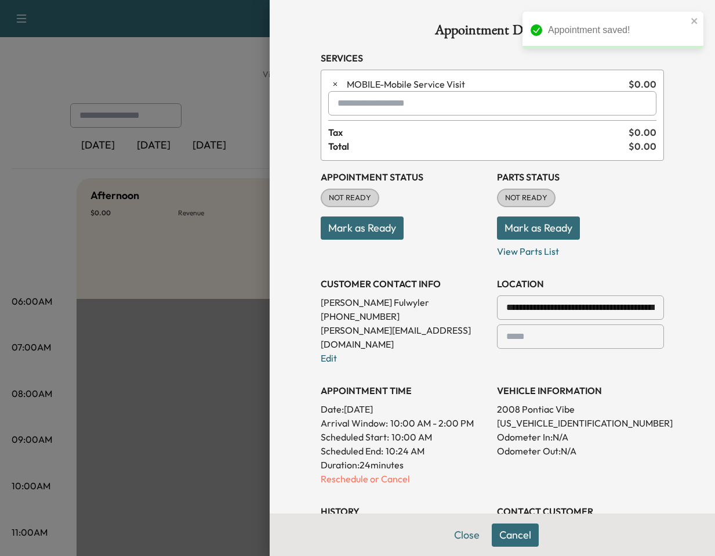
click at [374, 107] on input "text" at bounding box center [492, 103] width 328 height 24
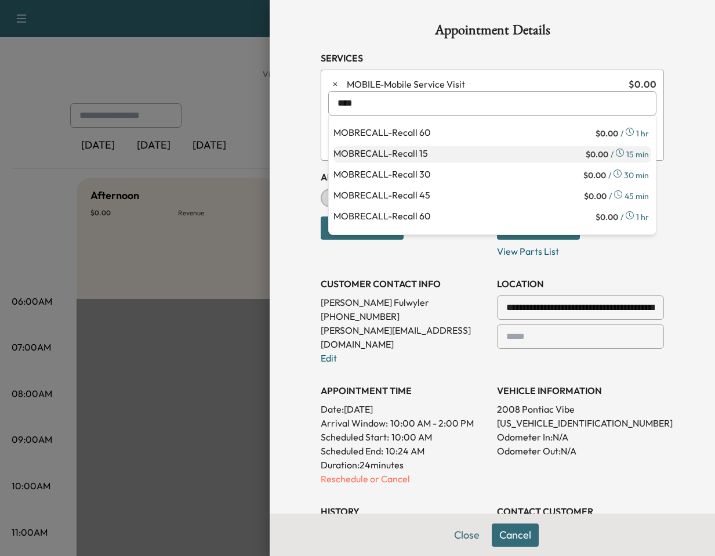
click at [398, 154] on p "MOBRECALL - Recall 15" at bounding box center [459, 154] width 250 height 16
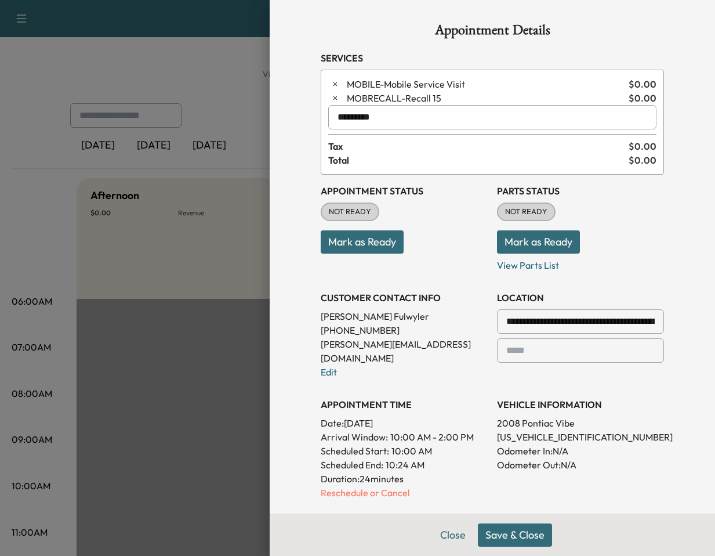
type input "*********"
click at [507, 544] on button "Save & Close" at bounding box center [515, 534] width 74 height 23
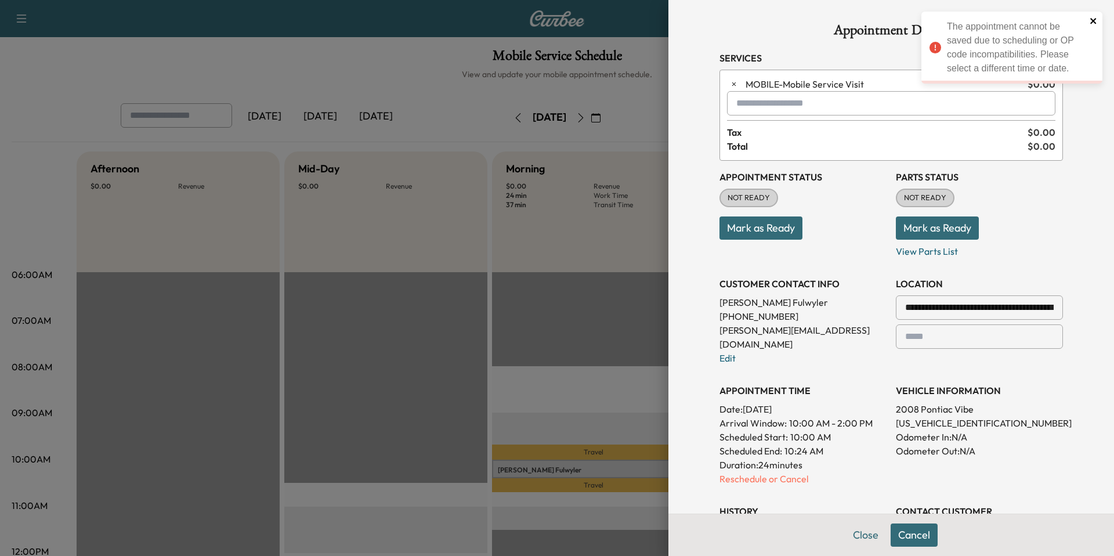
click at [1092, 18] on icon "close" at bounding box center [1094, 20] width 8 height 9
click at [789, 98] on input "text" at bounding box center [891, 103] width 328 height 24
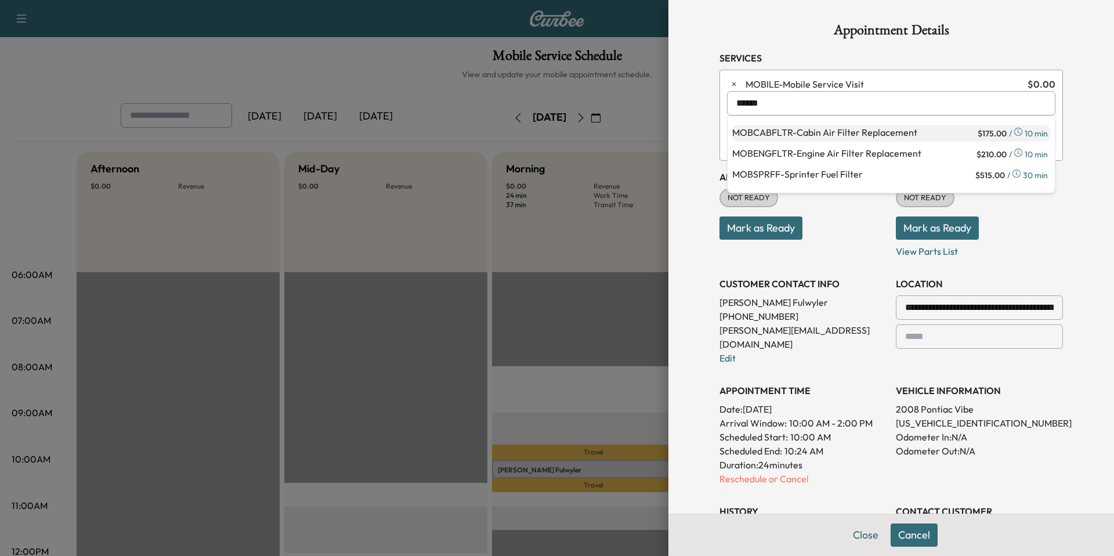
click at [806, 139] on p "MOBCABFLTR - Cabin Air Filter Replacement" at bounding box center [853, 133] width 243 height 16
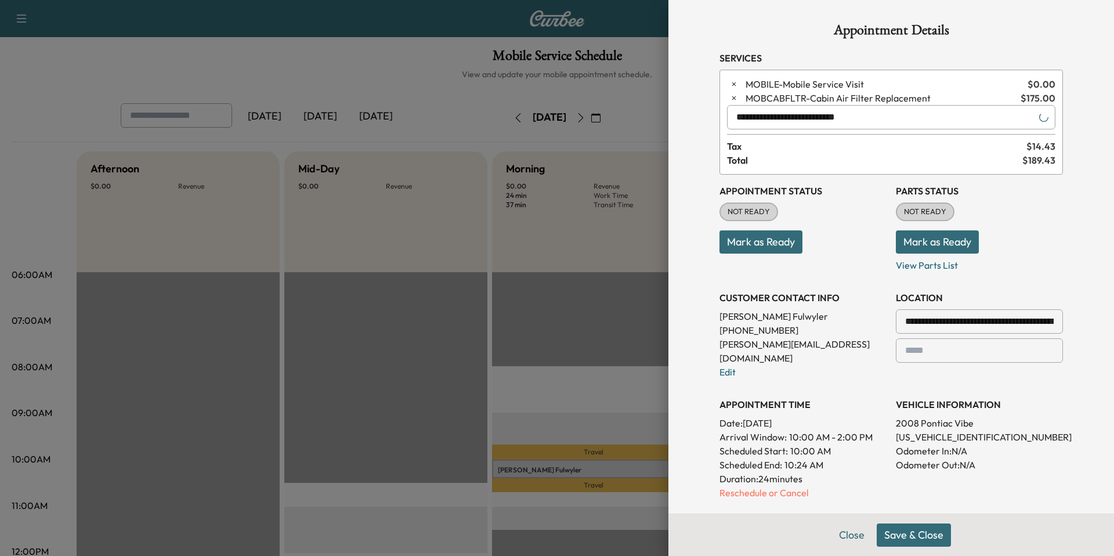
type input "**********"
click at [914, 534] on button "Save & Close" at bounding box center [914, 534] width 74 height 23
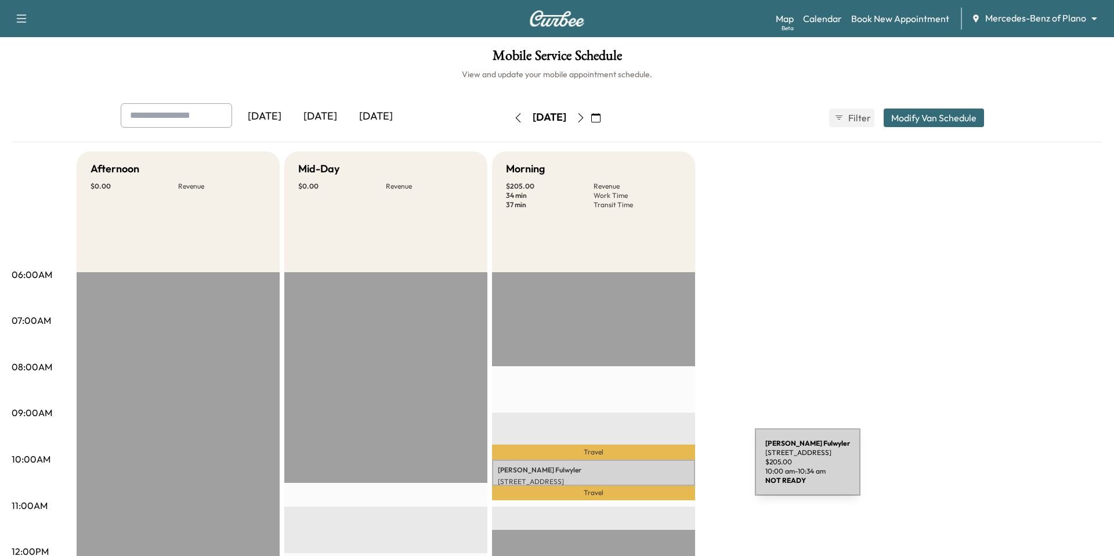
click at [668, 469] on p "Paul Fulwyler" at bounding box center [593, 469] width 191 height 9
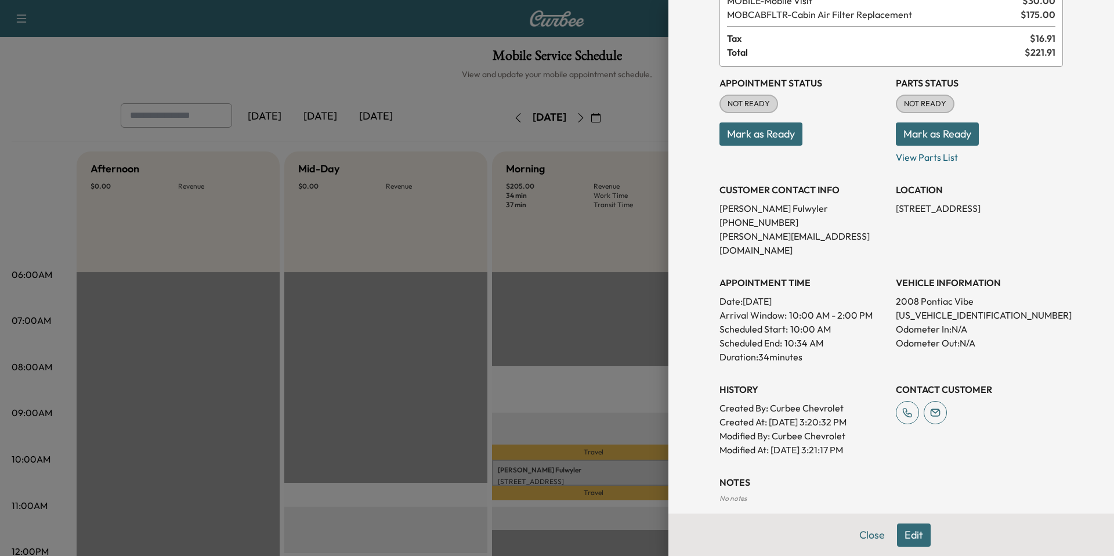
scroll to position [77, 0]
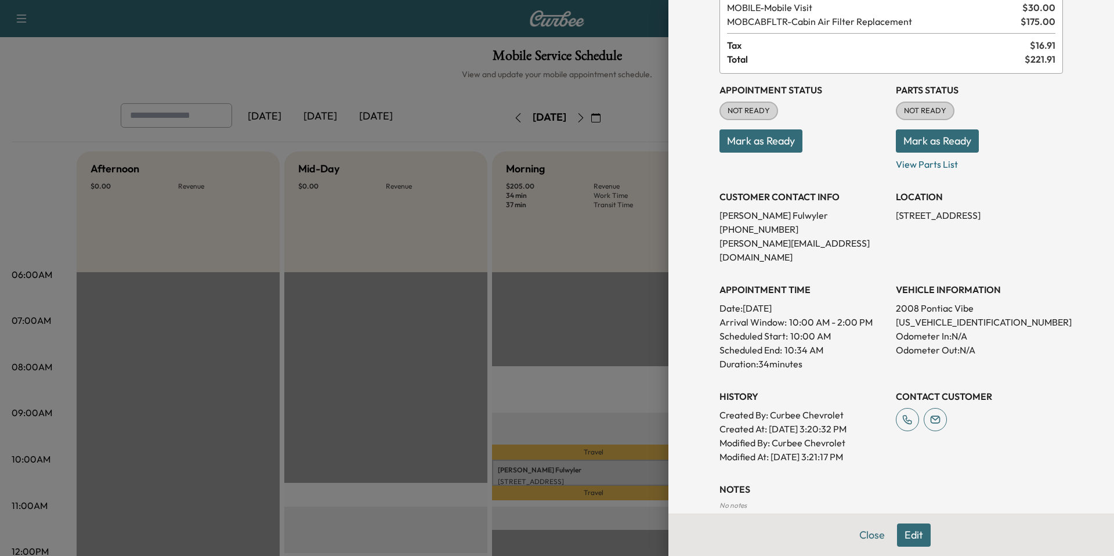
click at [596, 359] on div at bounding box center [557, 278] width 1114 height 556
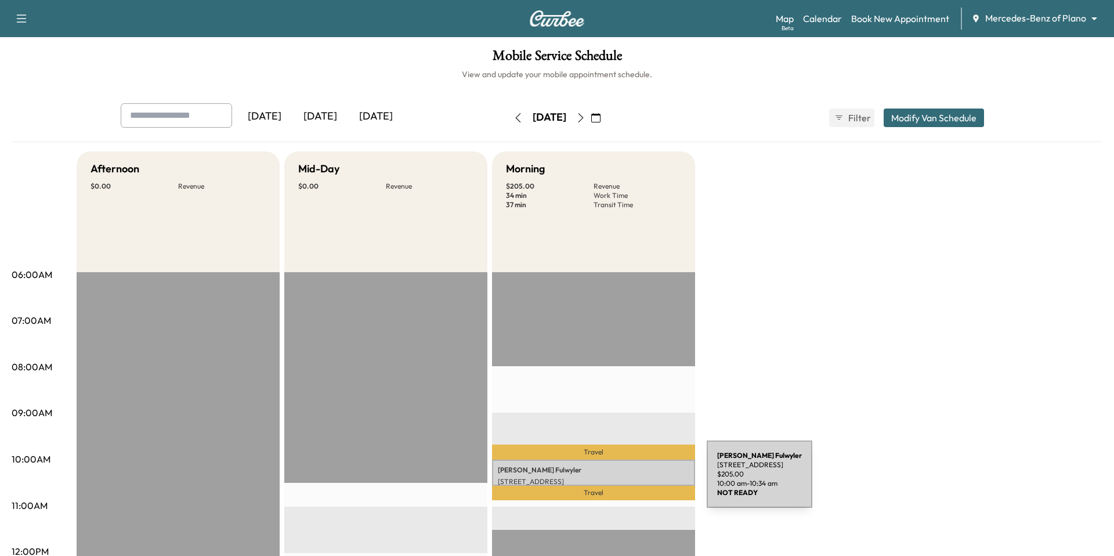
click at [620, 481] on p "165 W CityLine Dr, Richardson, TX 75082, US" at bounding box center [593, 481] width 191 height 9
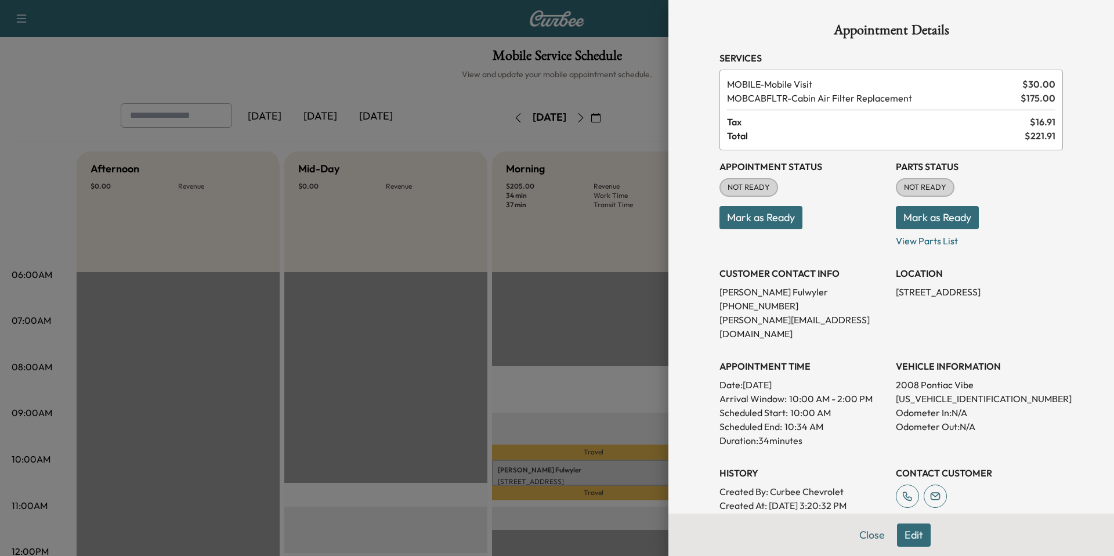
click at [641, 356] on div at bounding box center [557, 278] width 1114 height 556
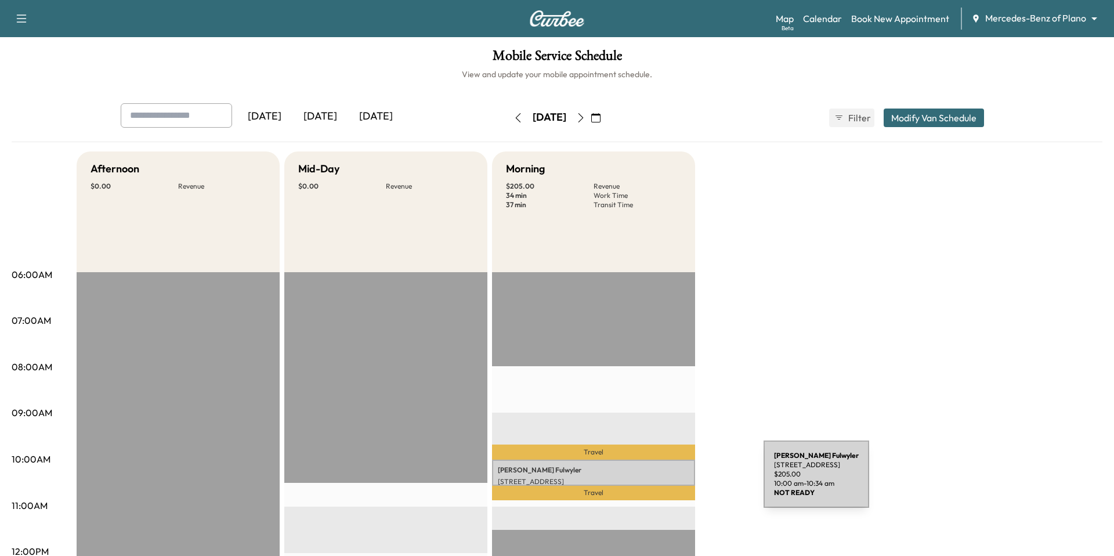
click at [677, 481] on p "165 W CityLine Dr, Richardson, TX 75082, US" at bounding box center [593, 481] width 191 height 9
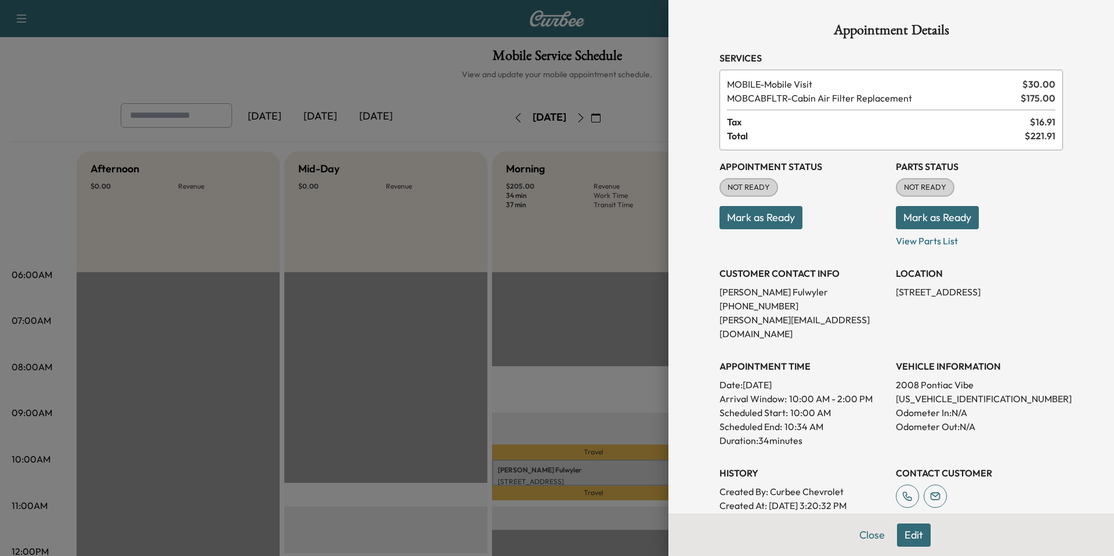
click at [913, 532] on button "Edit" at bounding box center [914, 534] width 34 height 23
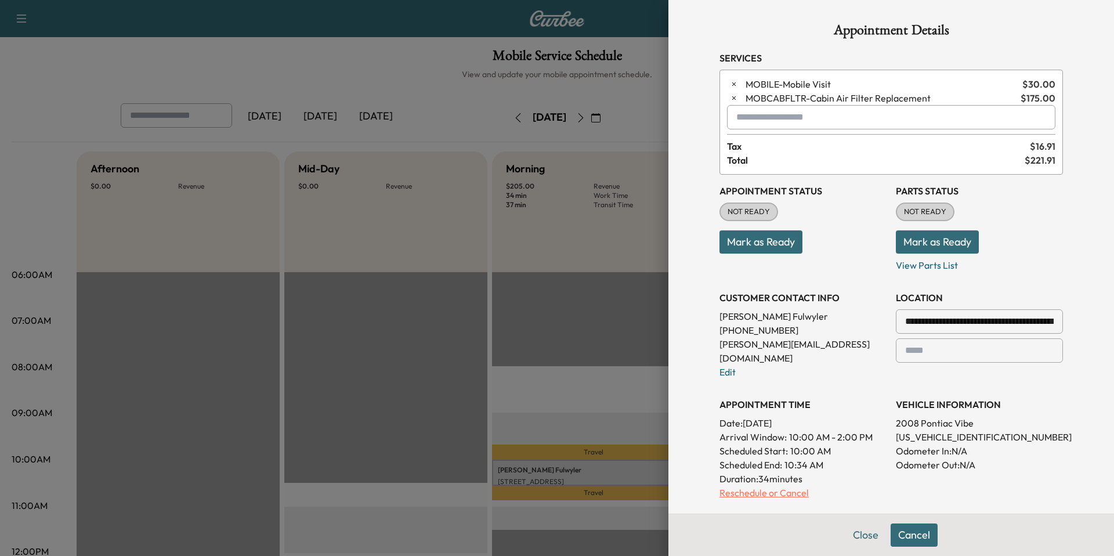
click at [790, 486] on p "Reschedule or Cancel" at bounding box center [802, 493] width 167 height 14
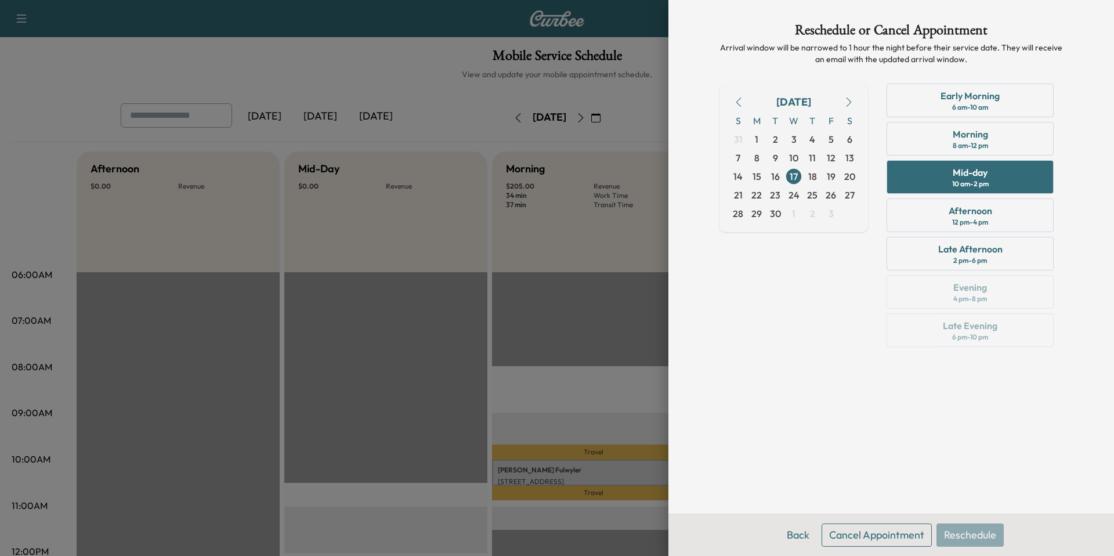
click at [879, 537] on button "Cancel Appointment" at bounding box center [877, 534] width 110 height 23
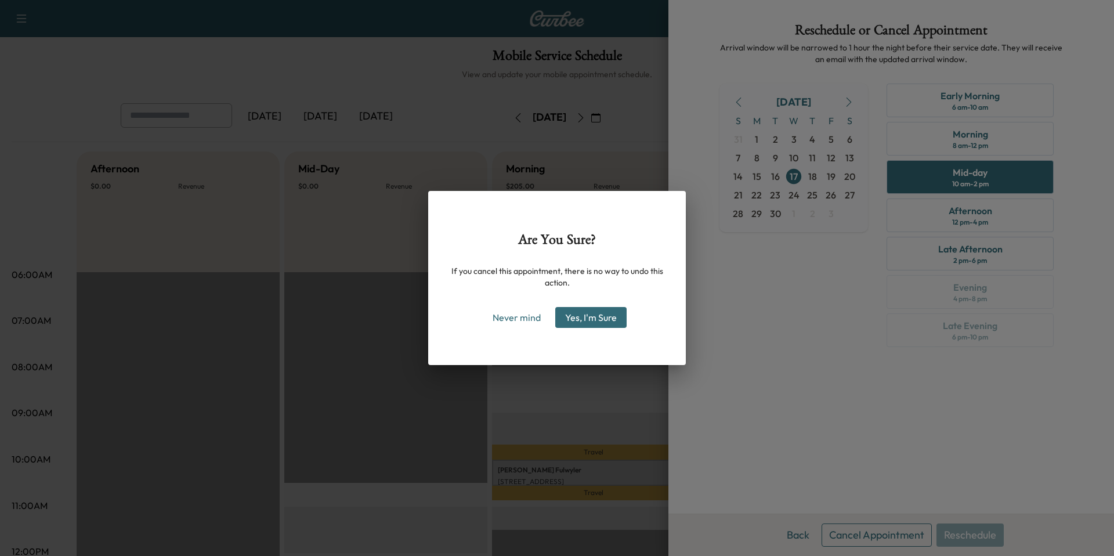
click at [582, 311] on button "Yes, I'm Sure" at bounding box center [590, 317] width 71 height 21
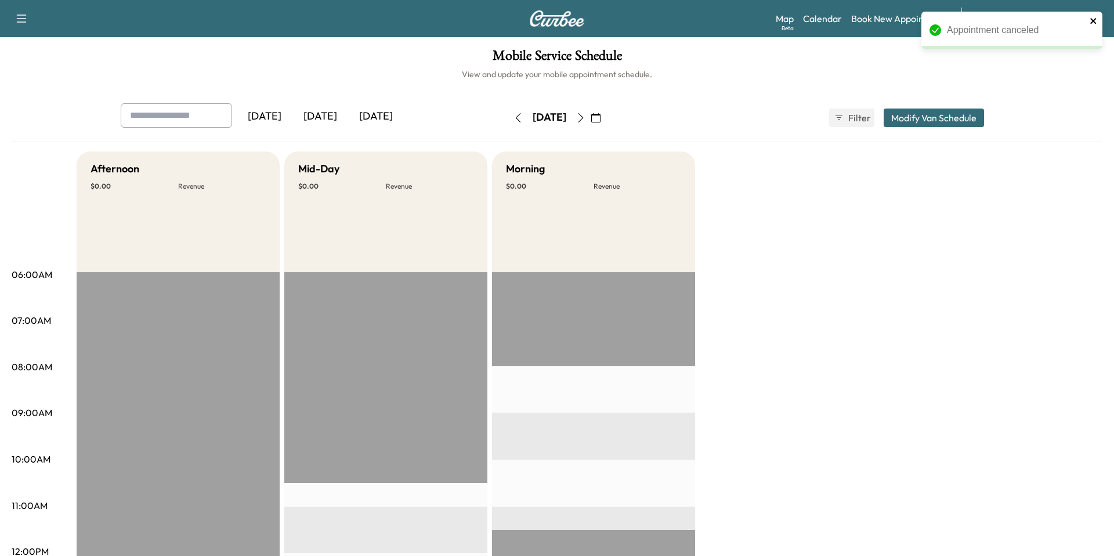
click at [1095, 19] on icon "close" at bounding box center [1094, 20] width 8 height 9
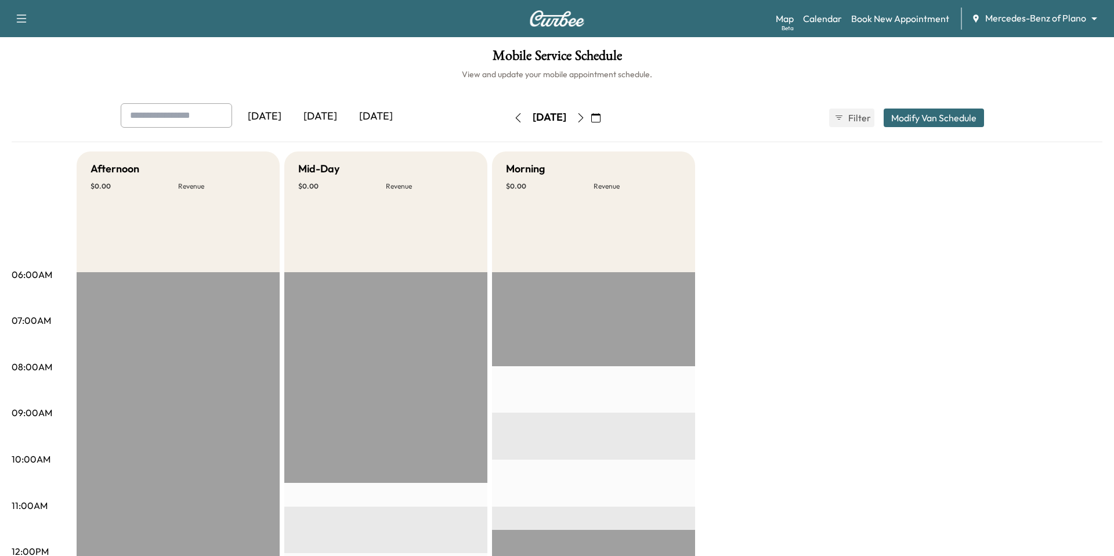
click at [952, 86] on div "Mobile Service Schedule View and update your mobile appointment schedule. Yeste…" at bounding box center [557, 535] width 1114 height 996
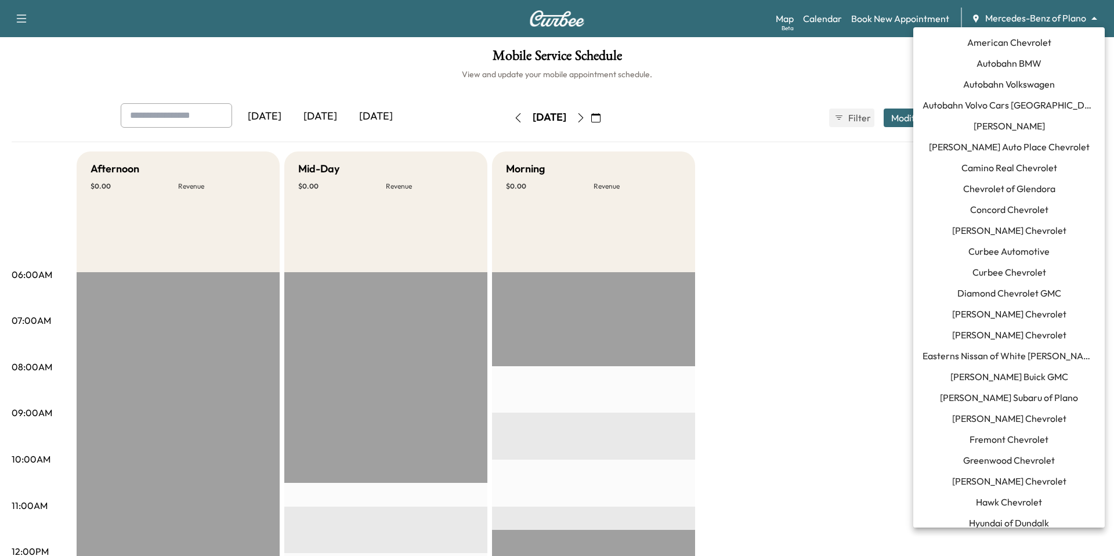
click at [1024, 14] on body "Support Log Out Map Beta Calendar Book New Appointment Mercedes-Benz of Plano *…" at bounding box center [557, 278] width 1114 height 556
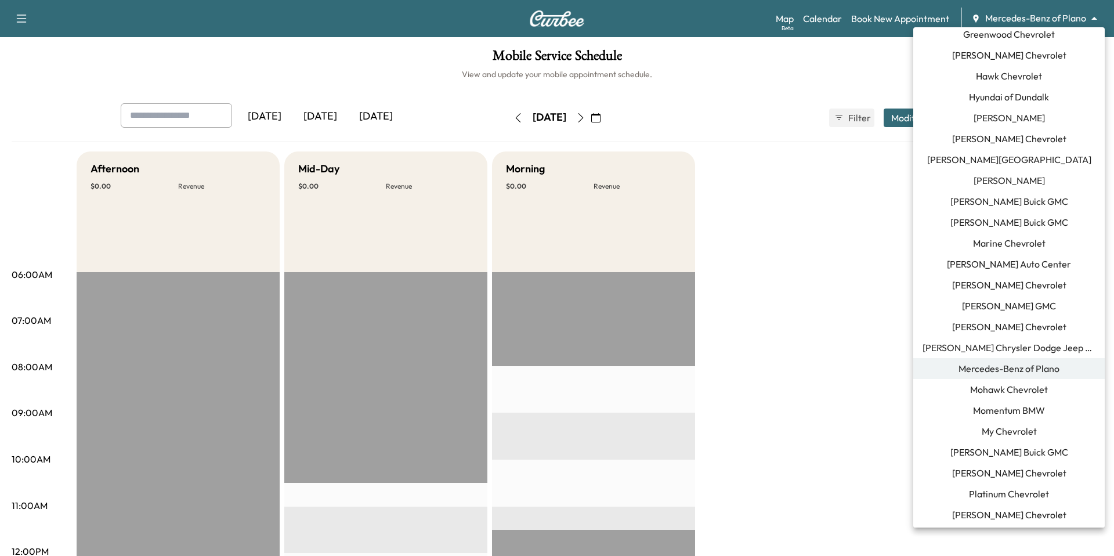
scroll to position [445, 0]
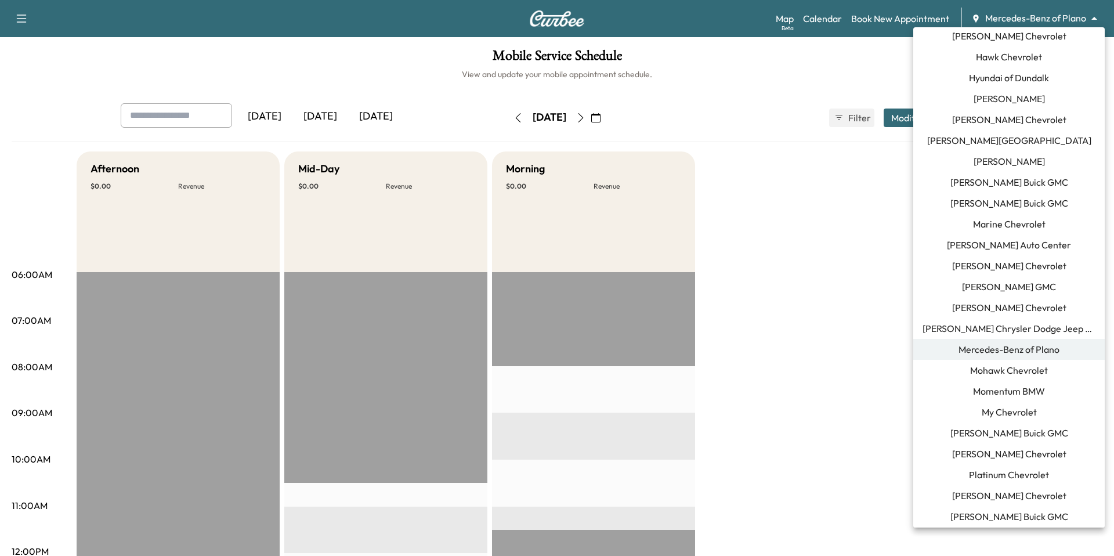
click at [1002, 389] on span "Momentum BMW" at bounding box center [1009, 391] width 72 height 14
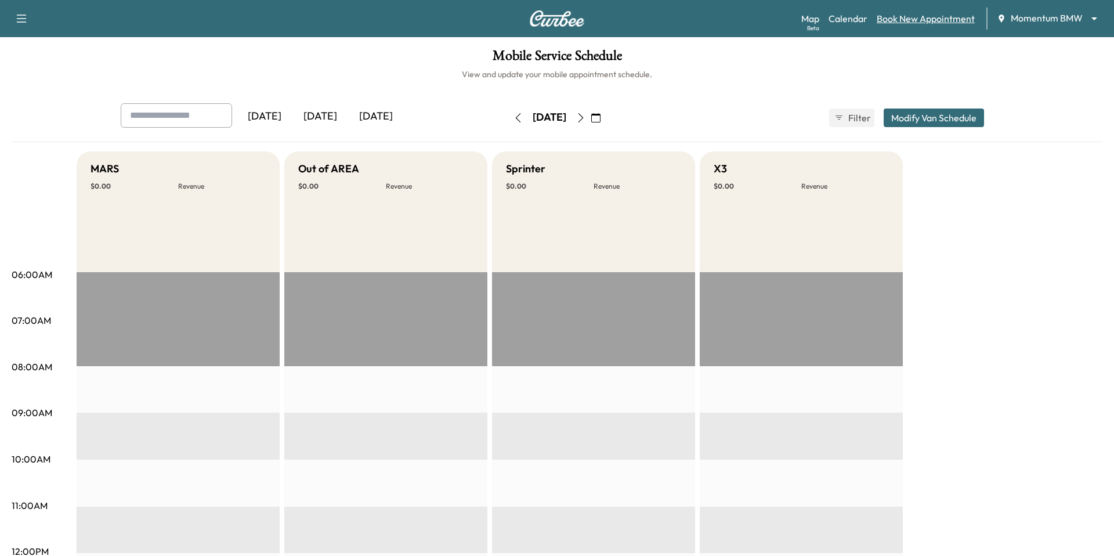
click at [926, 18] on link "Book New Appointment" at bounding box center [926, 19] width 98 height 14
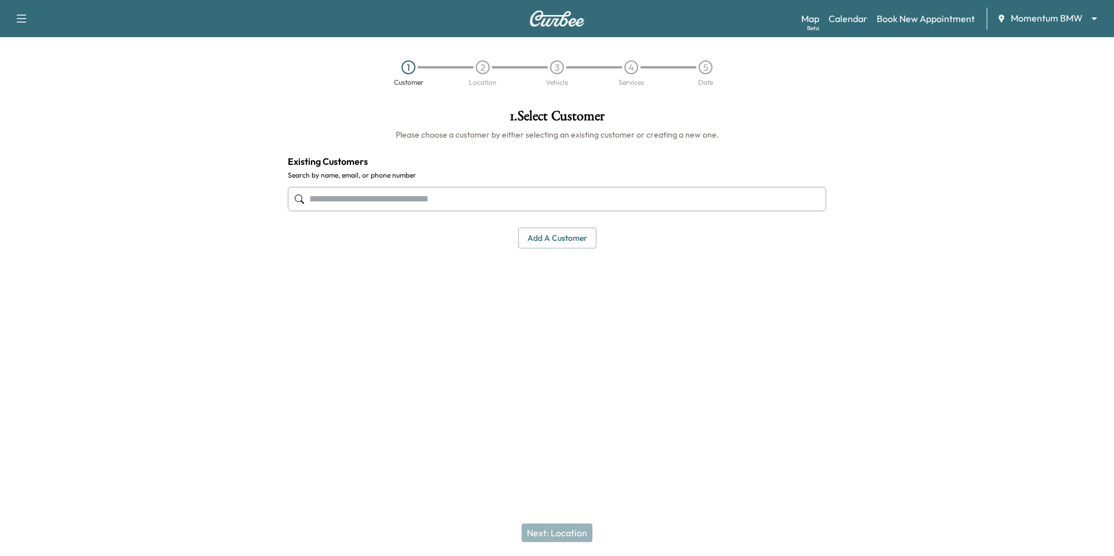
click at [360, 209] on input "text" at bounding box center [557, 199] width 538 height 24
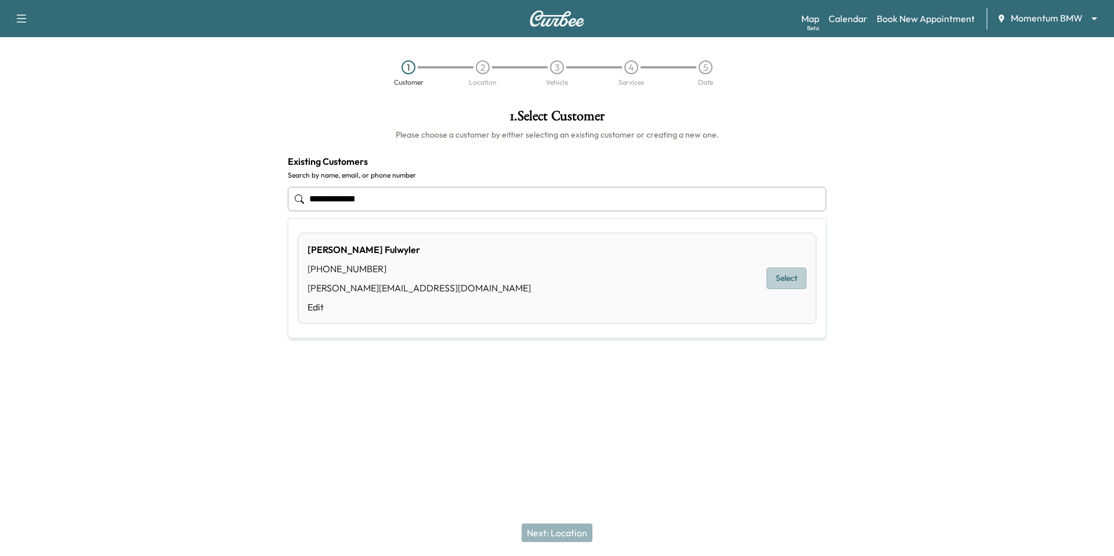
click at [788, 283] on button "Select" at bounding box center [786, 277] width 40 height 21
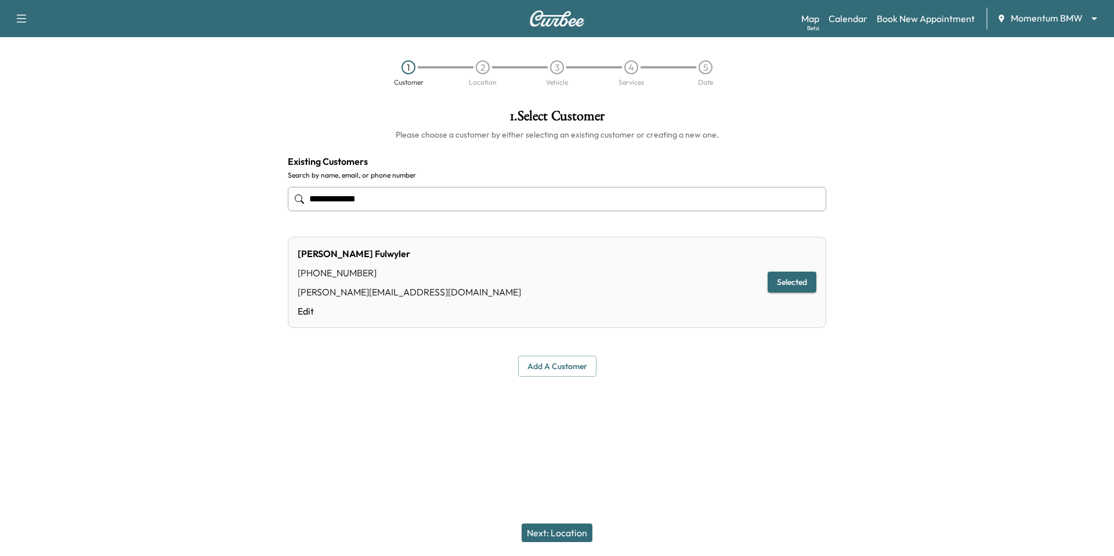
type input "**********"
click at [581, 527] on button "Next: Location" at bounding box center [557, 532] width 71 height 19
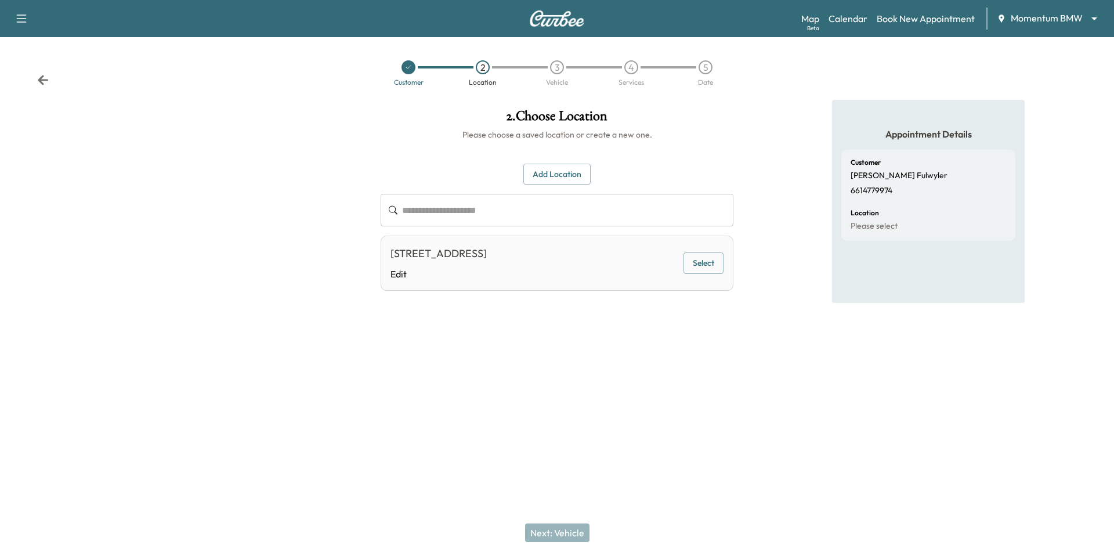
click at [697, 262] on button "Select" at bounding box center [703, 262] width 40 height 21
click at [583, 536] on button "Next: Vehicle" at bounding box center [557, 532] width 64 height 19
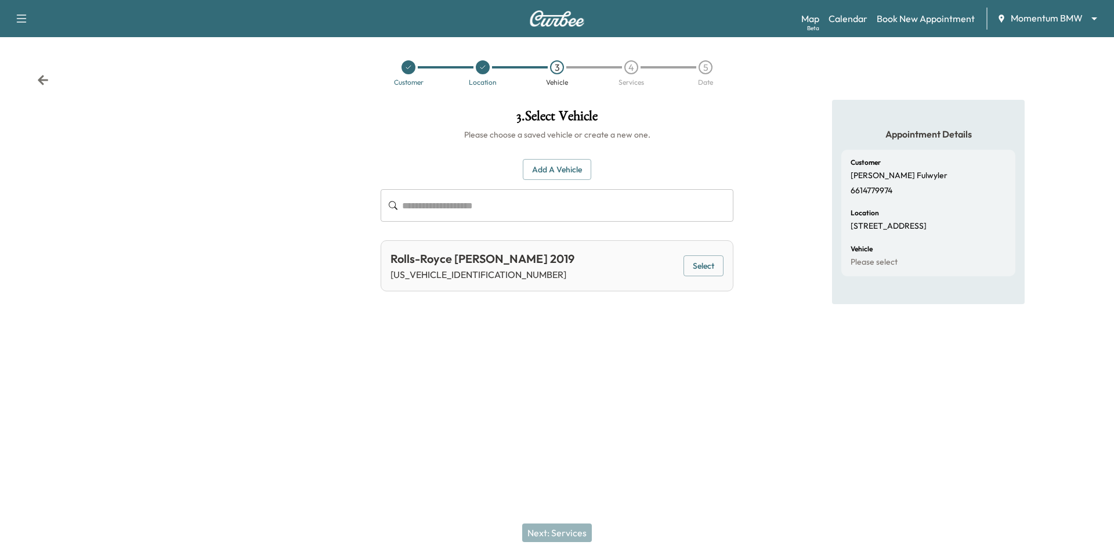
click at [703, 272] on button "Select" at bounding box center [703, 265] width 40 height 21
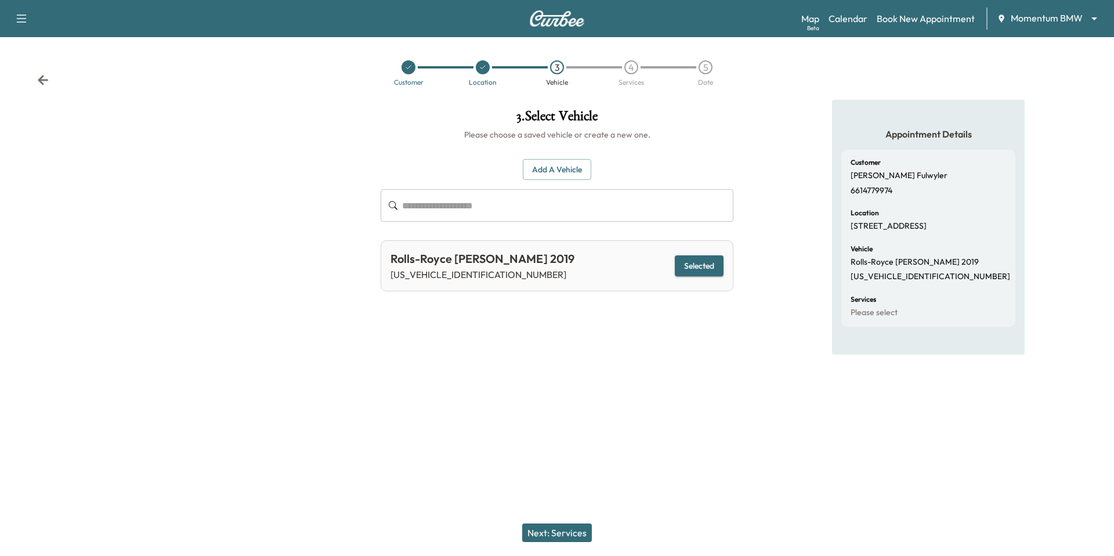
click at [544, 541] on button "Next: Services" at bounding box center [557, 532] width 70 height 19
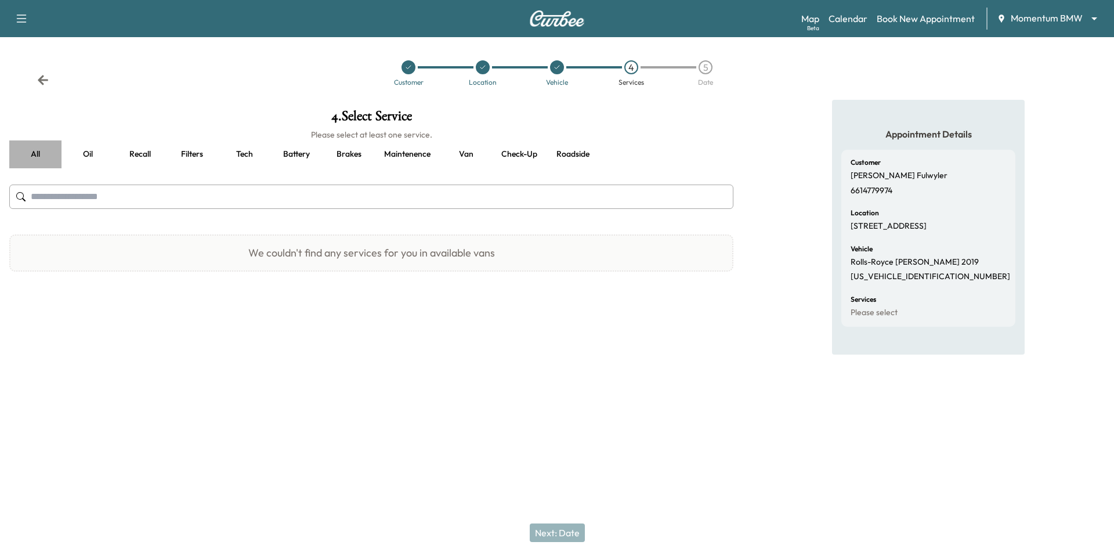
click at [39, 149] on button "all" at bounding box center [35, 154] width 52 height 28
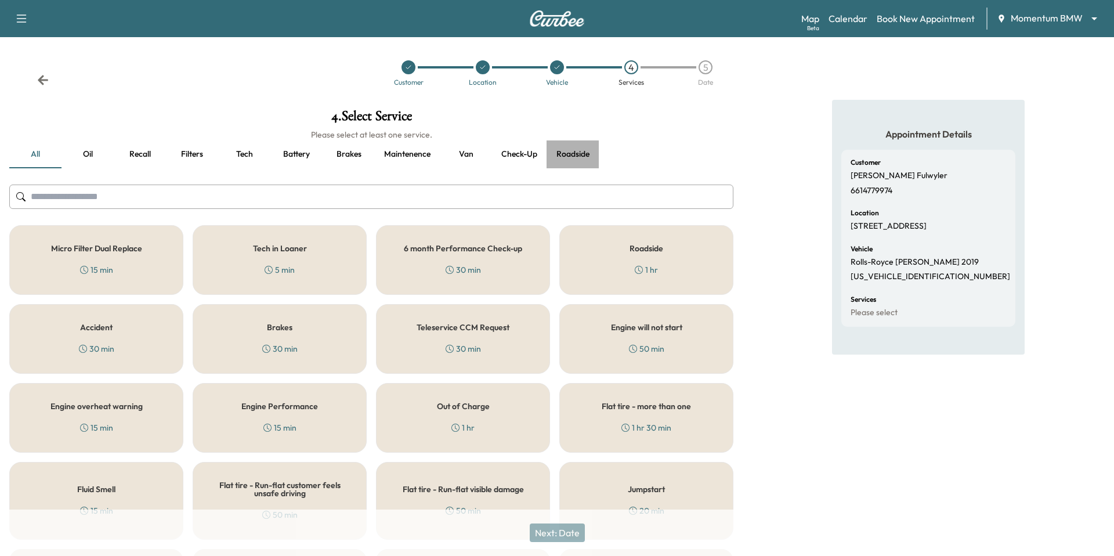
click at [591, 154] on button "Roadside" at bounding box center [573, 154] width 52 height 28
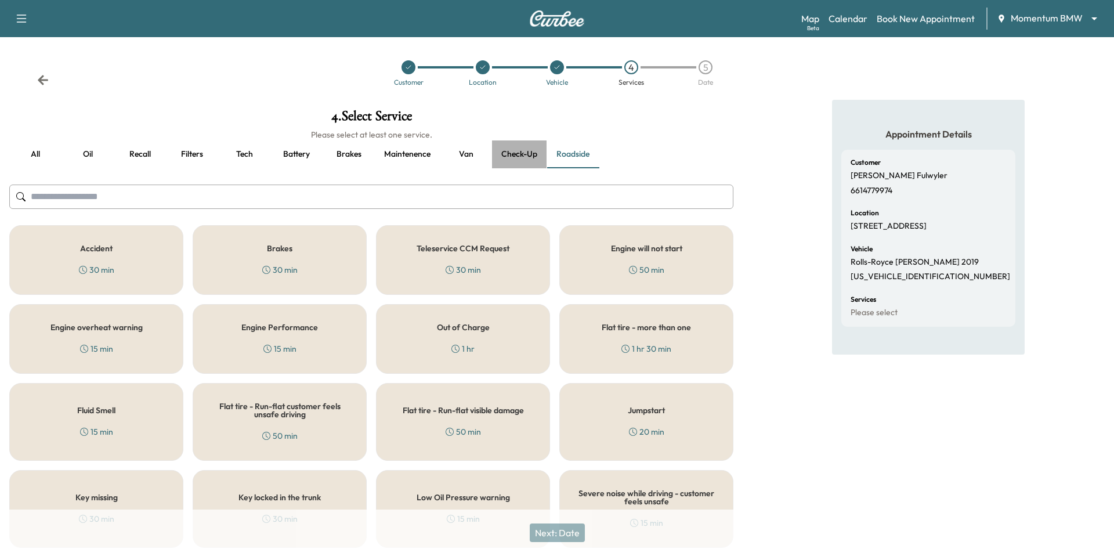
click at [532, 155] on button "Check-up" at bounding box center [519, 154] width 55 height 28
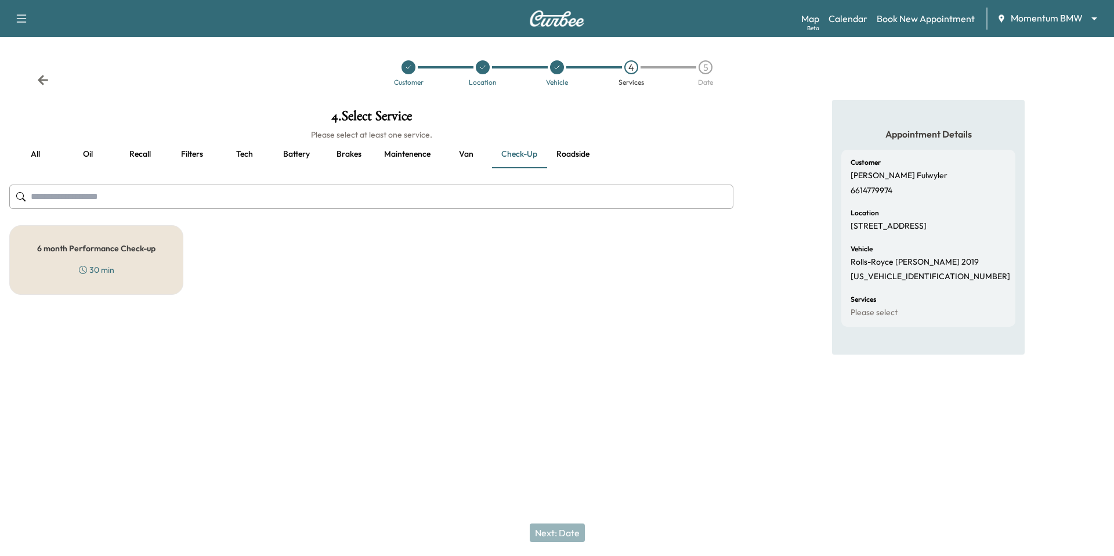
click at [121, 256] on div "6 month Performance Check-up 30 min" at bounding box center [96, 260] width 174 height 70
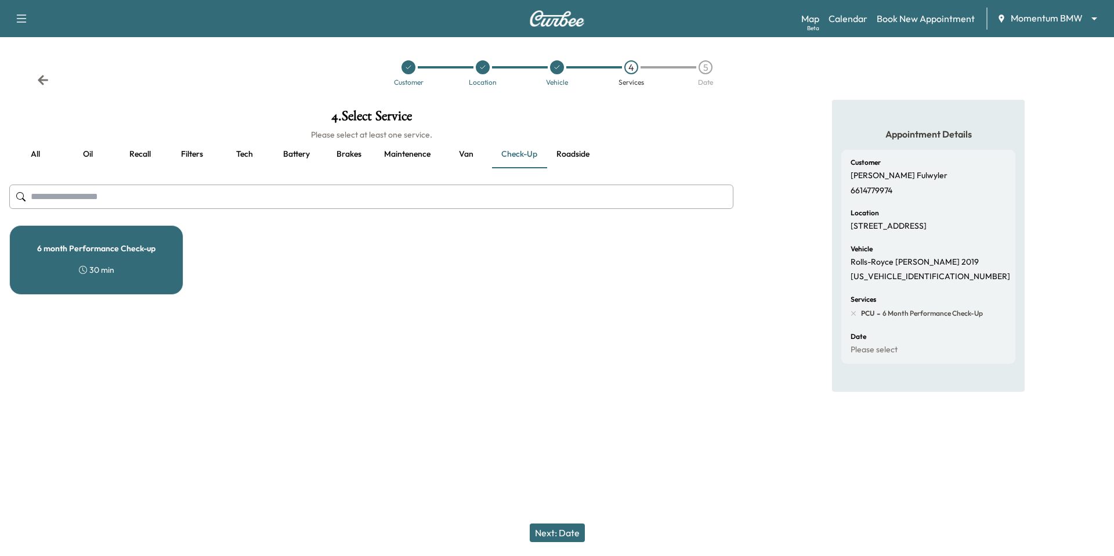
click at [563, 529] on button "Next: Date" at bounding box center [557, 532] width 55 height 19
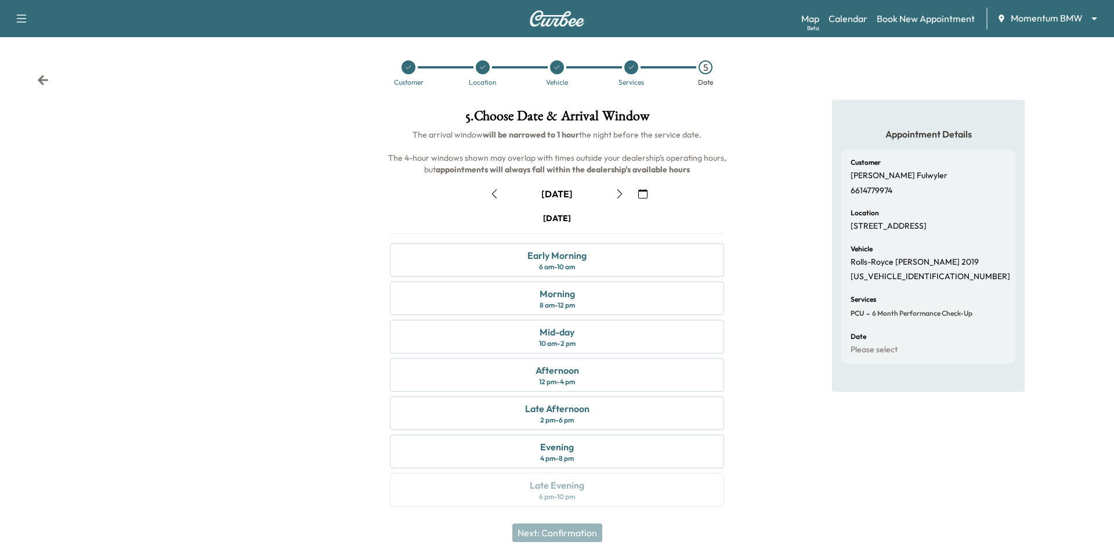
click at [646, 192] on icon "button" at bounding box center [642, 193] width 9 height 9
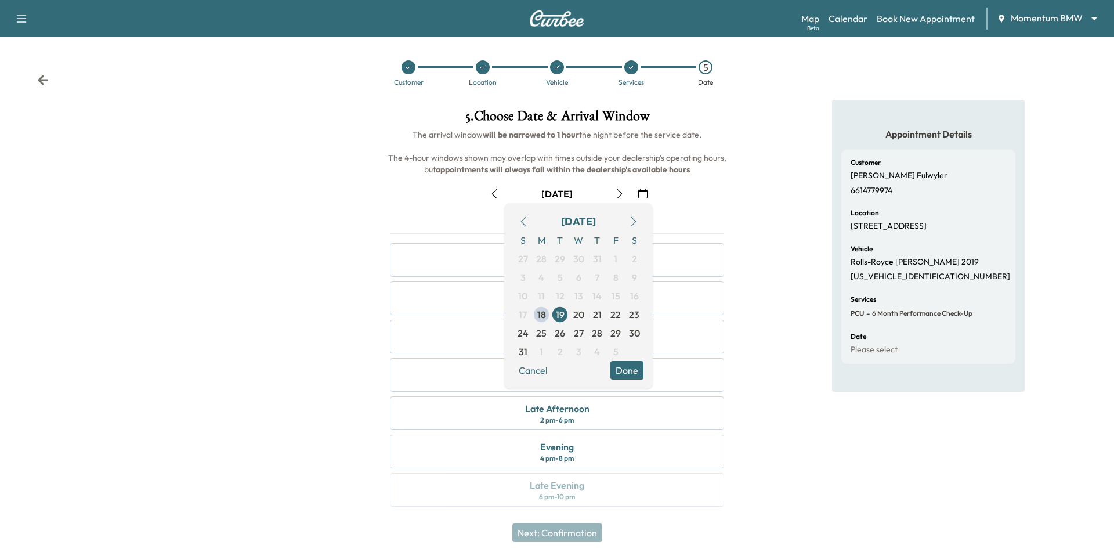
click at [634, 223] on icon "button" at bounding box center [633, 221] width 5 height 9
click at [578, 298] on span "17" at bounding box center [578, 296] width 8 height 14
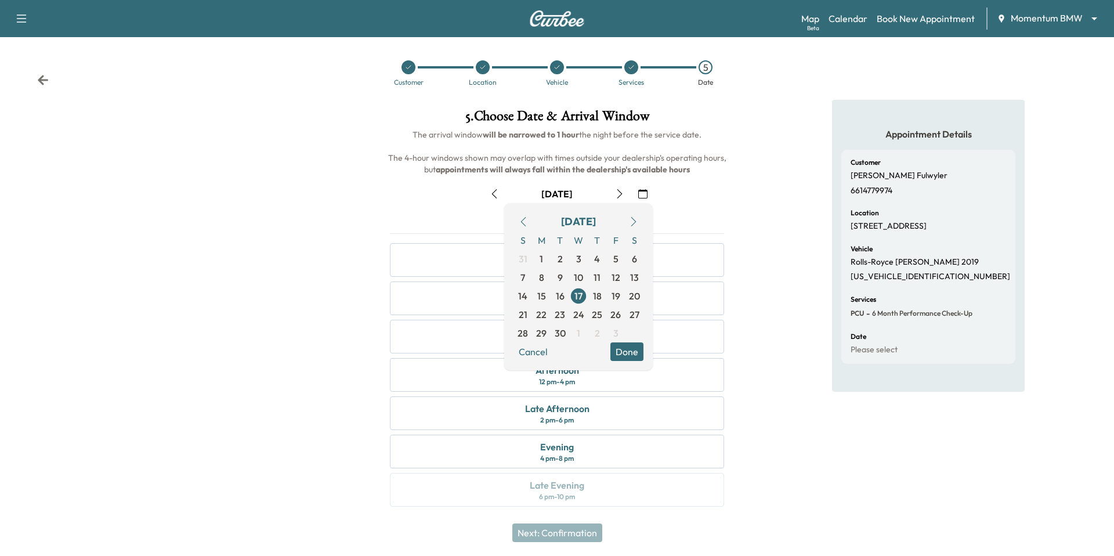
click at [636, 355] on button "Done" at bounding box center [626, 351] width 33 height 19
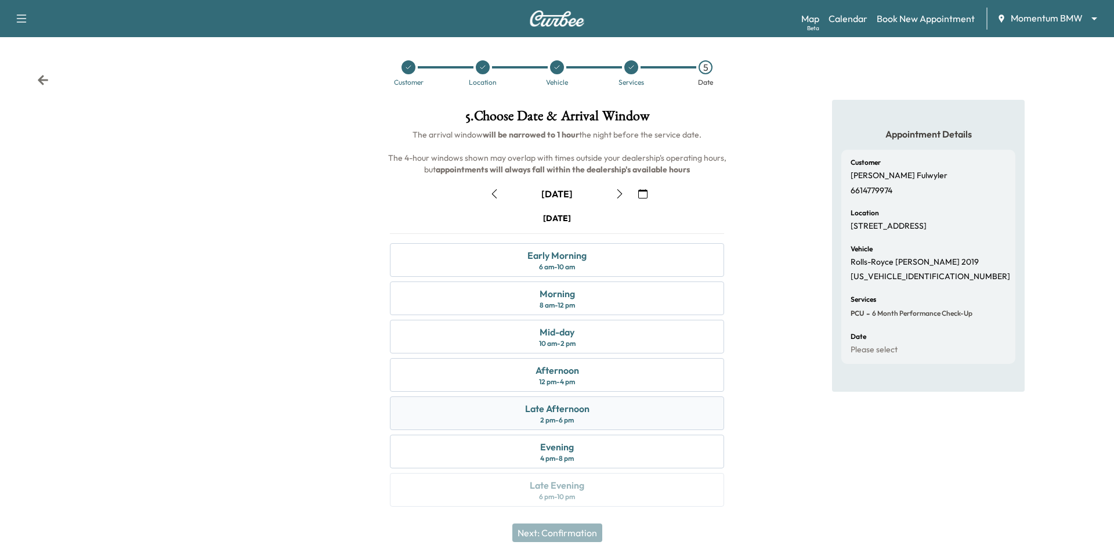
click at [582, 420] on div "Late Afternoon 2 pm - 6 pm" at bounding box center [557, 413] width 334 height 34
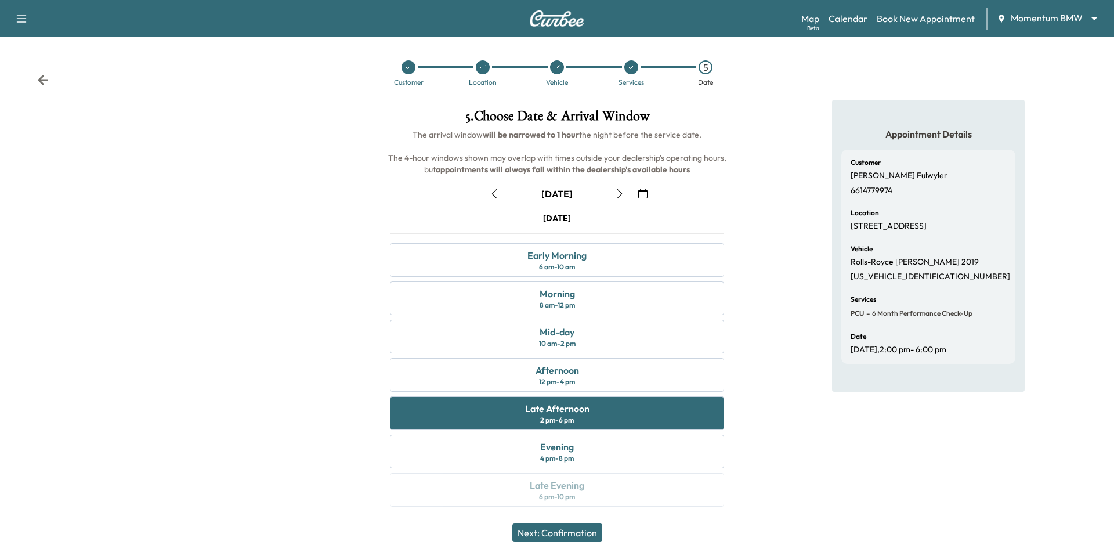
click at [576, 529] on button "Next: Confirmation" at bounding box center [557, 532] width 90 height 19
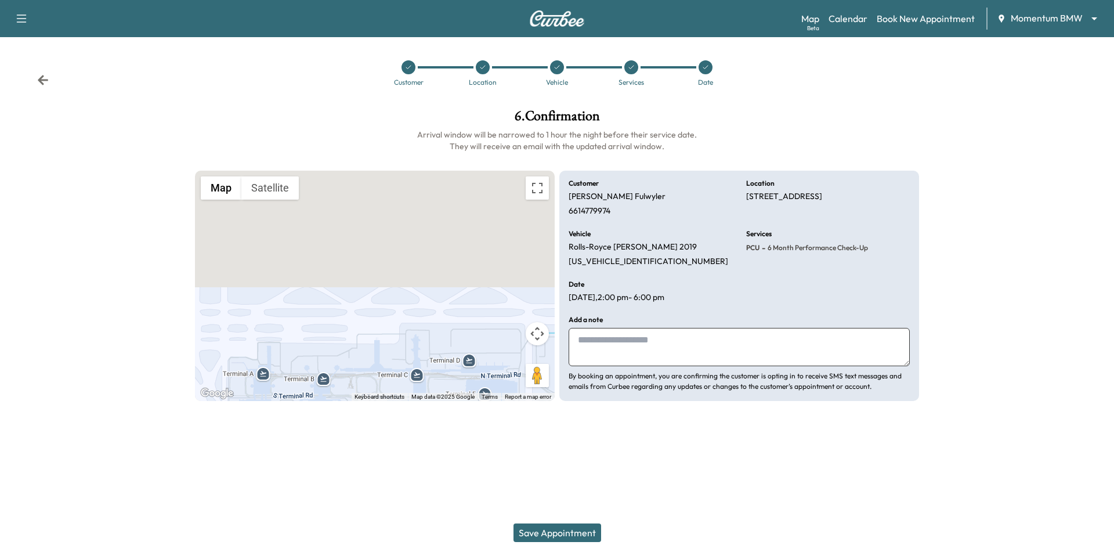
click at [573, 538] on button "Save Appointment" at bounding box center [557, 532] width 88 height 19
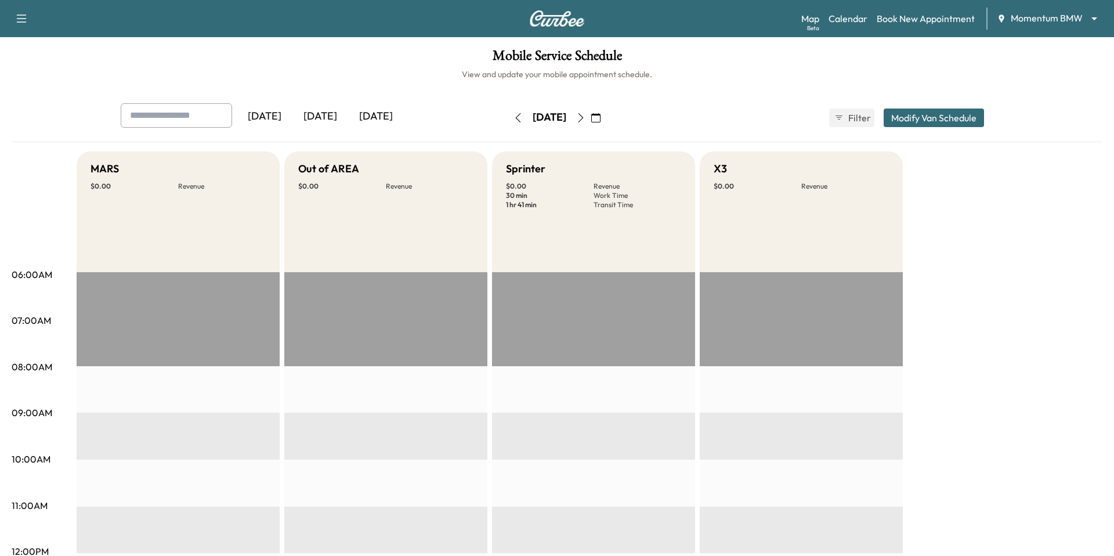
click at [1029, 6] on div "Support Log Out Map Beta Calendar Book New Appointment Momentum BMW ******** ​" at bounding box center [557, 18] width 1114 height 37
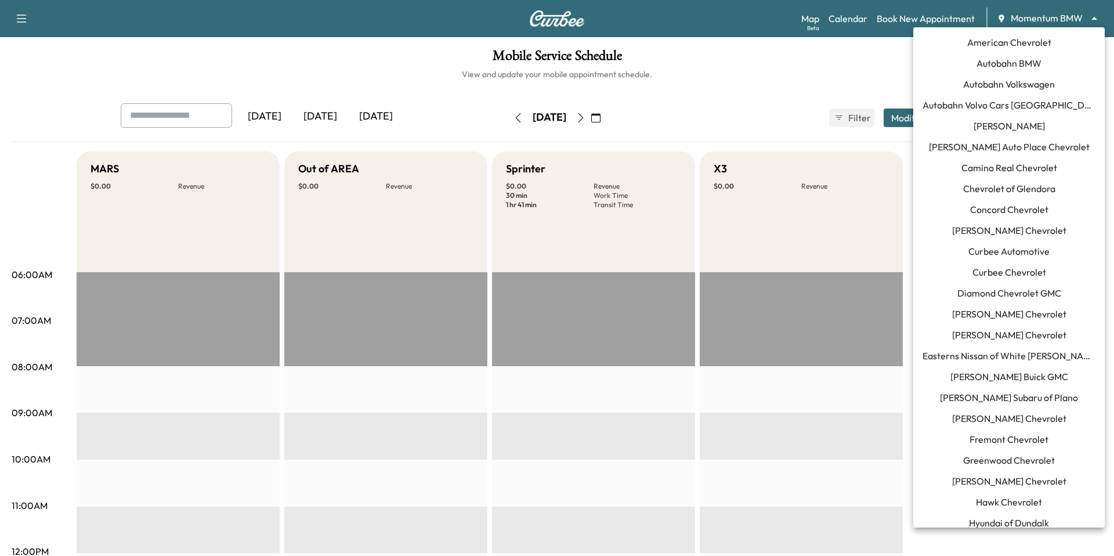
click at [1029, 16] on body "Support Log Out Map Beta Calendar Book New Appointment Momentum BMW ******** ​ …" at bounding box center [557, 278] width 1114 height 556
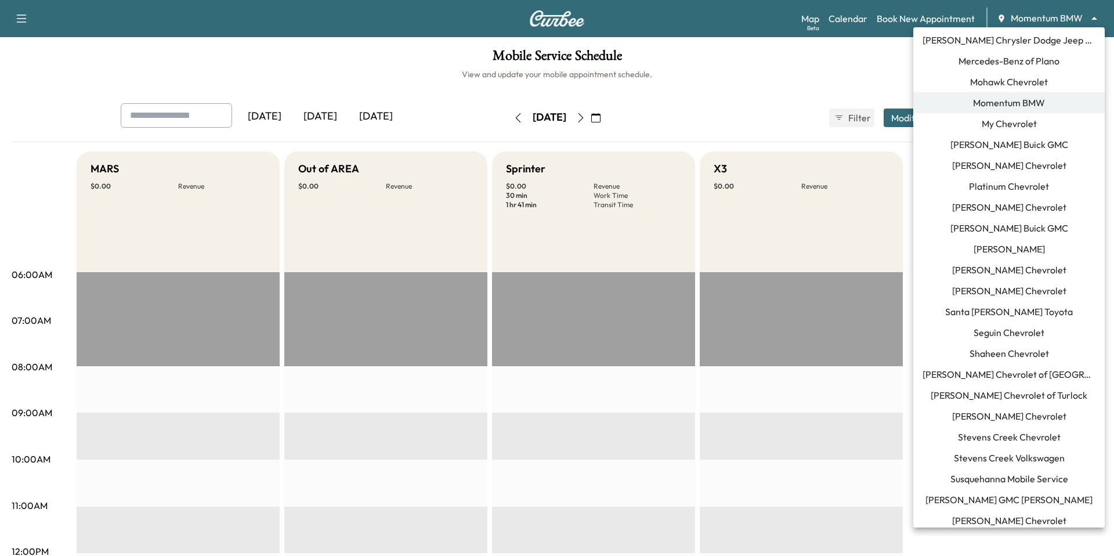
scroll to position [733, 0]
click at [1046, 66] on span "Mercedes-Benz of Plano" at bounding box center [1008, 62] width 101 height 14
